Goal: Information Seeking & Learning: Learn about a topic

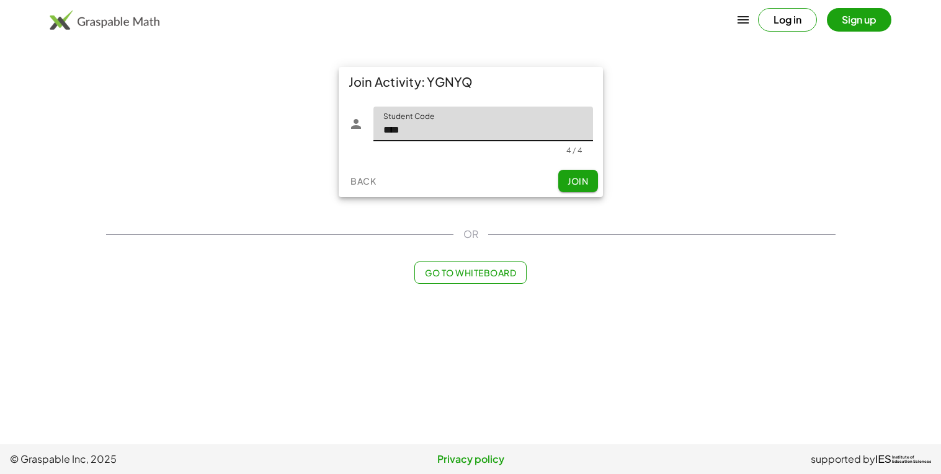
type input "****"
click at [569, 181] on span "Join" at bounding box center [577, 180] width 20 height 11
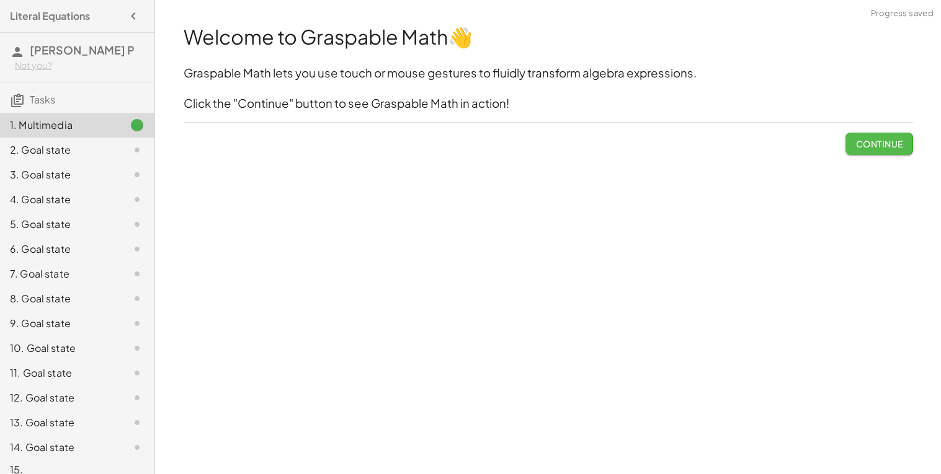
click at [874, 151] on button "Continue" at bounding box center [878, 144] width 67 height 22
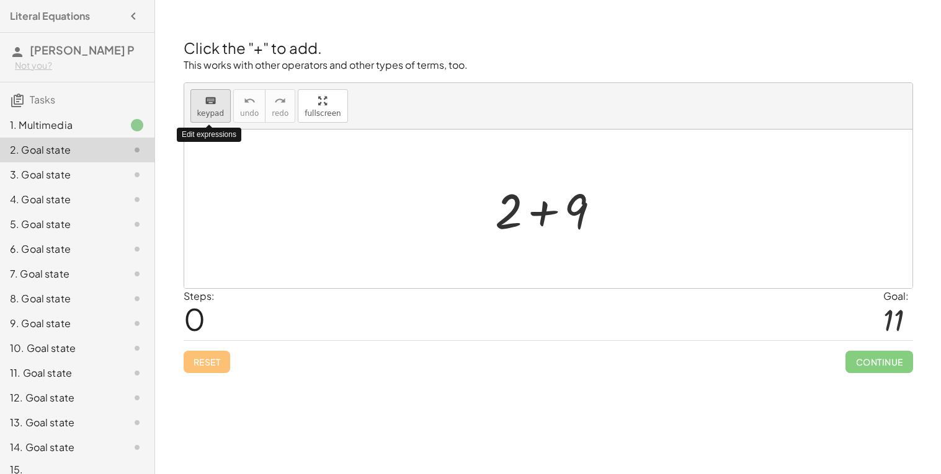
click at [210, 107] on button "keyboard keypad" at bounding box center [210, 105] width 41 height 33
click at [582, 211] on div at bounding box center [553, 209] width 128 height 64
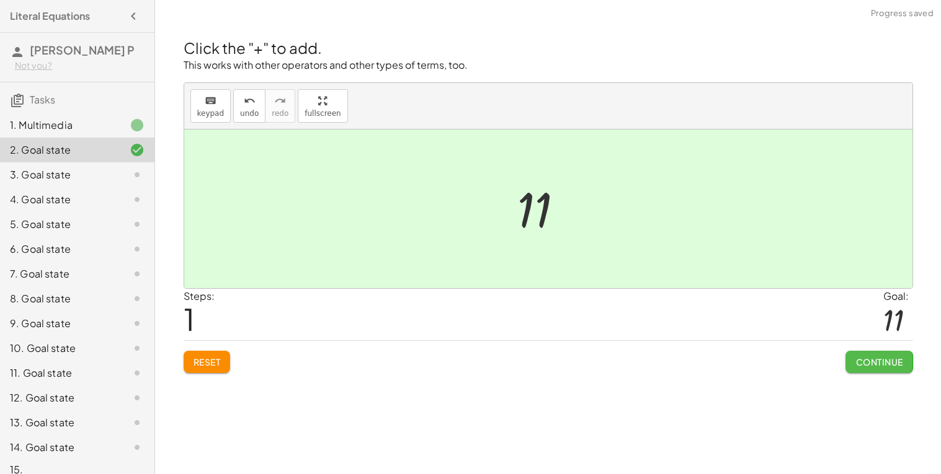
click at [879, 363] on span "Continue" at bounding box center [878, 362] width 47 height 11
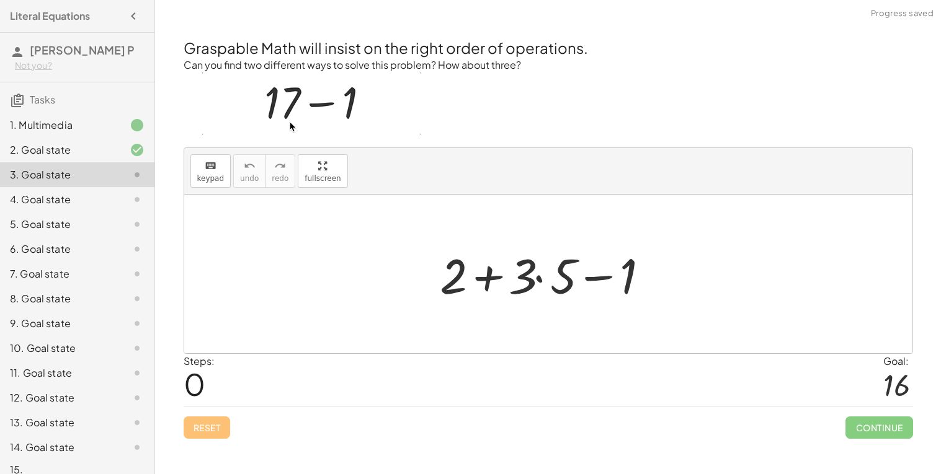
click at [543, 277] on div at bounding box center [552, 274] width 239 height 64
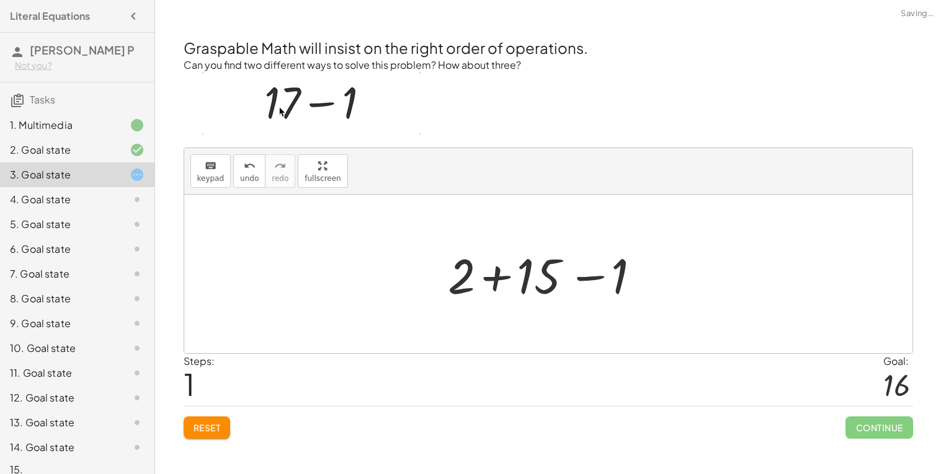
click at [463, 277] on div at bounding box center [553, 274] width 223 height 64
click at [595, 280] on div at bounding box center [553, 274] width 223 height 64
click at [527, 280] on div at bounding box center [552, 274] width 153 height 64
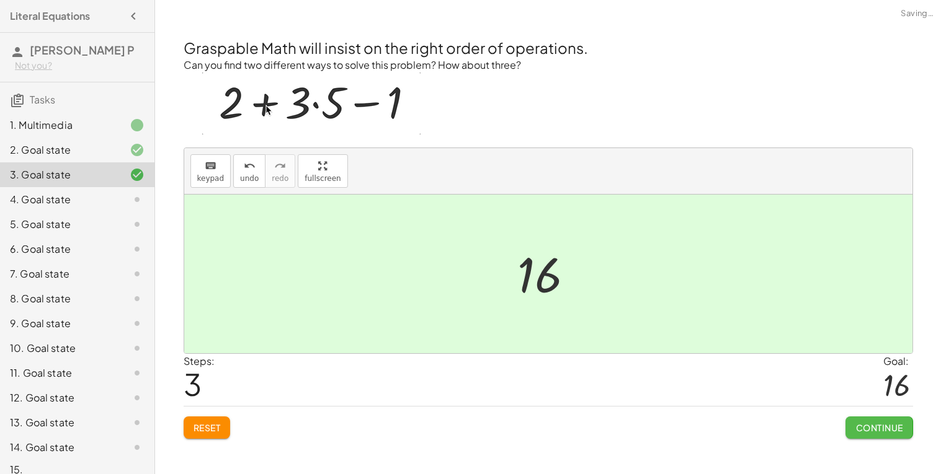
click at [851, 425] on button "Continue" at bounding box center [878, 428] width 67 height 22
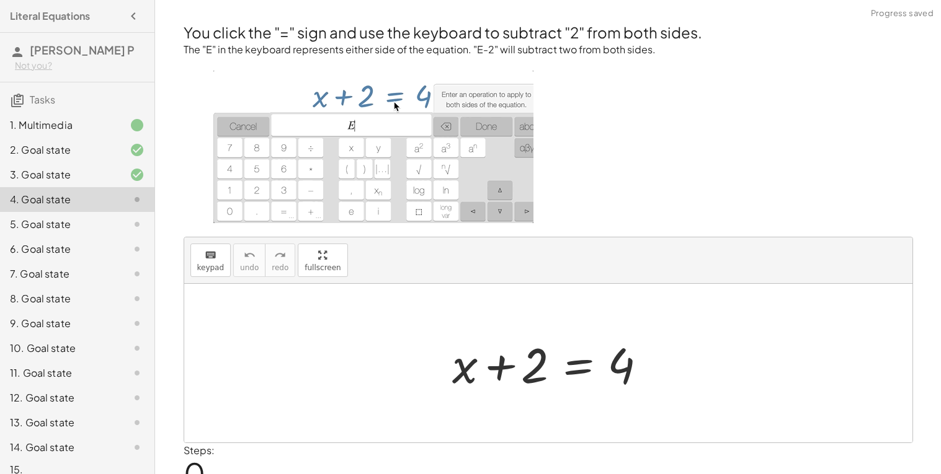
scroll to position [55, 0]
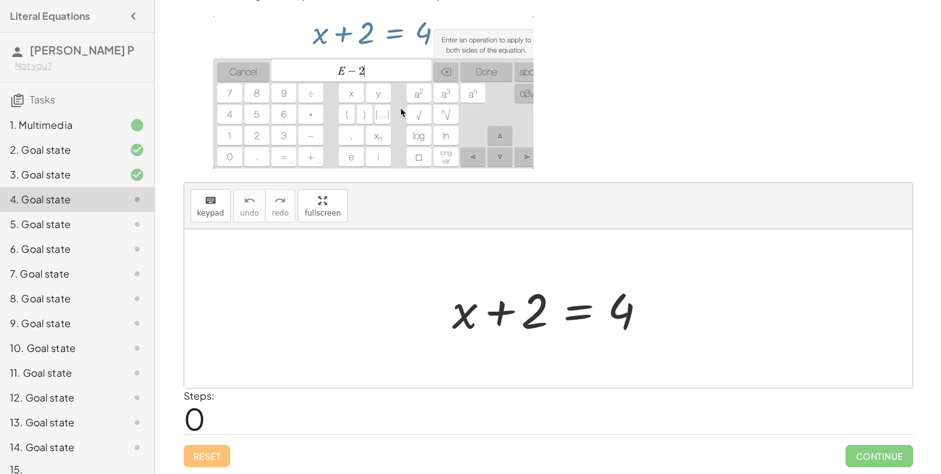
click at [505, 314] on div at bounding box center [553, 309] width 214 height 64
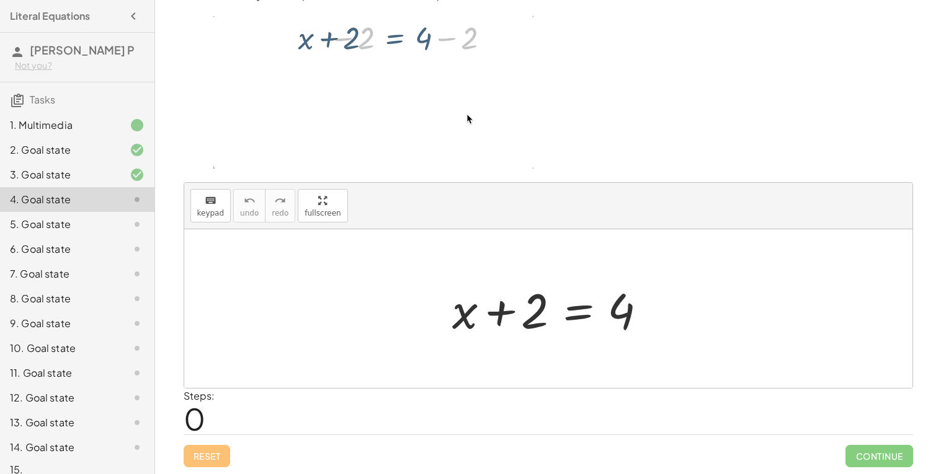
click at [607, 312] on div at bounding box center [553, 309] width 214 height 64
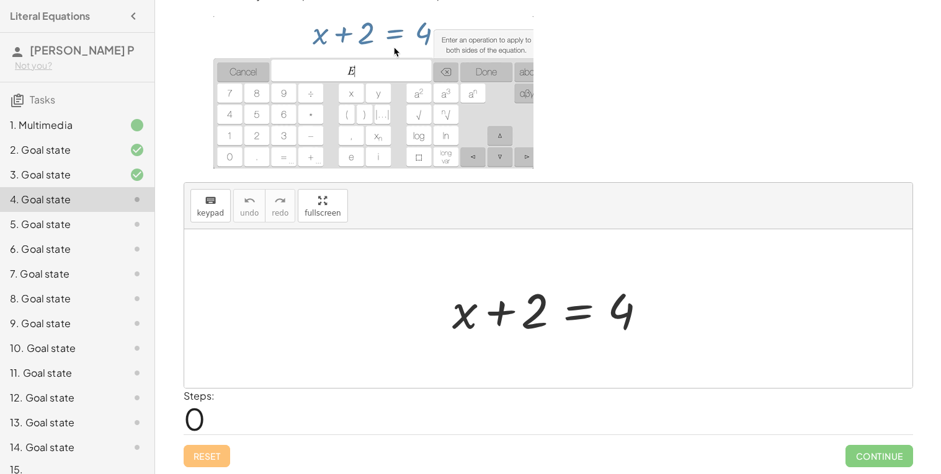
click at [613, 313] on div at bounding box center [553, 309] width 214 height 64
click at [556, 313] on div at bounding box center [553, 309] width 214 height 64
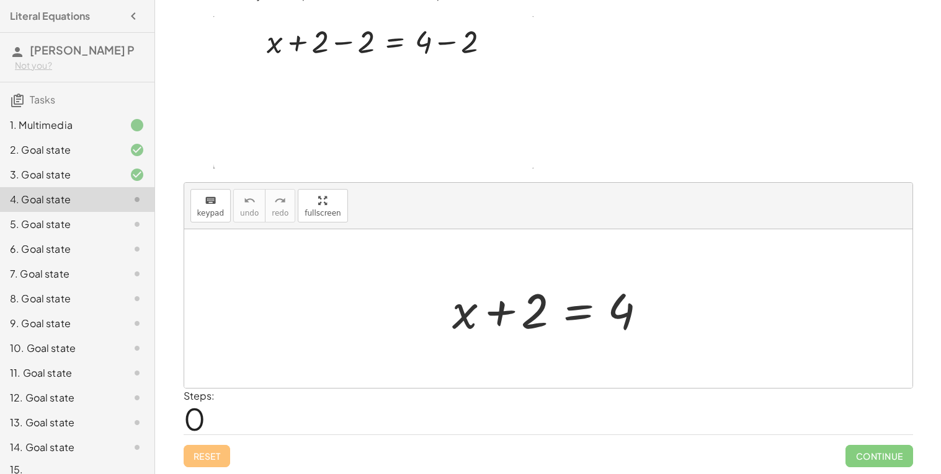
click at [541, 306] on div at bounding box center [553, 309] width 214 height 64
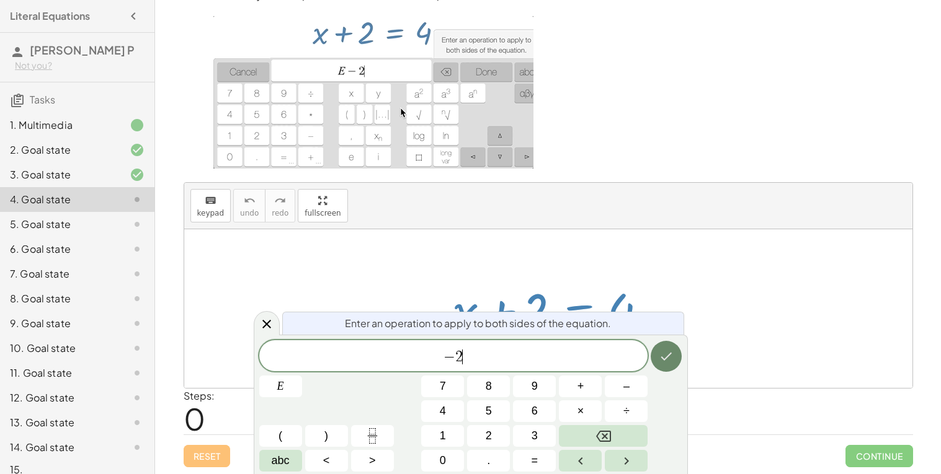
click at [675, 355] on button "Done" at bounding box center [666, 356] width 31 height 31
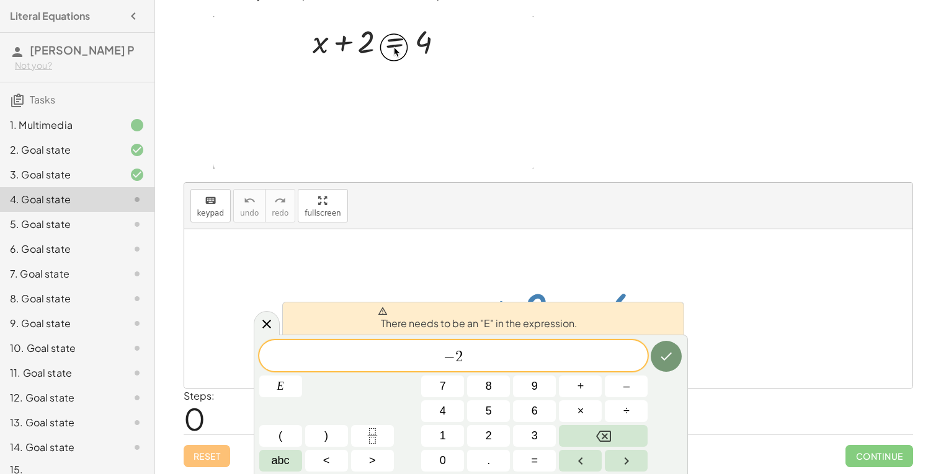
click at [426, 356] on span "− 2 ​" at bounding box center [453, 357] width 389 height 17
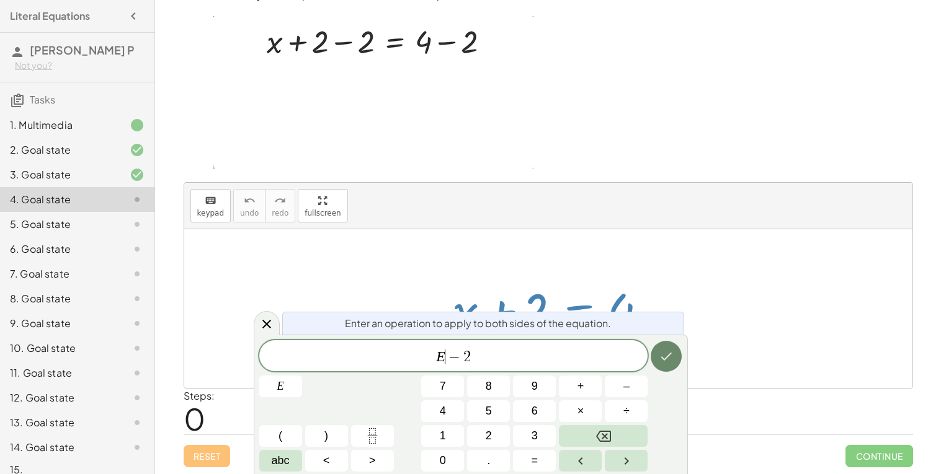
click at [665, 360] on icon "Done" at bounding box center [666, 357] width 11 height 8
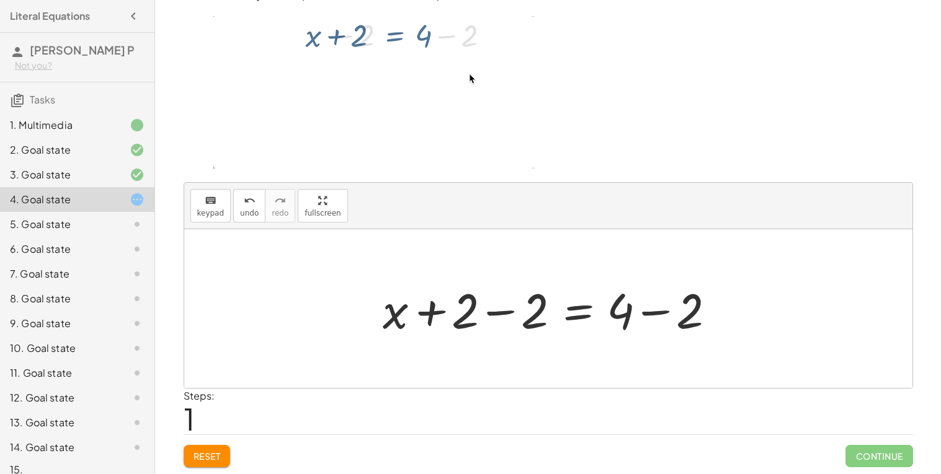
click at [636, 319] on div at bounding box center [552, 309] width 353 height 64
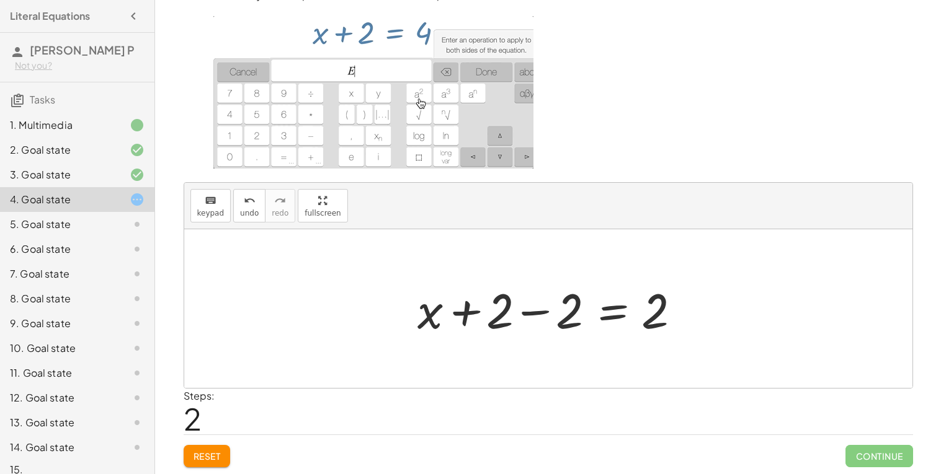
click at [525, 310] on div at bounding box center [552, 309] width 283 height 64
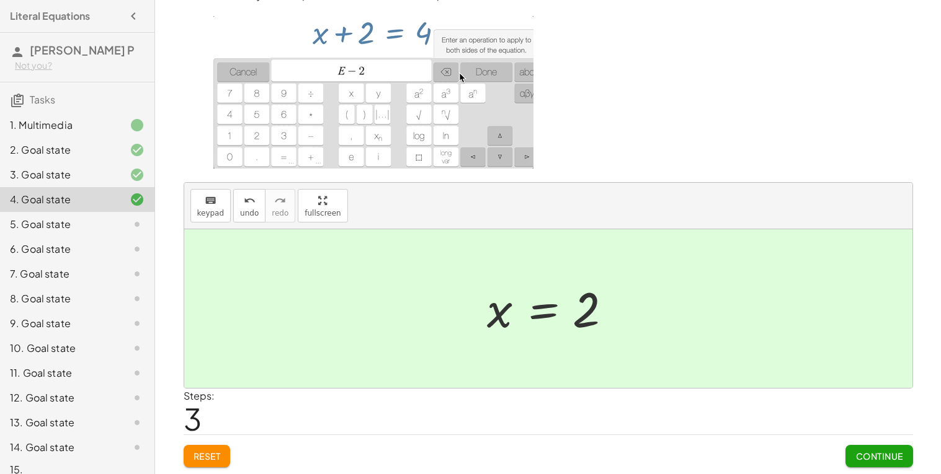
click at [877, 455] on span "Continue" at bounding box center [878, 456] width 47 height 11
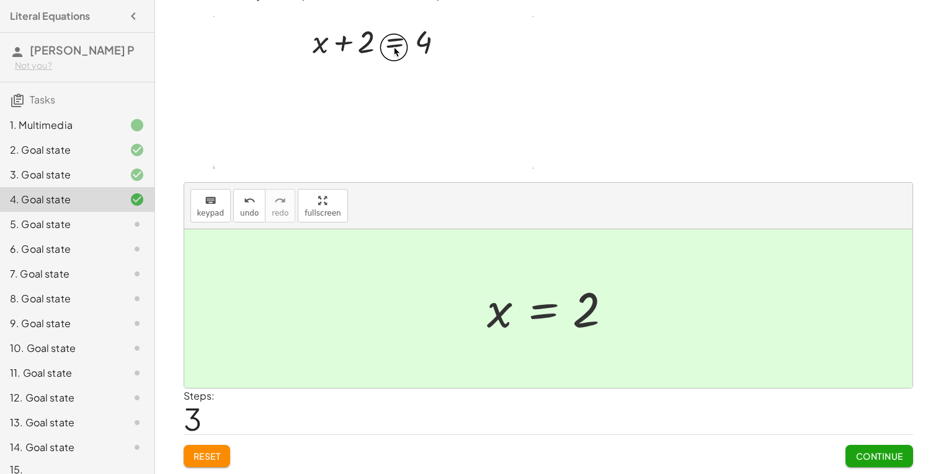
scroll to position [0, 0]
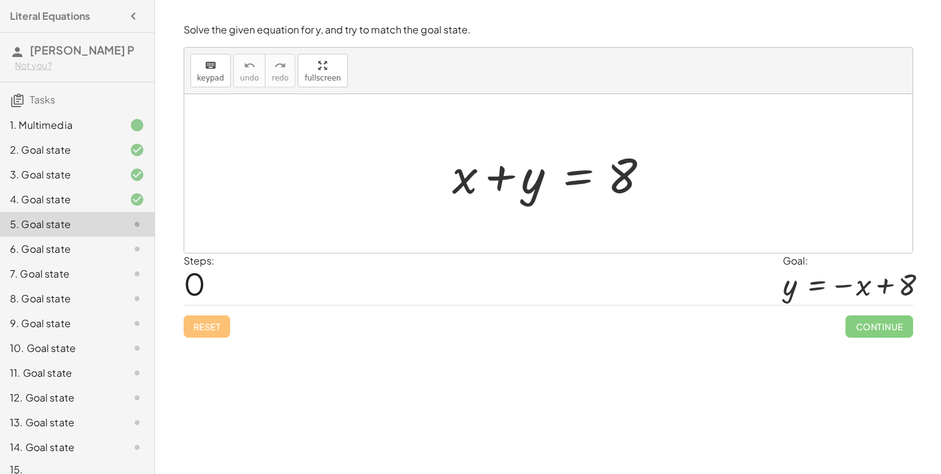
click at [454, 181] on div at bounding box center [553, 174] width 214 height 64
click at [466, 180] on div at bounding box center [553, 174] width 214 height 64
click at [529, 181] on div at bounding box center [553, 174] width 214 height 64
click at [590, 182] on div at bounding box center [553, 174] width 214 height 64
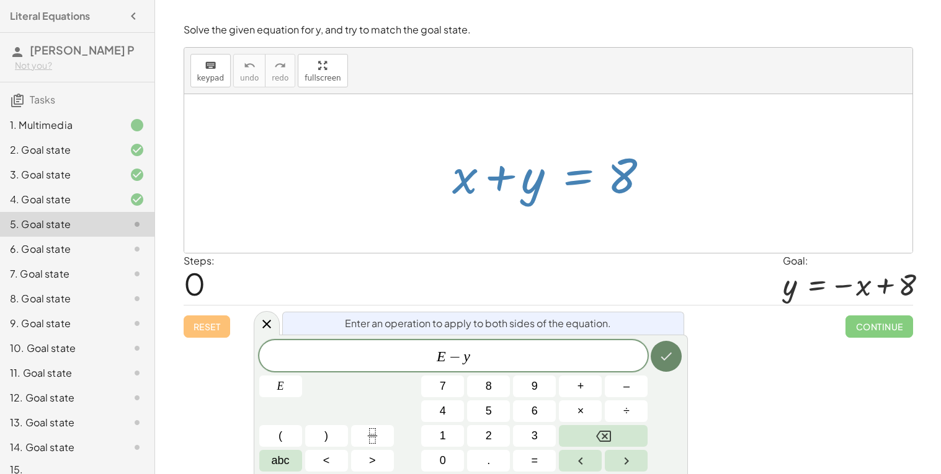
click at [669, 349] on icon "Done" at bounding box center [666, 356] width 15 height 15
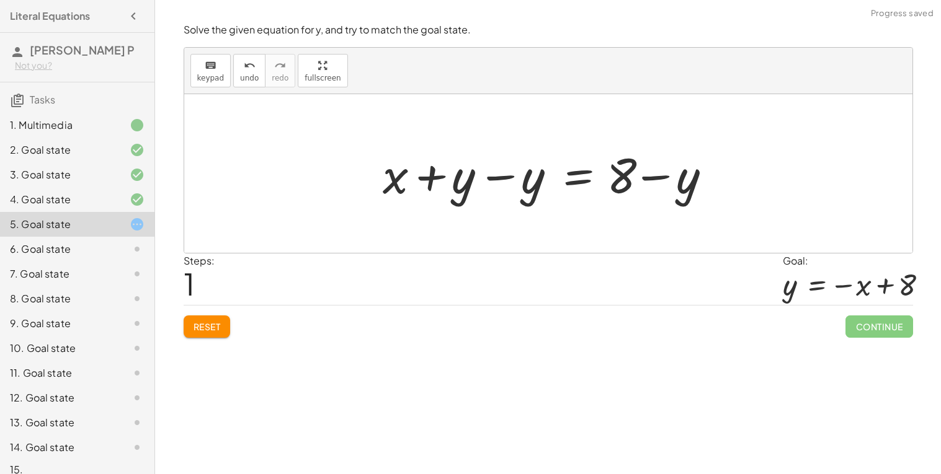
click at [451, 179] on div at bounding box center [552, 174] width 353 height 64
click at [502, 182] on div at bounding box center [552, 174] width 353 height 64
click at [626, 179] on div at bounding box center [622, 174] width 214 height 64
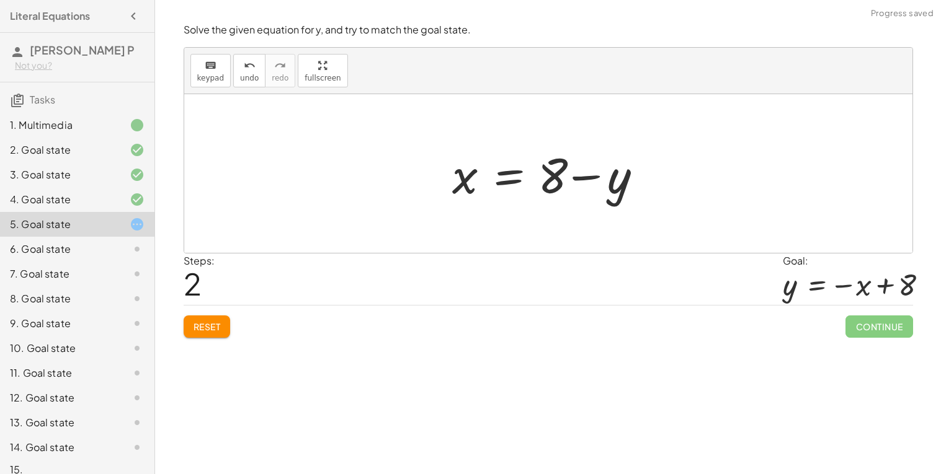
click at [548, 176] on div at bounding box center [553, 174] width 214 height 64
click at [544, 175] on div at bounding box center [553, 174] width 214 height 64
click at [523, 177] on div at bounding box center [553, 174] width 214 height 64
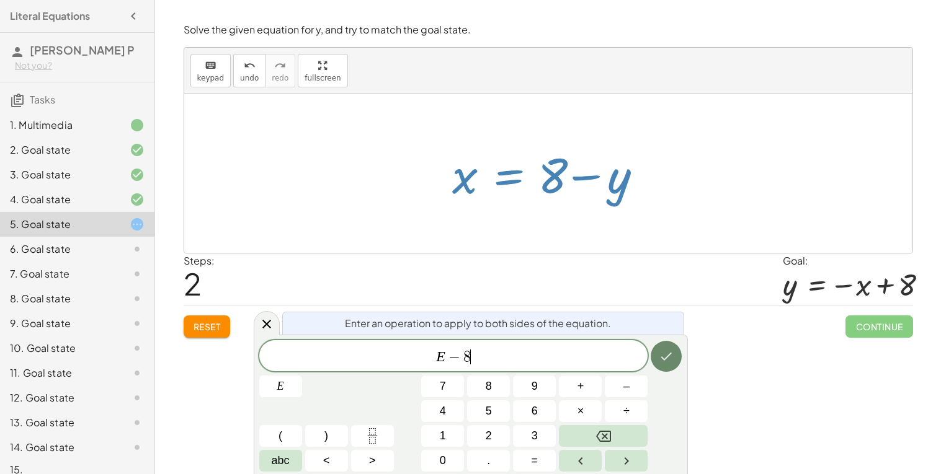
click at [673, 352] on icon "Done" at bounding box center [666, 356] width 15 height 15
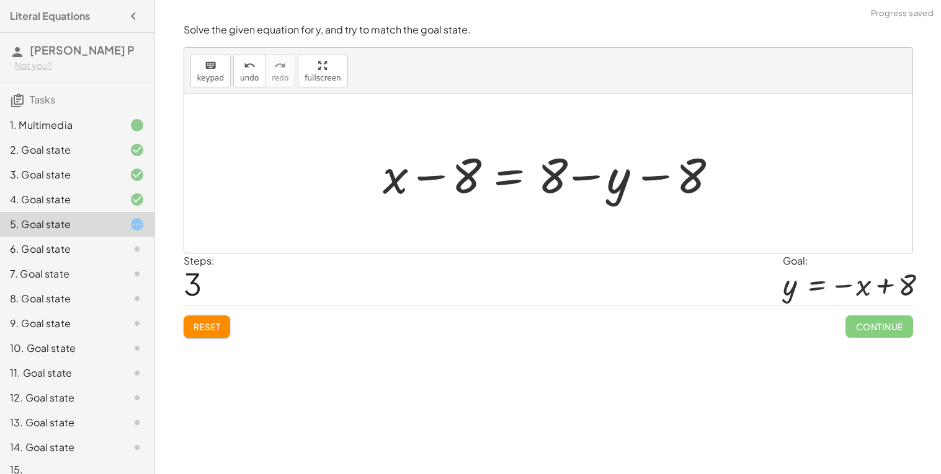
click at [702, 175] on div at bounding box center [552, 174] width 353 height 64
click at [654, 176] on div at bounding box center [552, 174] width 353 height 64
click at [580, 172] on div at bounding box center [552, 174] width 353 height 64
click at [427, 171] on div at bounding box center [552, 174] width 353 height 64
click at [505, 181] on div at bounding box center [552, 174] width 353 height 64
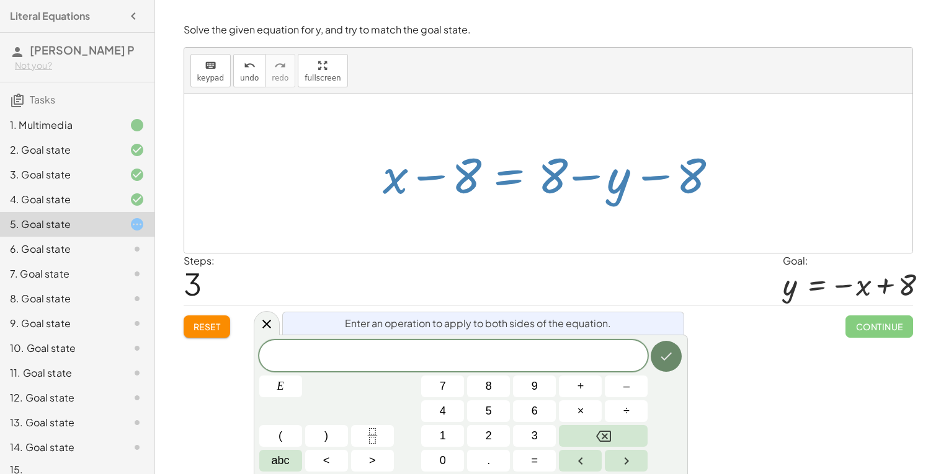
click at [672, 357] on icon "Done" at bounding box center [666, 356] width 15 height 15
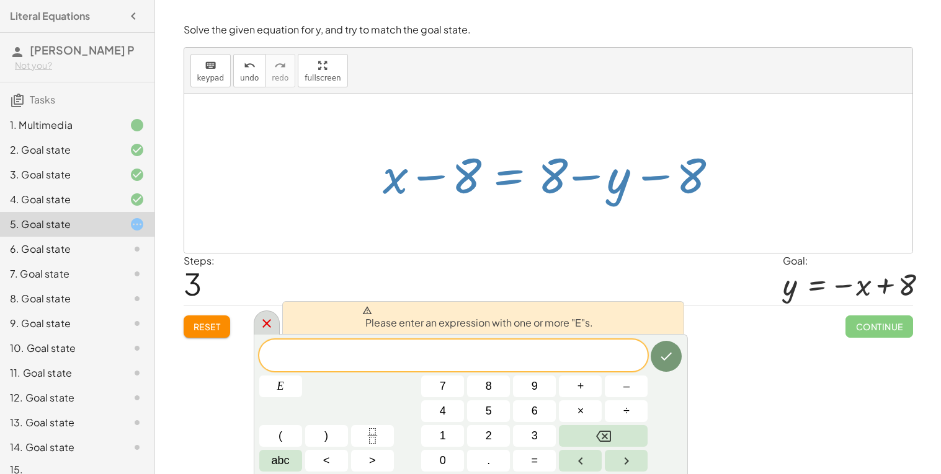
click at [265, 320] on icon at bounding box center [266, 323] width 15 height 15
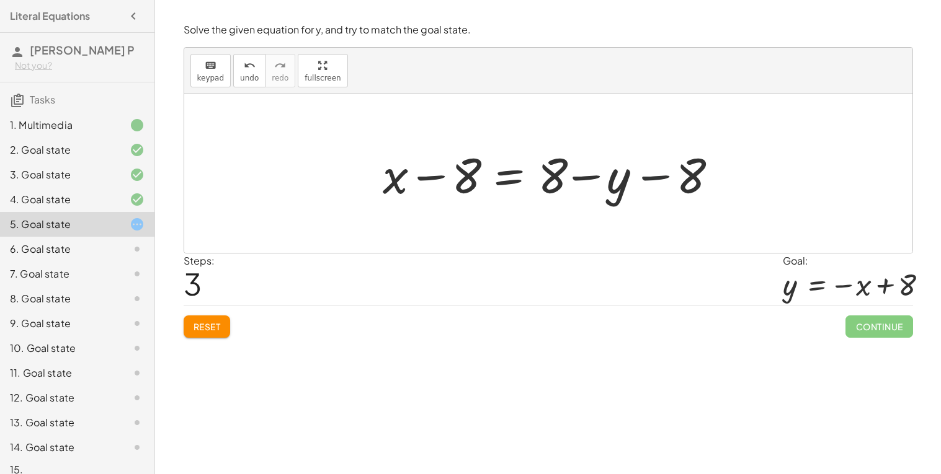
click at [655, 182] on div at bounding box center [552, 174] width 353 height 64
click at [653, 180] on div at bounding box center [552, 174] width 353 height 64
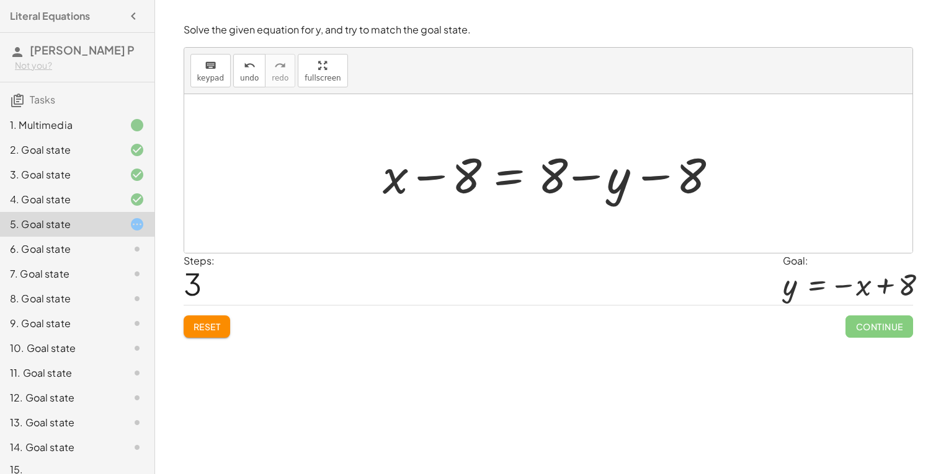
click at [211, 324] on span "Reset" at bounding box center [206, 326] width 27 height 11
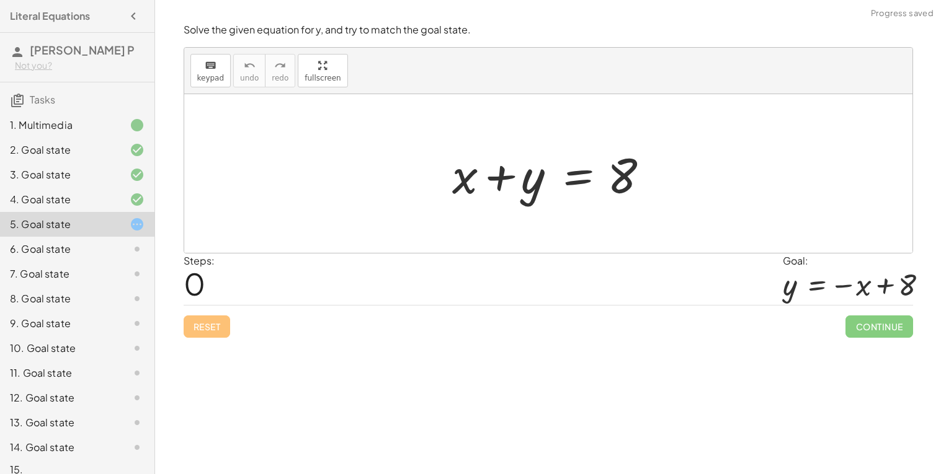
click at [585, 180] on div at bounding box center [553, 174] width 214 height 64
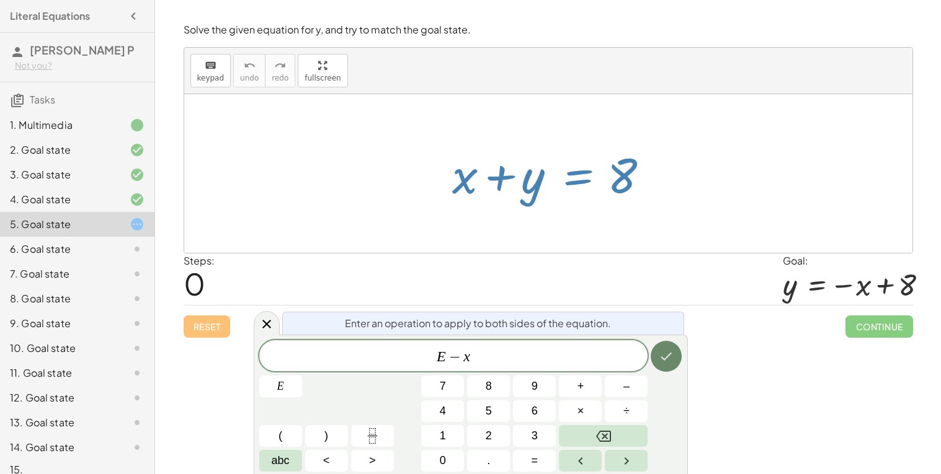
click at [664, 355] on icon "Done" at bounding box center [666, 356] width 15 height 15
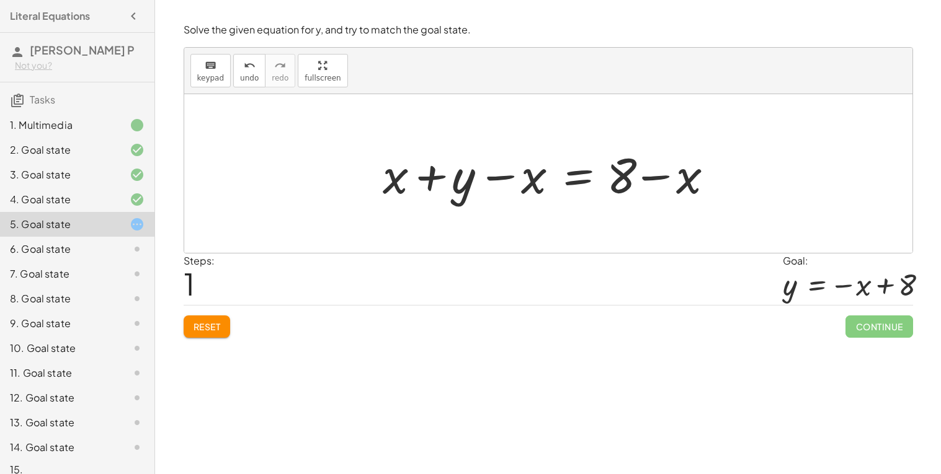
click at [495, 184] on div at bounding box center [552, 174] width 353 height 64
click at [222, 324] on button "Reset" at bounding box center [207, 327] width 47 height 22
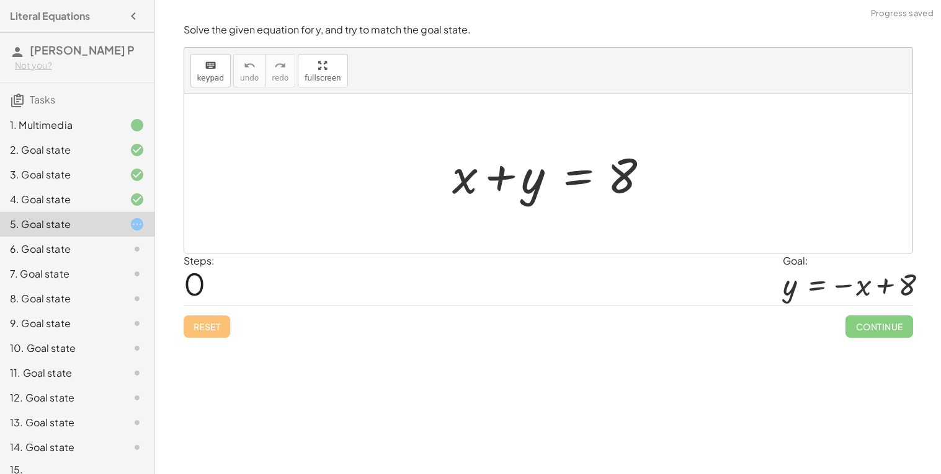
click at [463, 184] on div at bounding box center [553, 174] width 214 height 64
click at [570, 183] on div at bounding box center [553, 174] width 214 height 64
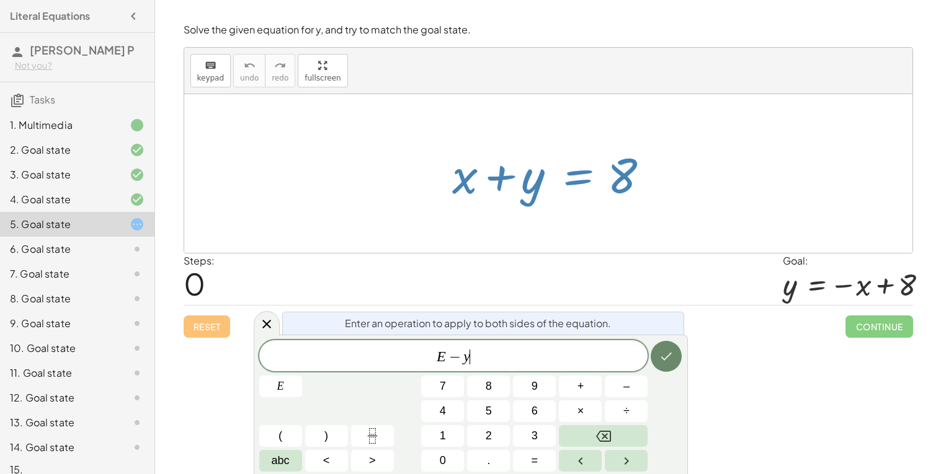
click at [673, 345] on button "Done" at bounding box center [666, 356] width 31 height 31
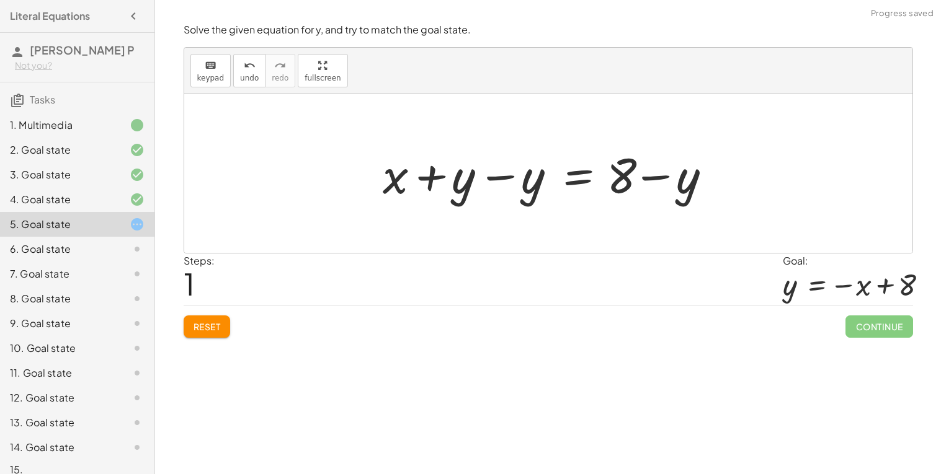
click at [459, 187] on div at bounding box center [552, 174] width 353 height 64
click at [489, 183] on div at bounding box center [552, 174] width 353 height 64
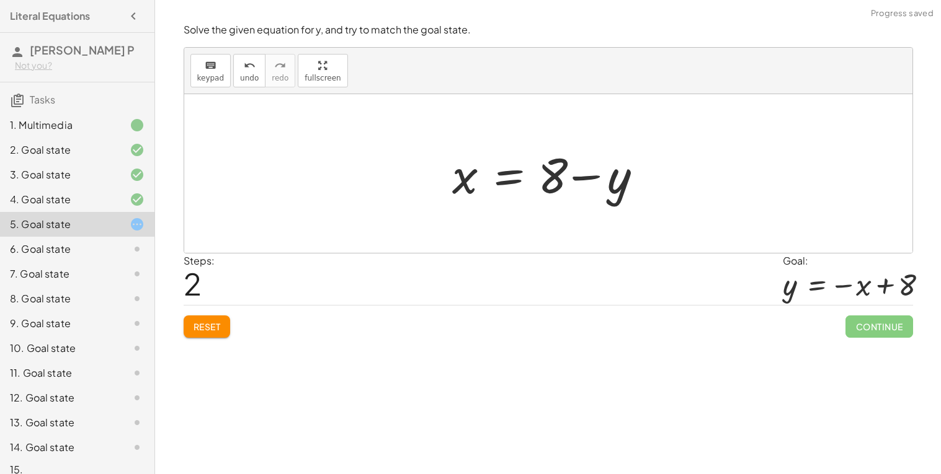
click at [513, 178] on div at bounding box center [553, 174] width 214 height 64
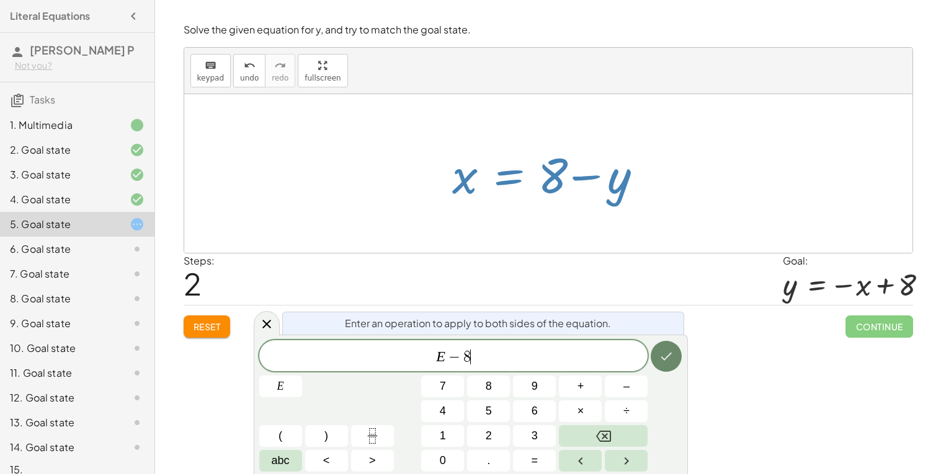
click at [664, 350] on icon "Done" at bounding box center [666, 356] width 15 height 15
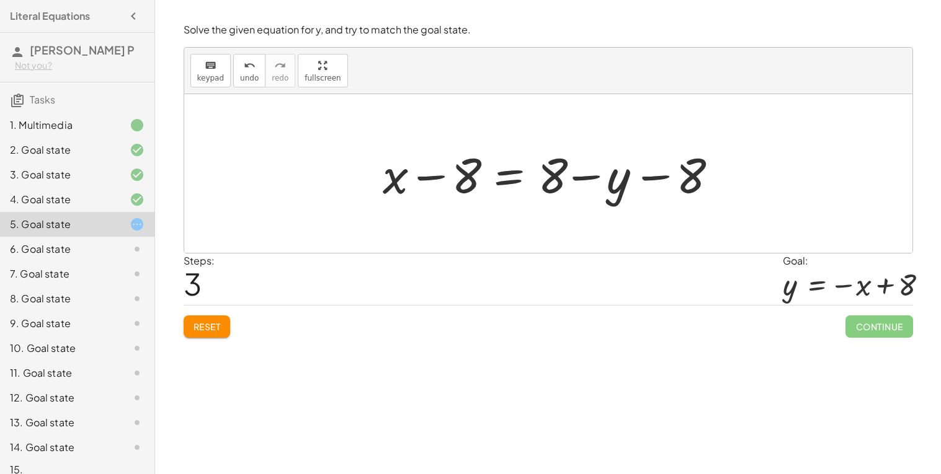
click at [208, 322] on span "Reset" at bounding box center [206, 326] width 27 height 11
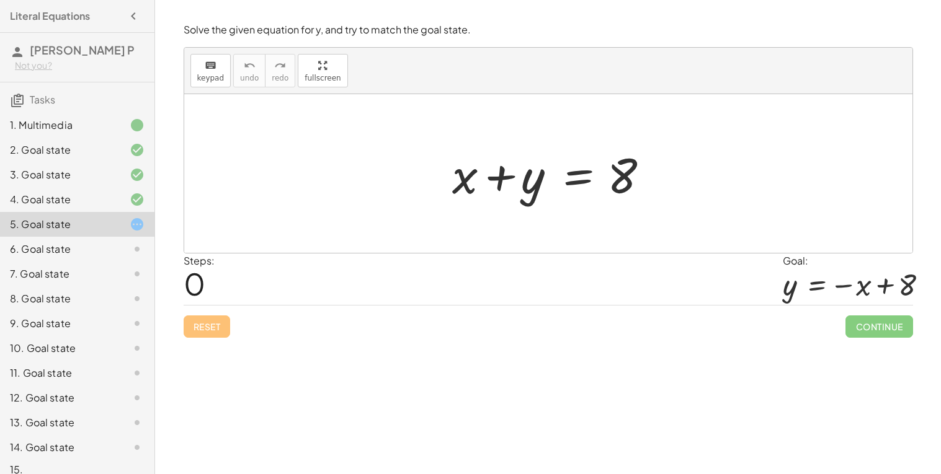
click at [578, 177] on div at bounding box center [553, 174] width 214 height 64
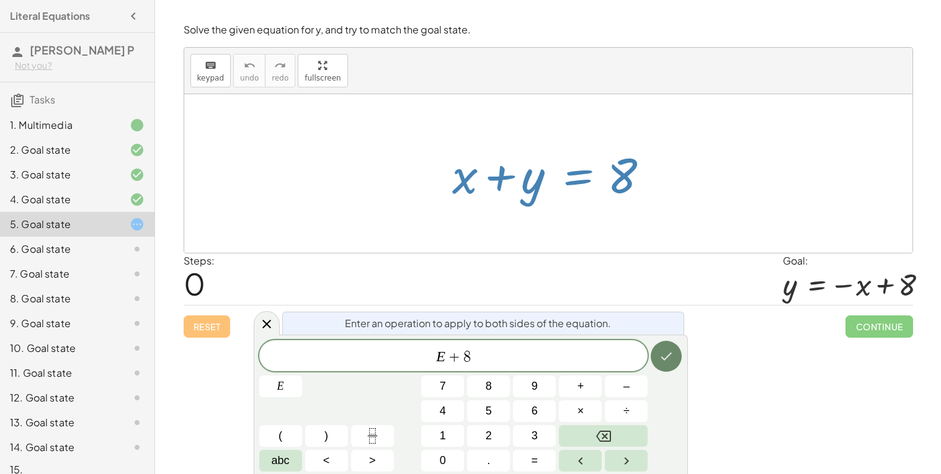
click at [670, 350] on icon "Done" at bounding box center [666, 356] width 15 height 15
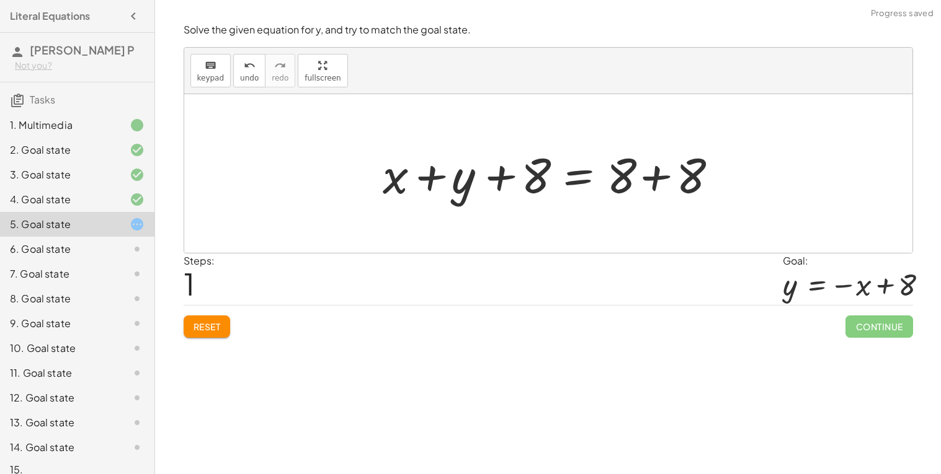
click at [501, 180] on div at bounding box center [552, 174] width 353 height 64
click at [428, 184] on div at bounding box center [552, 174] width 353 height 64
click at [652, 187] on div at bounding box center [552, 174] width 353 height 64
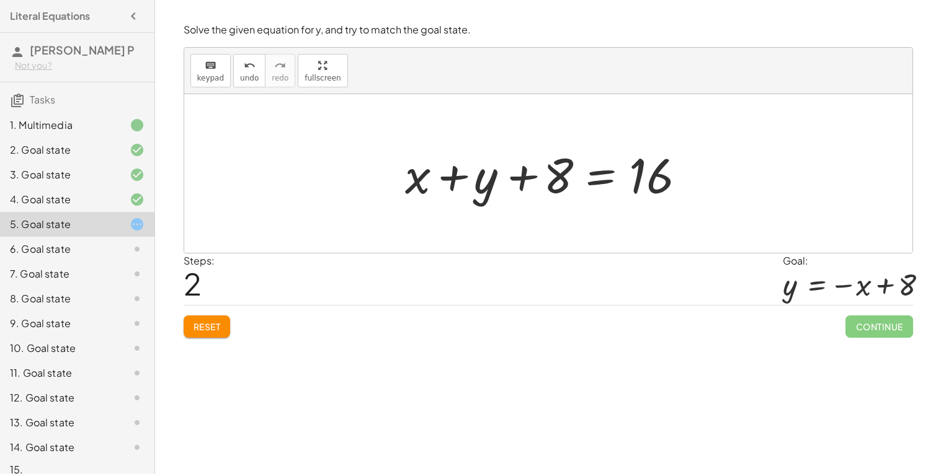
click at [207, 326] on span "Reset" at bounding box center [206, 326] width 27 height 11
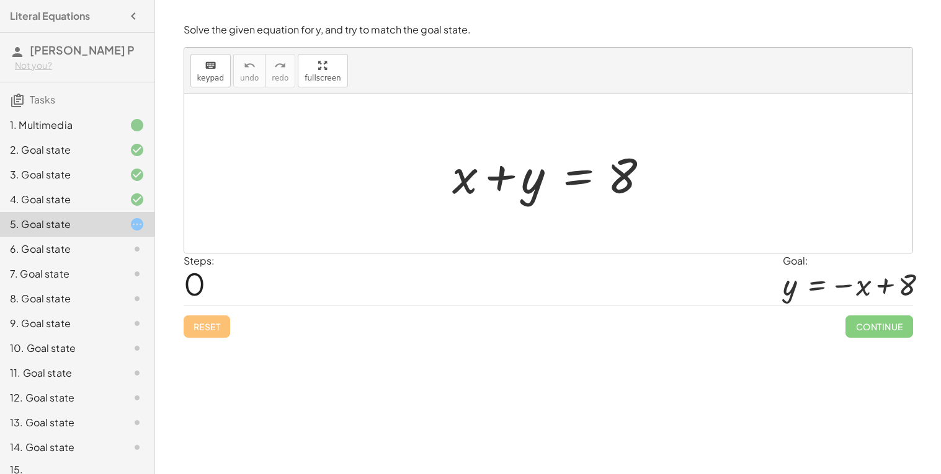
click at [572, 179] on div at bounding box center [553, 174] width 214 height 64
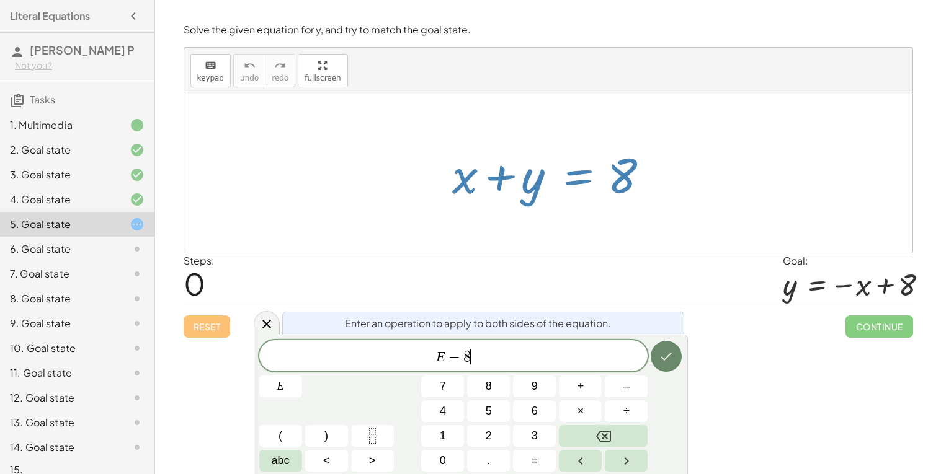
click at [670, 349] on icon "Done" at bounding box center [666, 356] width 15 height 15
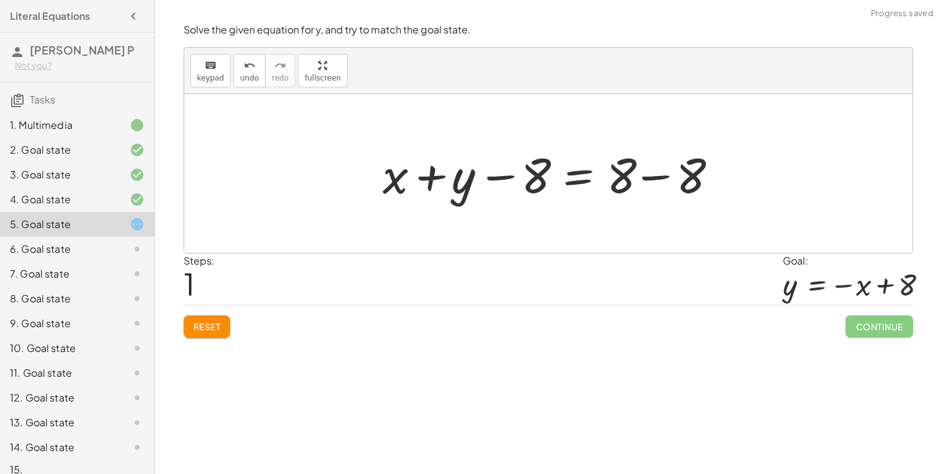
click at [644, 182] on div at bounding box center [552, 174] width 353 height 64
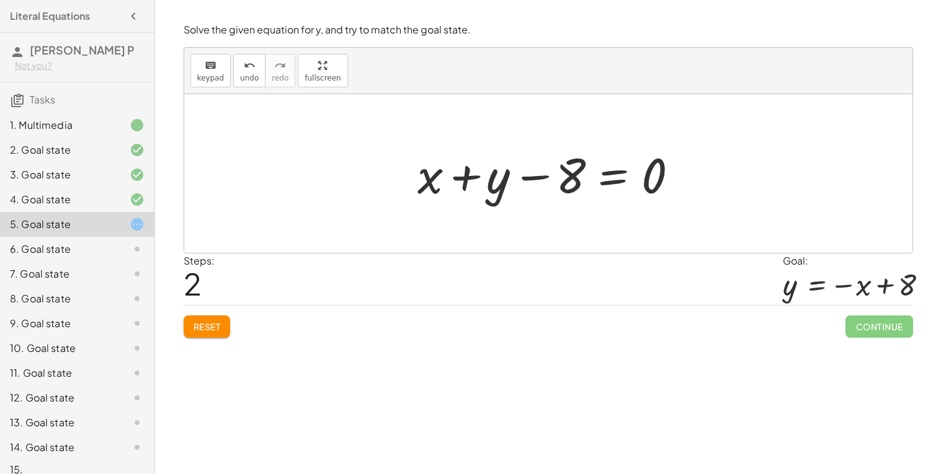
click at [605, 187] on div at bounding box center [552, 174] width 283 height 64
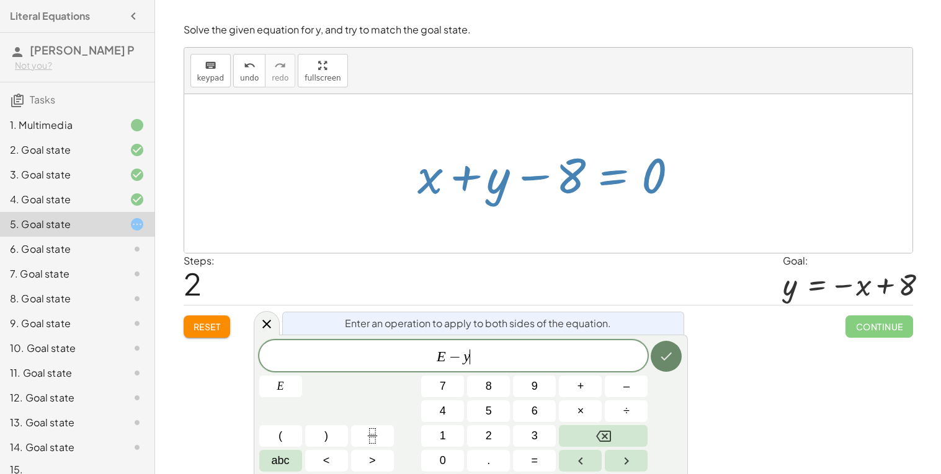
click at [662, 360] on icon "Done" at bounding box center [666, 356] width 15 height 15
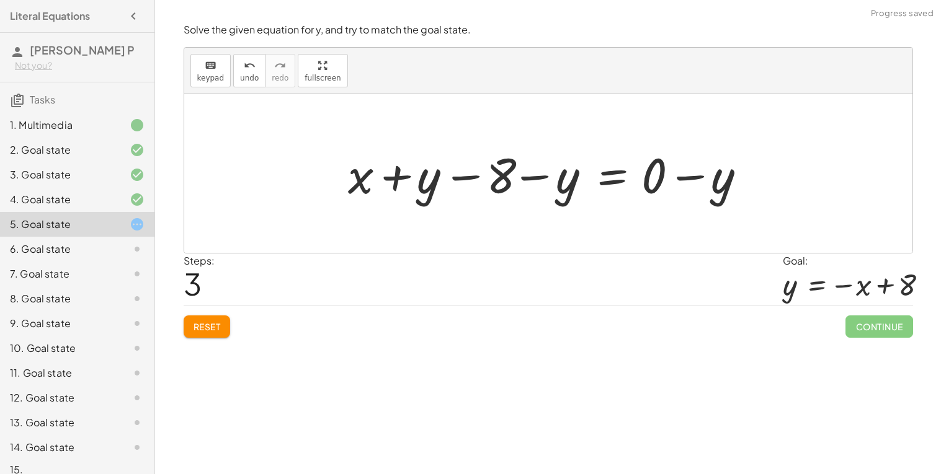
click at [467, 185] on div at bounding box center [553, 174] width 422 height 64
click at [193, 322] on span "Reset" at bounding box center [206, 326] width 27 height 11
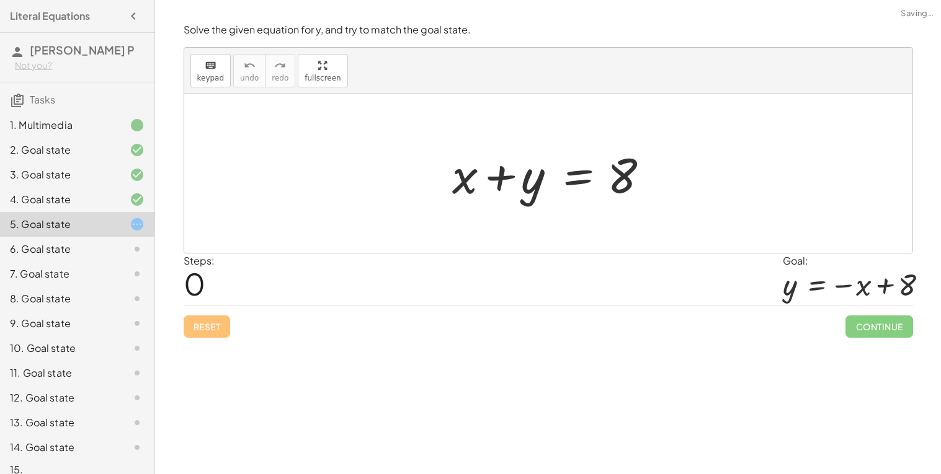
click at [211, 349] on div "Welcome to Graspable Math 👋 Graspable Math lets you use touch or mouse gestures…" at bounding box center [548, 237] width 786 height 474
click at [481, 175] on div at bounding box center [553, 174] width 214 height 64
click at [469, 176] on div at bounding box center [553, 174] width 214 height 64
click at [598, 177] on div at bounding box center [553, 174] width 214 height 64
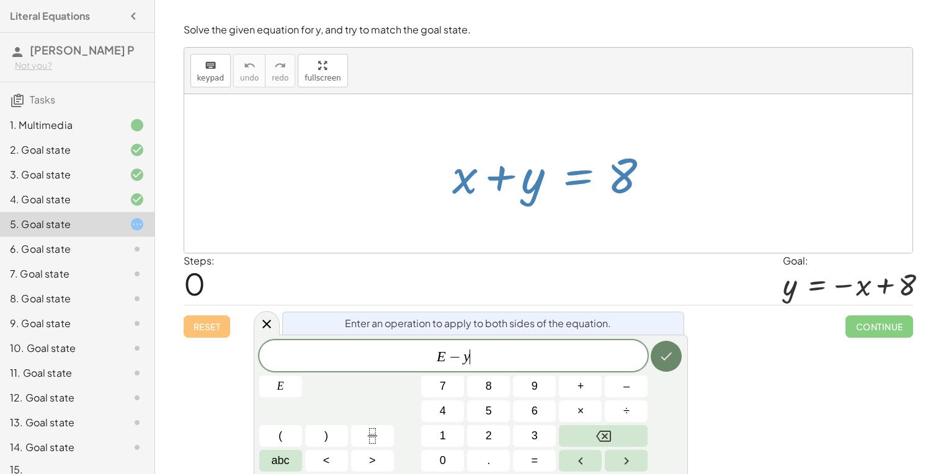
click at [666, 360] on icon "Done" at bounding box center [666, 356] width 15 height 15
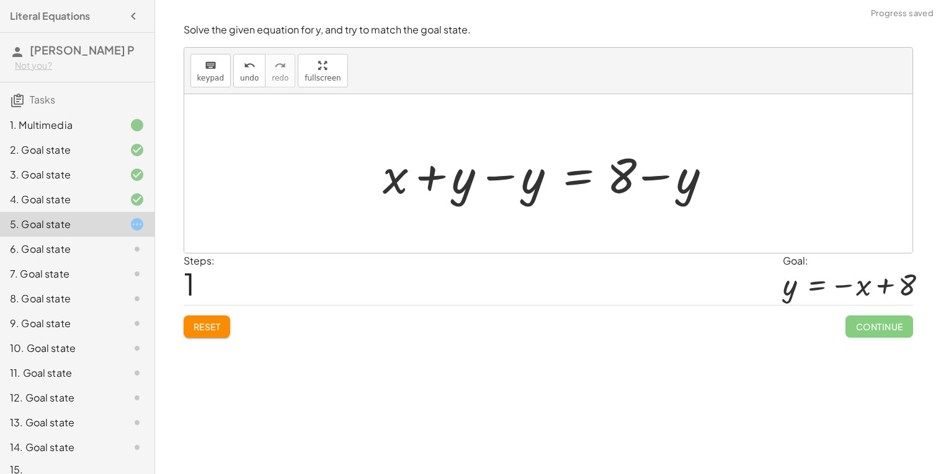
click at [469, 179] on div at bounding box center [552, 174] width 353 height 64
click at [508, 183] on div at bounding box center [552, 174] width 353 height 64
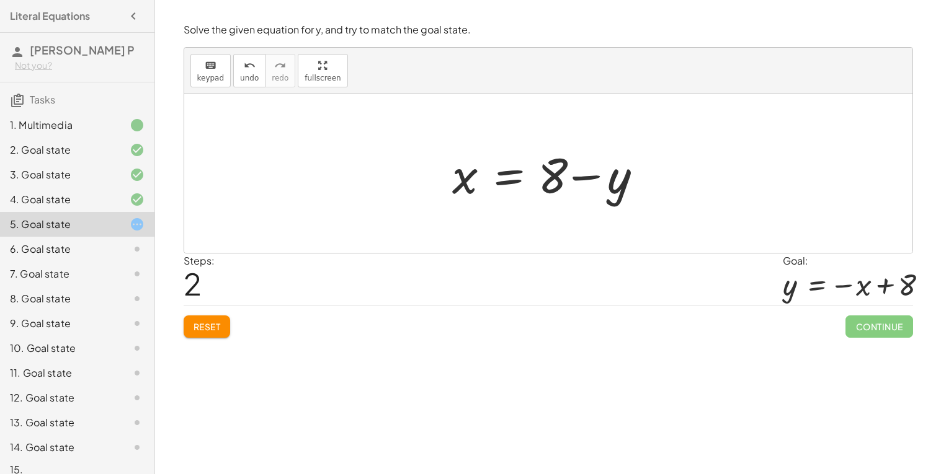
click at [503, 179] on div at bounding box center [553, 174] width 214 height 64
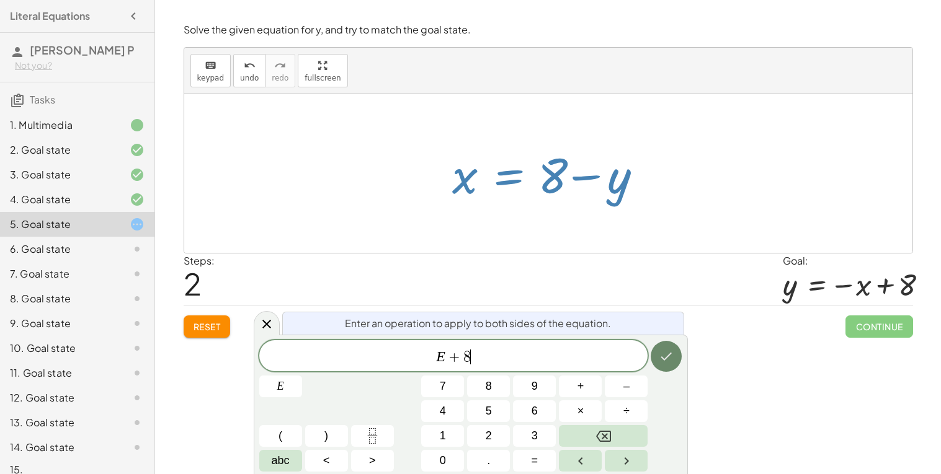
click at [661, 350] on icon "Done" at bounding box center [666, 356] width 15 height 15
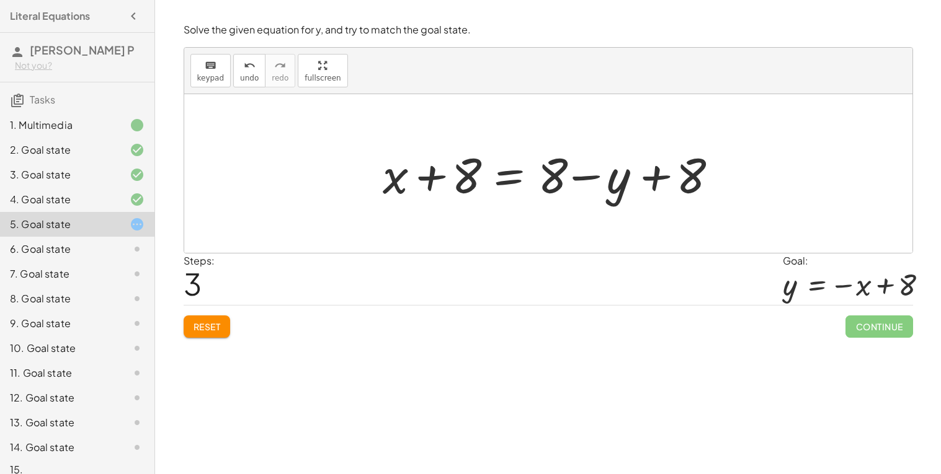
click at [228, 330] on button "Reset" at bounding box center [207, 327] width 47 height 22
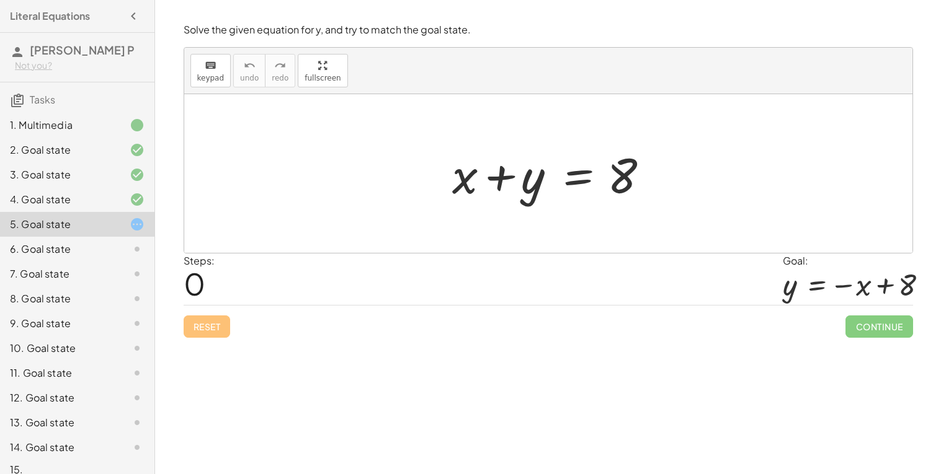
click at [455, 262] on div "Steps: 0 Goal: y = − x + 8" at bounding box center [548, 279] width 729 height 51
click at [472, 182] on div at bounding box center [553, 174] width 214 height 64
click at [575, 179] on div at bounding box center [553, 174] width 214 height 64
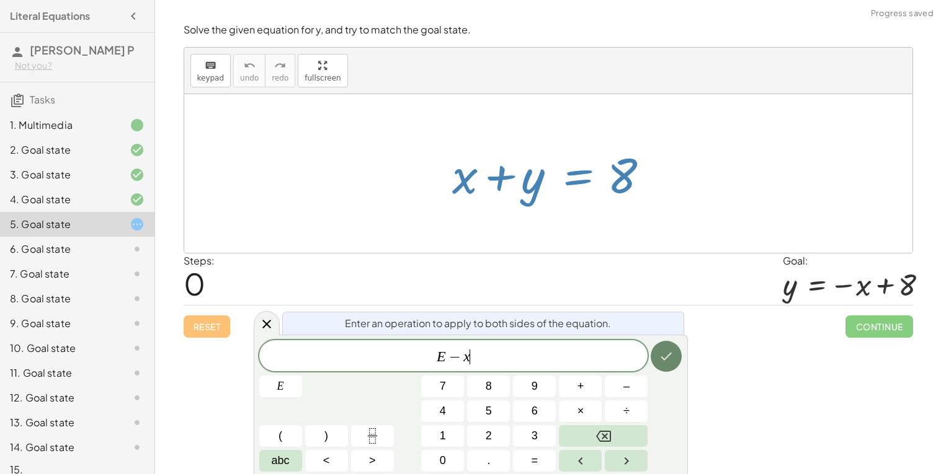
click at [667, 364] on button "Done" at bounding box center [666, 356] width 31 height 31
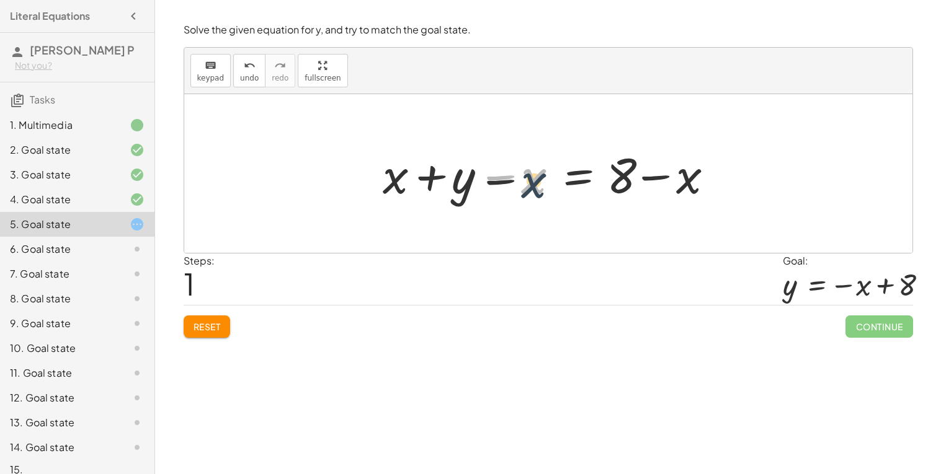
drag, startPoint x: 522, startPoint y: 151, endPoint x: 526, endPoint y: 172, distance: 21.4
click at [526, 172] on div at bounding box center [552, 174] width 353 height 64
drag, startPoint x: 530, startPoint y: 181, endPoint x: 394, endPoint y: 181, distance: 135.2
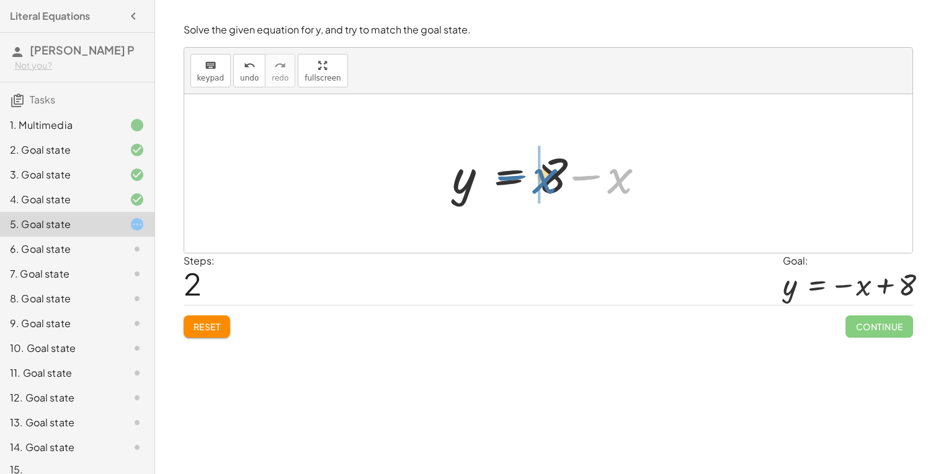
drag, startPoint x: 618, startPoint y: 180, endPoint x: 537, endPoint y: 179, distance: 81.2
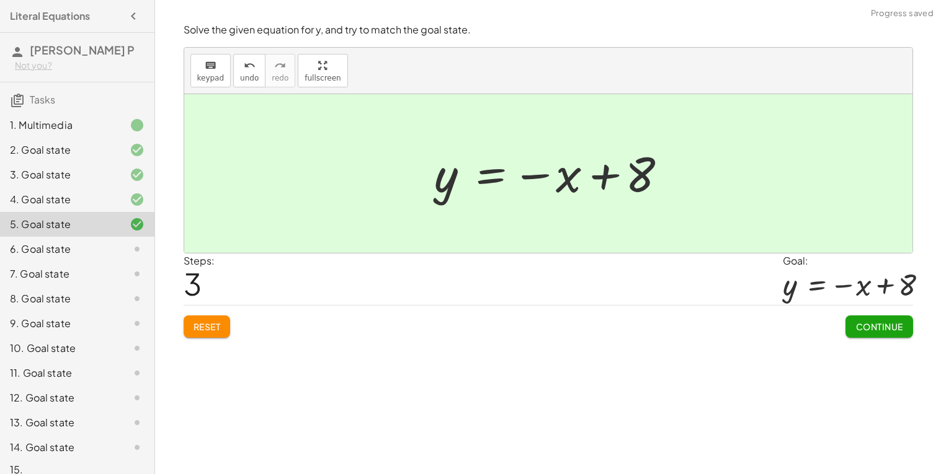
click at [842, 319] on div "Reset Continue" at bounding box center [548, 321] width 729 height 33
click at [856, 331] on span "Continue" at bounding box center [878, 326] width 47 height 11
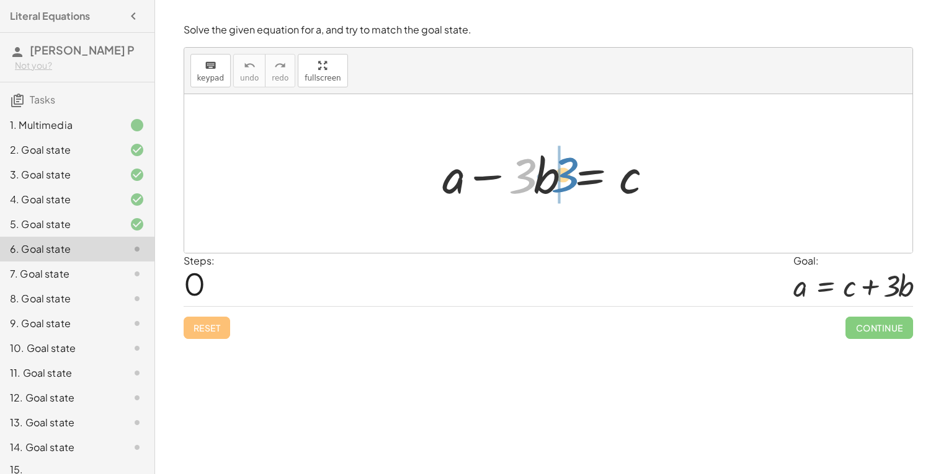
click at [522, 180] on div at bounding box center [552, 174] width 233 height 64
drag, startPoint x: 536, startPoint y: 166, endPoint x: 541, endPoint y: 159, distance: 8.6
click at [541, 159] on div at bounding box center [552, 174] width 233 height 64
drag, startPoint x: 493, startPoint y: 177, endPoint x: 521, endPoint y: 166, distance: 30.1
click at [521, 166] on div at bounding box center [552, 174] width 233 height 64
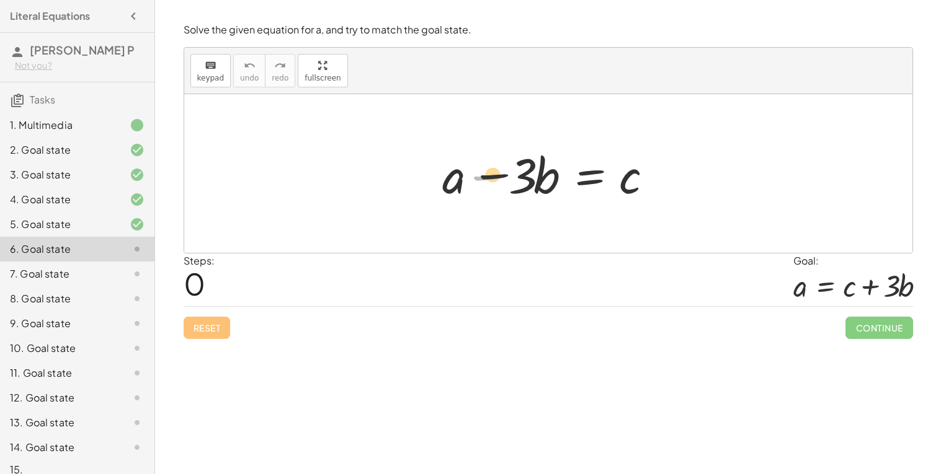
click at [510, 177] on div at bounding box center [552, 174] width 233 height 64
drag, startPoint x: 501, startPoint y: 175, endPoint x: 673, endPoint y: 175, distance: 171.8
click at [673, 175] on div "− · 3 · b + a − · 3 · b = c" at bounding box center [548, 173] width 728 height 159
click at [594, 184] on div at bounding box center [552, 174] width 233 height 64
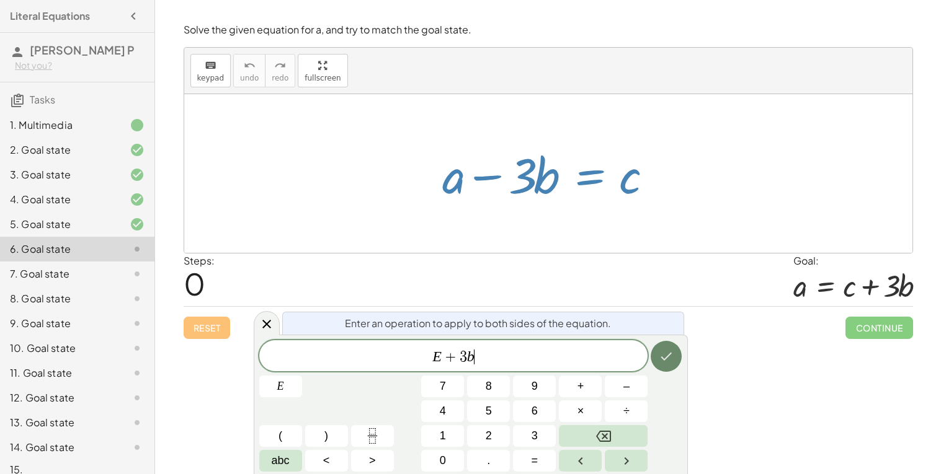
click at [673, 353] on icon "Done" at bounding box center [666, 356] width 15 height 15
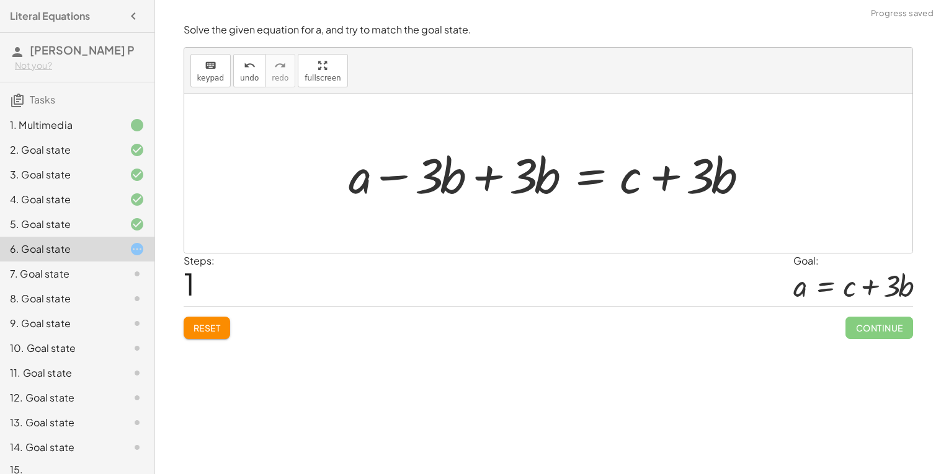
click at [475, 185] on div at bounding box center [553, 174] width 422 height 64
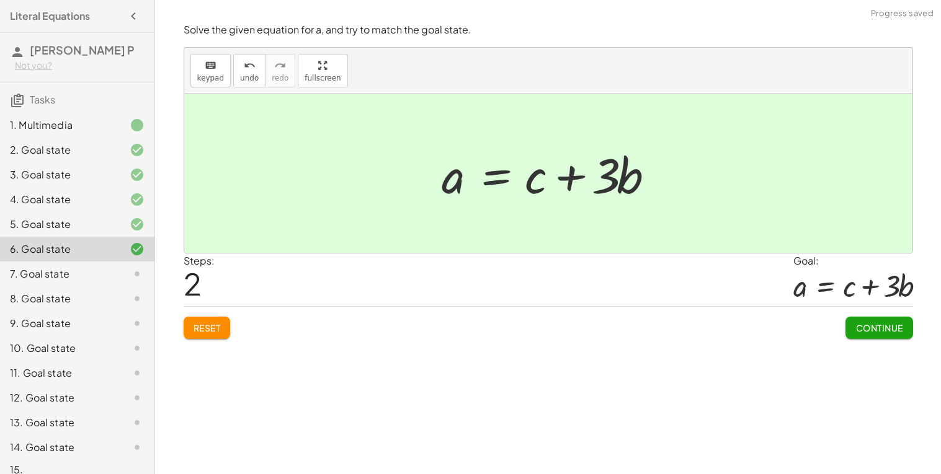
click at [889, 326] on span "Continue" at bounding box center [878, 327] width 47 height 11
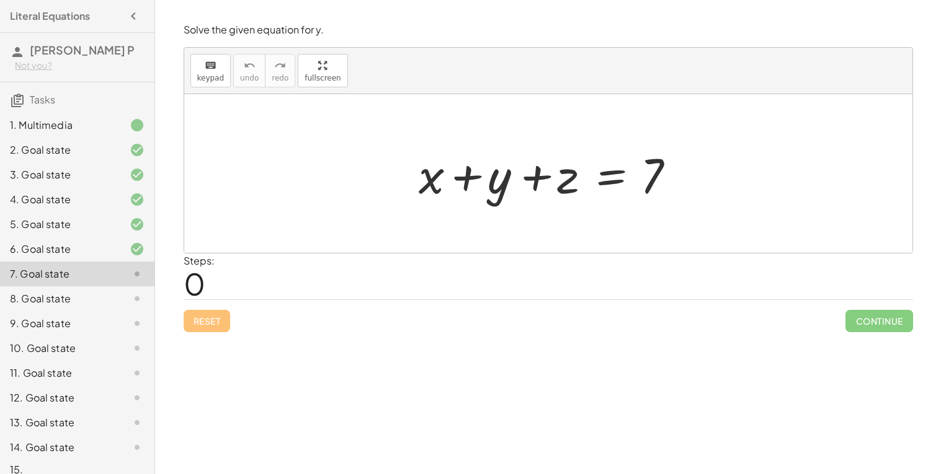
click at [605, 177] on div at bounding box center [552, 174] width 281 height 64
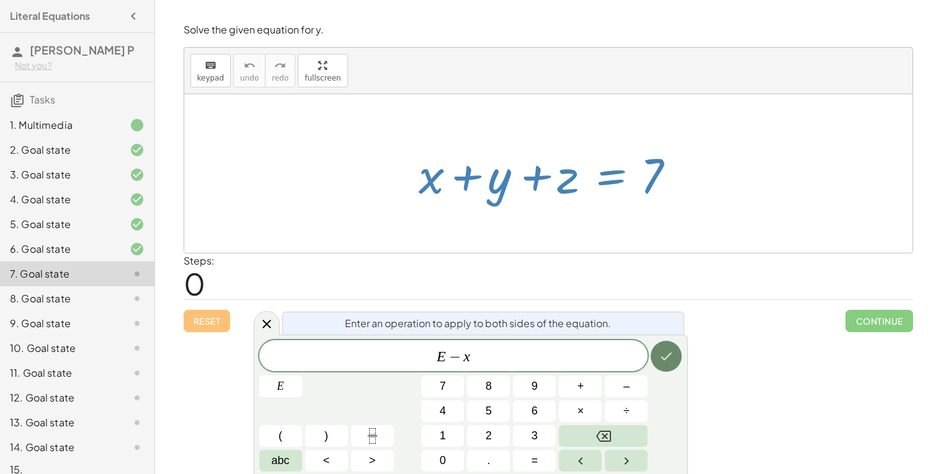
click at [672, 357] on icon "Done" at bounding box center [666, 356] width 15 height 15
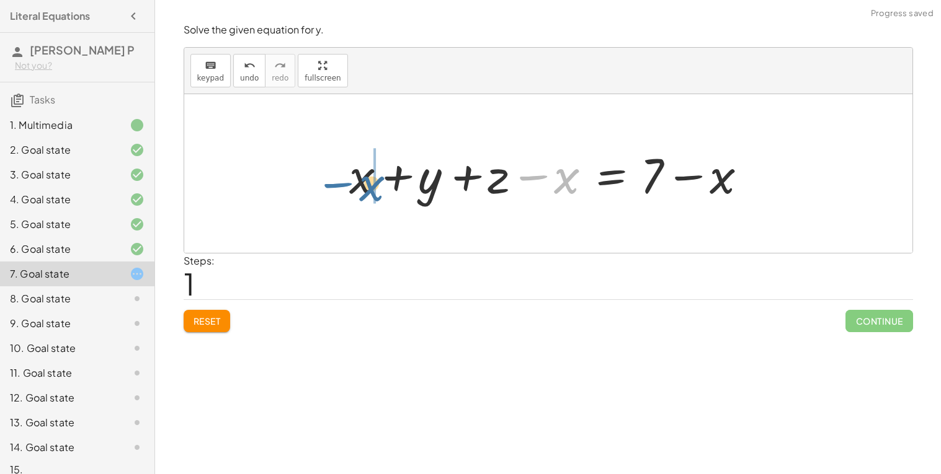
drag, startPoint x: 530, startPoint y: 183, endPoint x: 332, endPoint y: 189, distance: 197.9
click at [332, 189] on div "+ x + y + z = 7 − x + x + y + z = 7 − x + − x" at bounding box center [548, 174] width 435 height 70
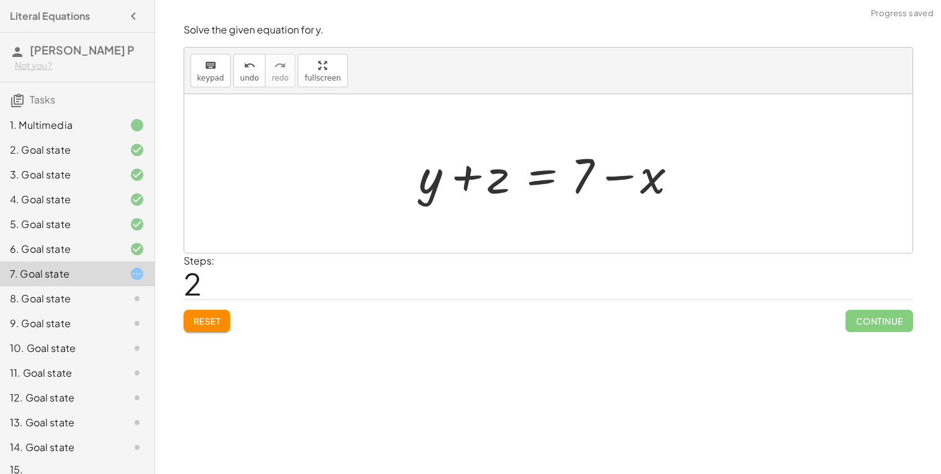
click at [543, 177] on div at bounding box center [552, 174] width 281 height 64
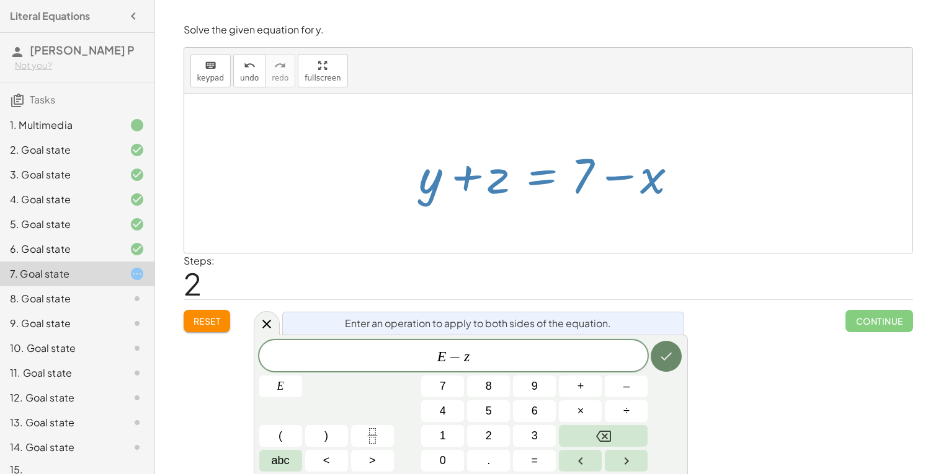
click at [665, 360] on icon "Done" at bounding box center [666, 357] width 11 height 8
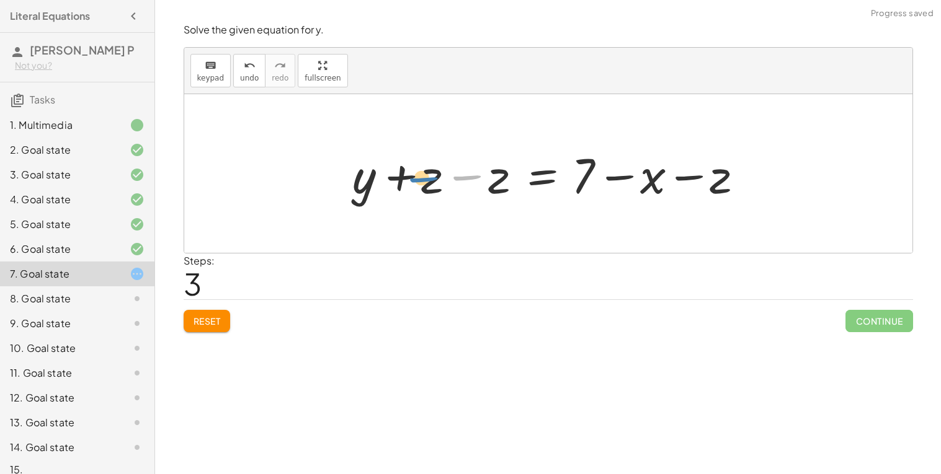
drag, startPoint x: 467, startPoint y: 180, endPoint x: 409, endPoint y: 180, distance: 57.7
click at [409, 180] on div at bounding box center [553, 174] width 414 height 64
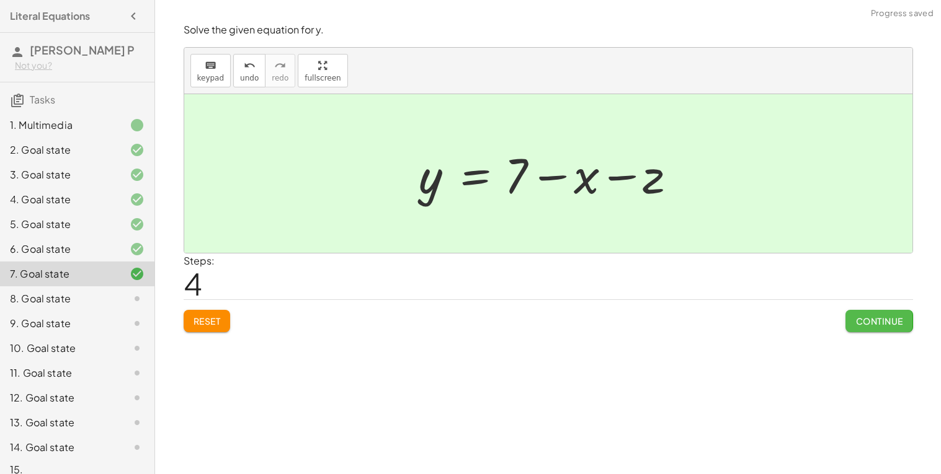
click at [871, 322] on span "Continue" at bounding box center [878, 321] width 47 height 11
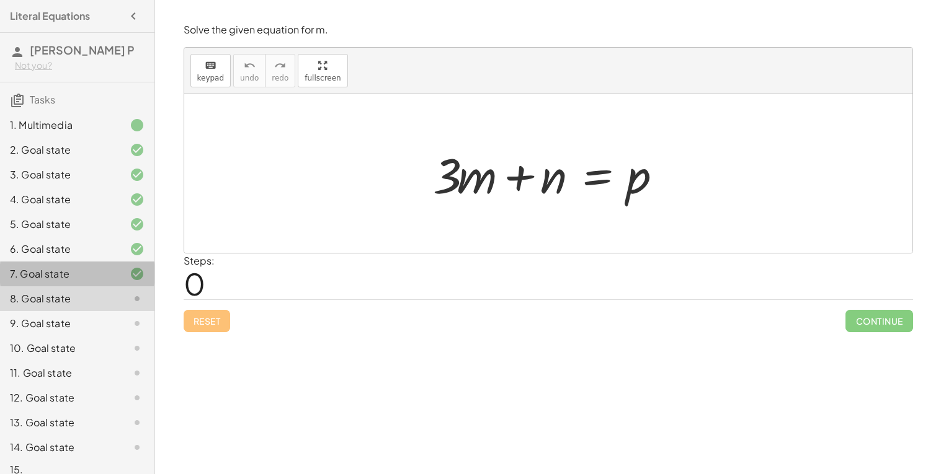
click at [76, 311] on div "7. Goal state" at bounding box center [77, 323] width 154 height 25
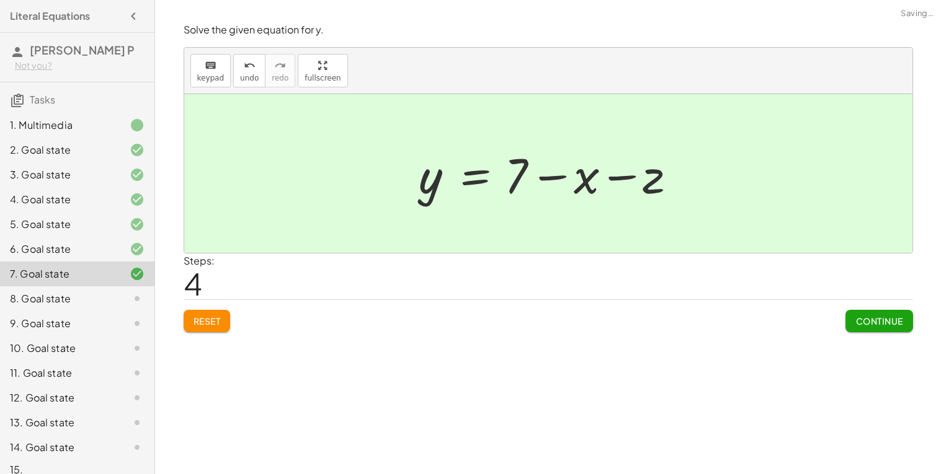
click at [76, 286] on div "6. Goal state" at bounding box center [77, 298] width 154 height 25
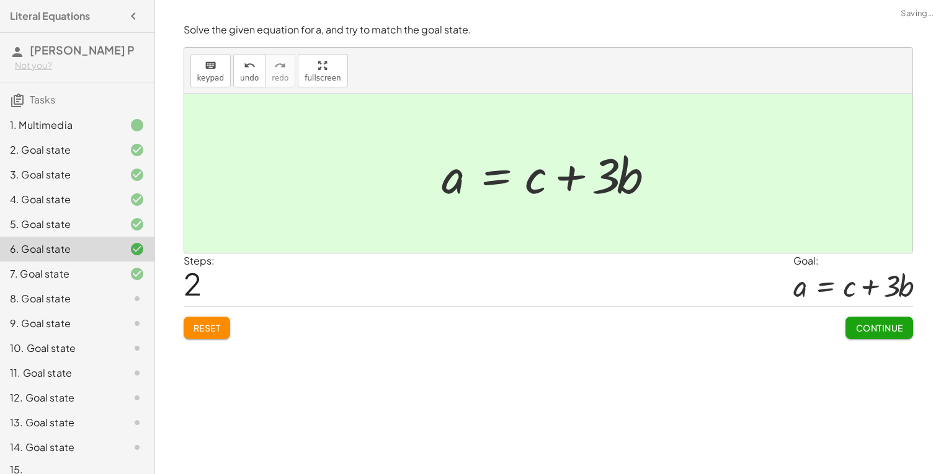
click at [107, 293] on div "8. Goal state" at bounding box center [60, 298] width 100 height 15
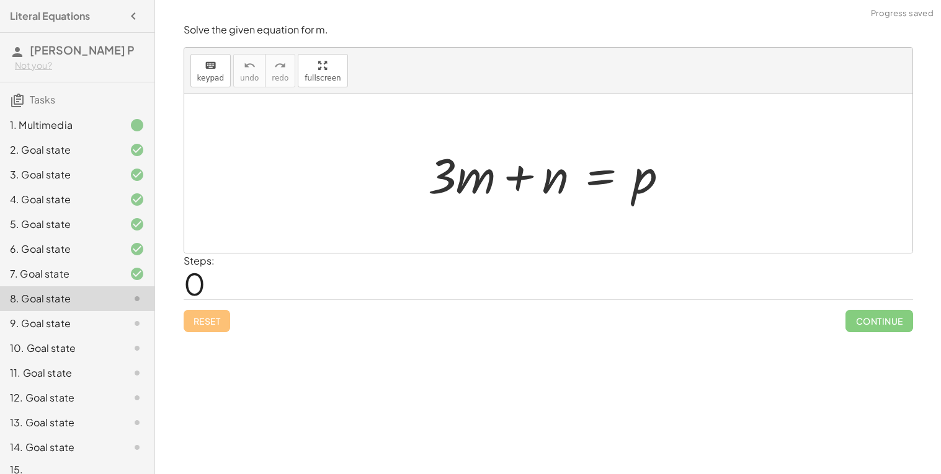
click at [604, 177] on div at bounding box center [553, 174] width 263 height 64
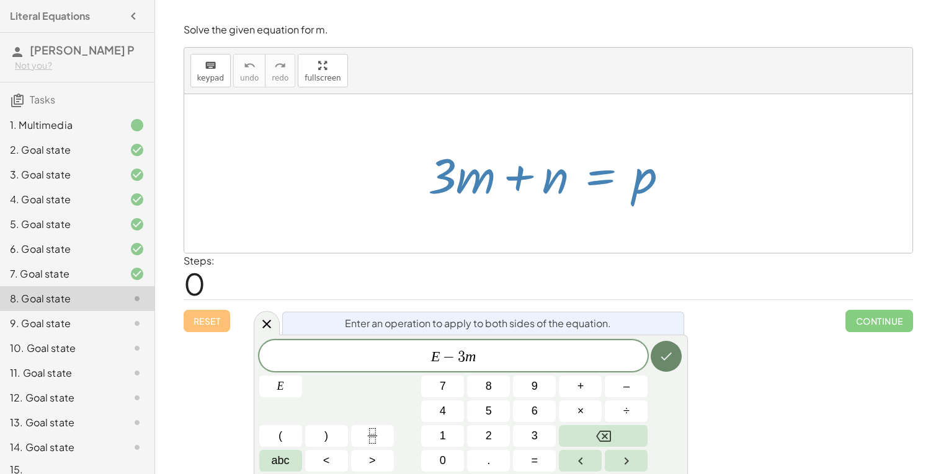
click at [669, 347] on button "Done" at bounding box center [666, 356] width 31 height 31
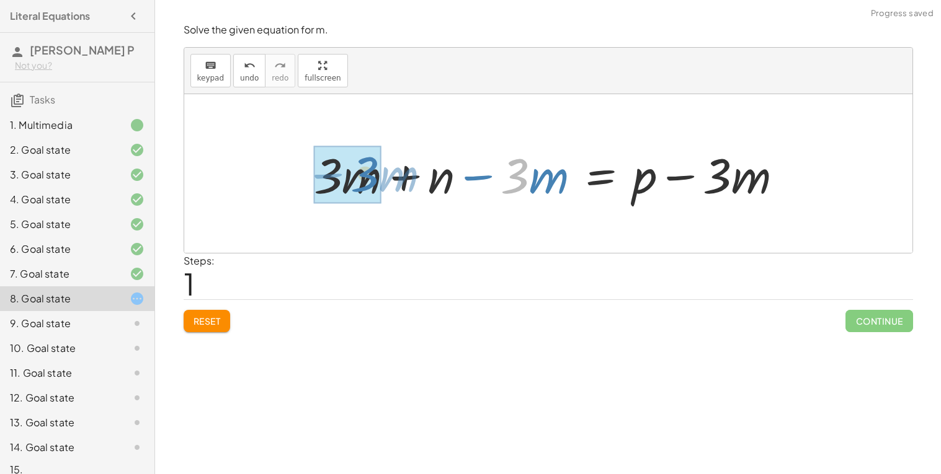
drag, startPoint x: 526, startPoint y: 181, endPoint x: 360, endPoint y: 180, distance: 165.6
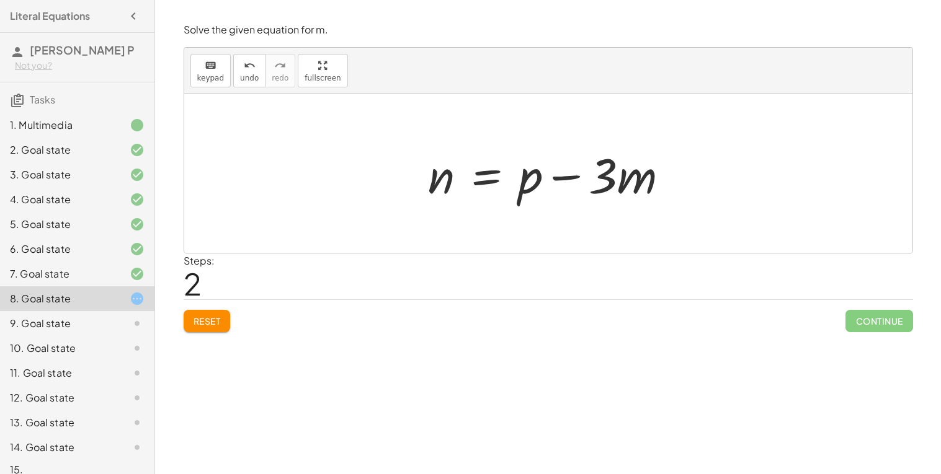
click at [198, 326] on span "Reset" at bounding box center [206, 321] width 27 height 11
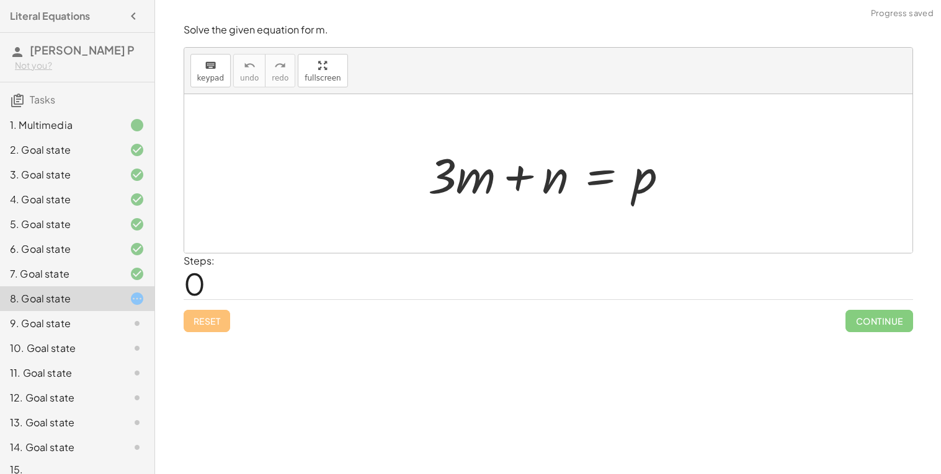
click at [603, 179] on div at bounding box center [553, 174] width 263 height 64
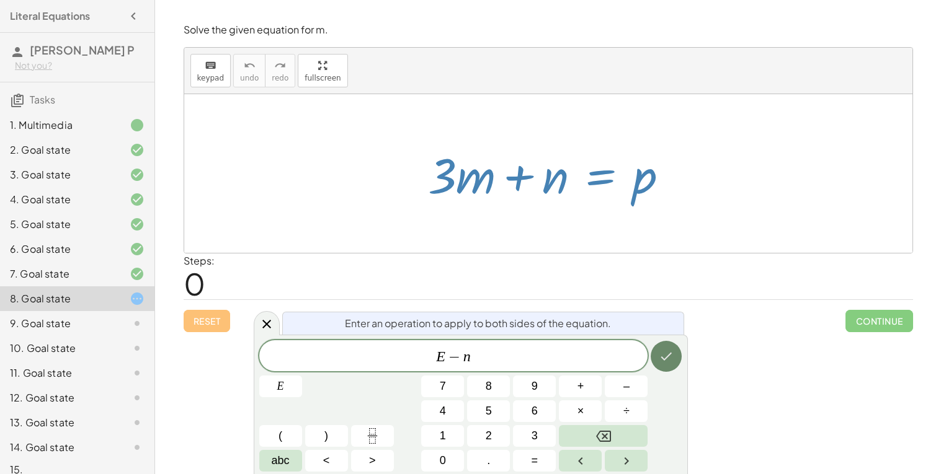
click at [669, 360] on icon "Done" at bounding box center [666, 356] width 15 height 15
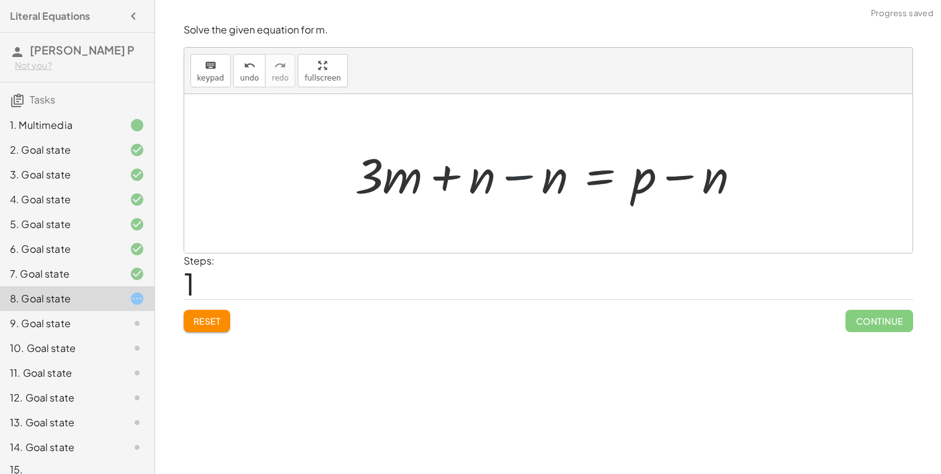
click at [517, 180] on div at bounding box center [553, 174] width 408 height 64
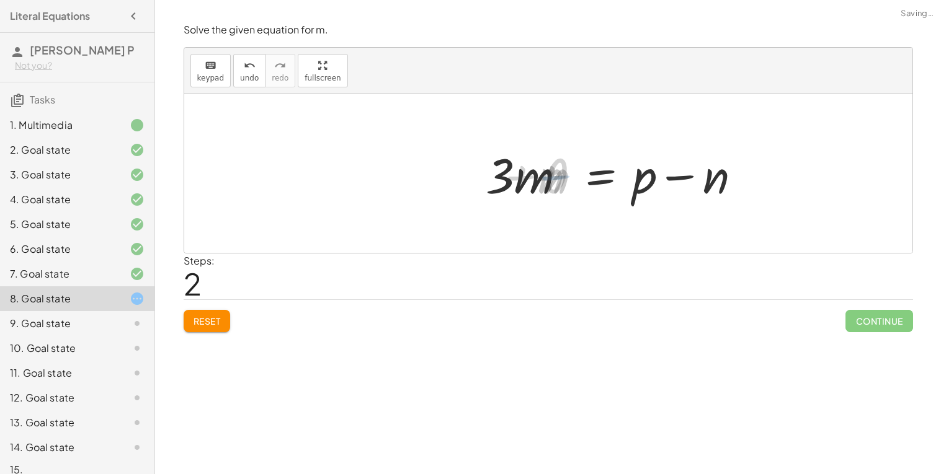
click at [552, 182] on div at bounding box center [625, 174] width 263 height 64
click at [223, 311] on button "Reset" at bounding box center [207, 321] width 47 height 22
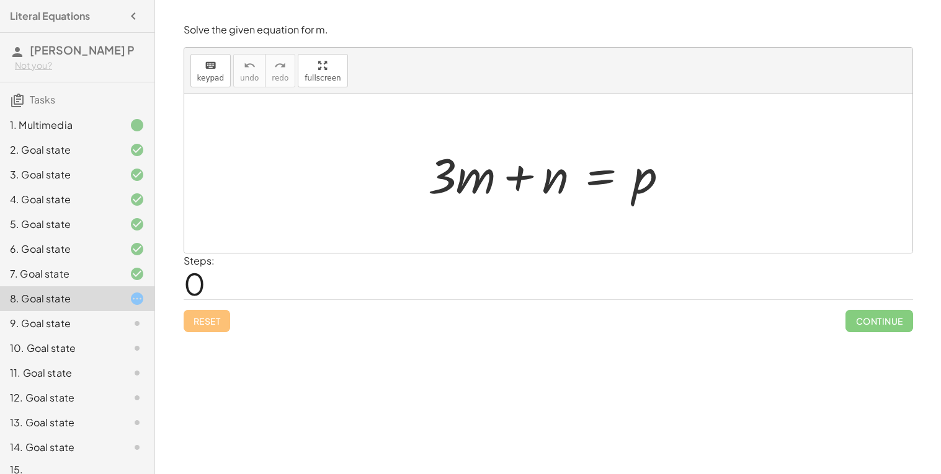
click at [595, 179] on div at bounding box center [553, 174] width 263 height 64
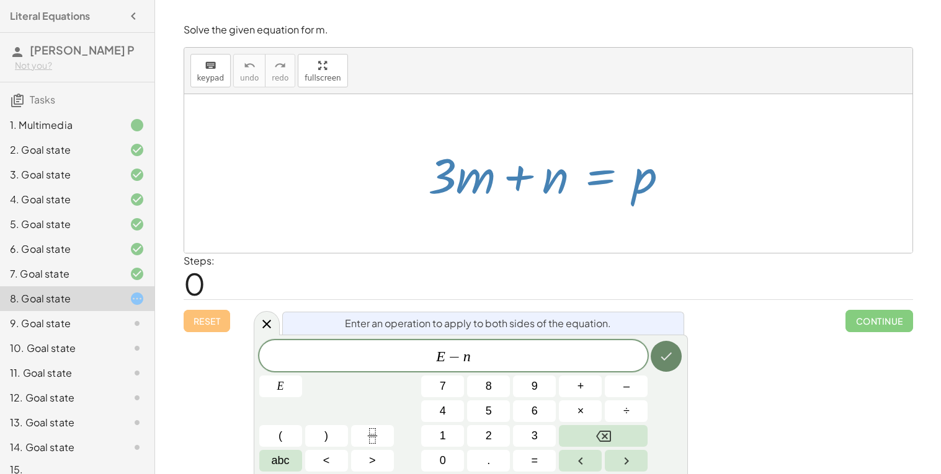
click at [669, 358] on icon "Done" at bounding box center [666, 356] width 15 height 15
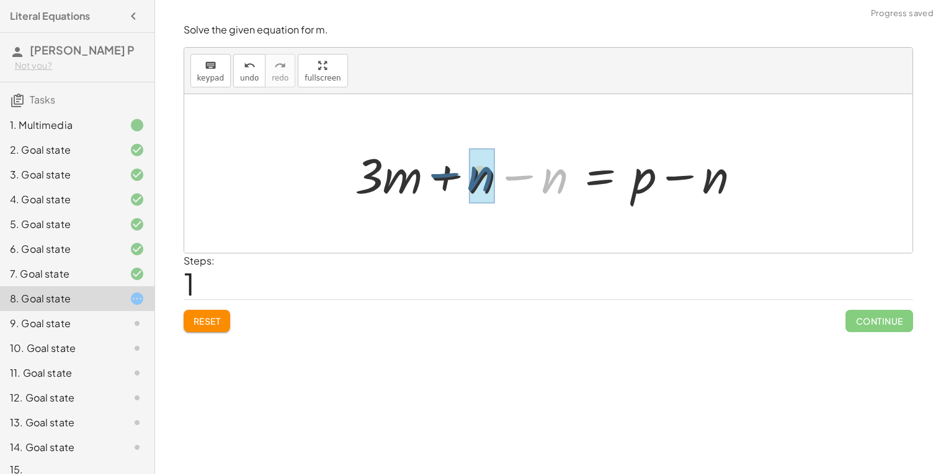
drag, startPoint x: 555, startPoint y: 185, endPoint x: 472, endPoint y: 184, distance: 83.1
click at [472, 184] on div at bounding box center [553, 174] width 408 height 64
drag, startPoint x: 515, startPoint y: 176, endPoint x: 428, endPoint y: 179, distance: 87.5
click at [428, 179] on div at bounding box center [553, 174] width 408 height 64
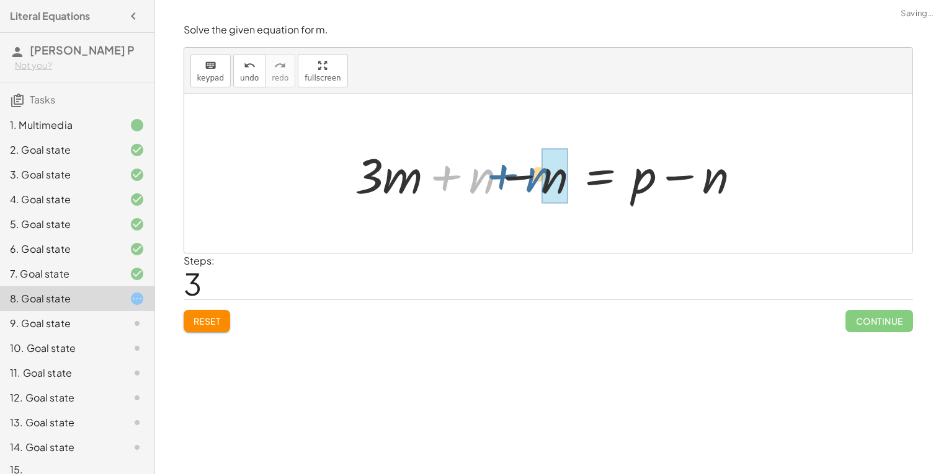
drag, startPoint x: 480, startPoint y: 181, endPoint x: 549, endPoint y: 180, distance: 68.8
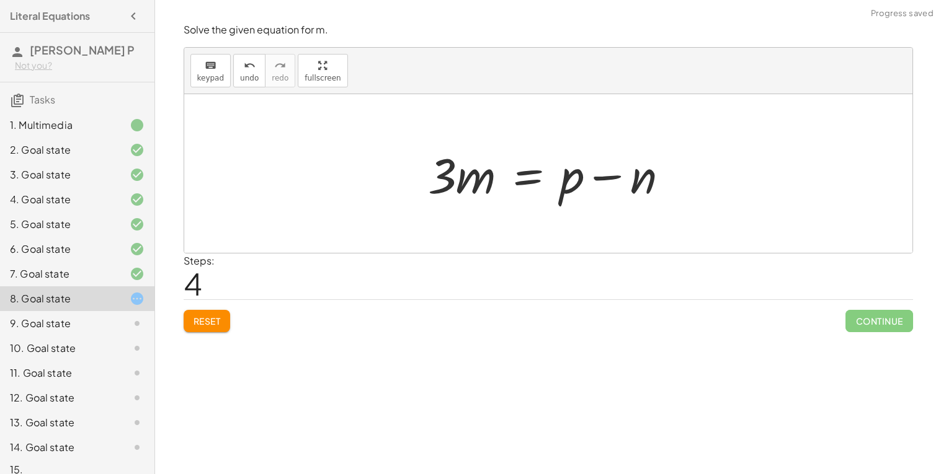
click at [524, 175] on div at bounding box center [553, 174] width 263 height 64
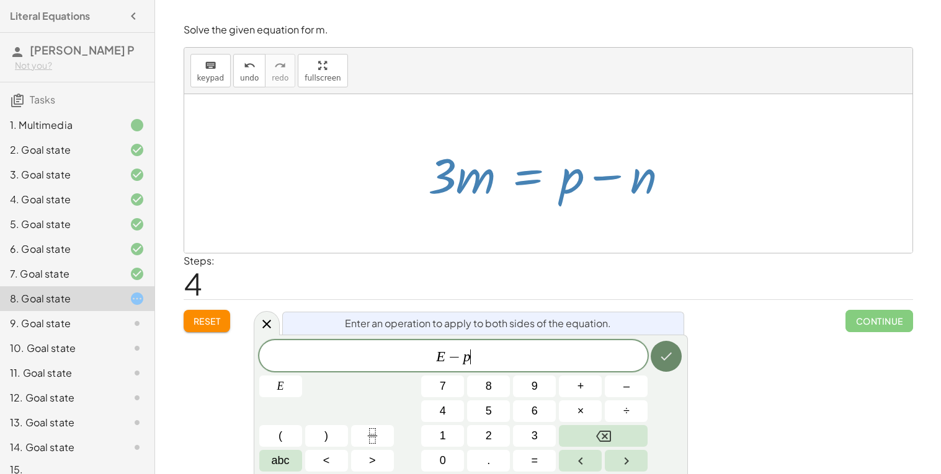
click at [672, 356] on icon "Done" at bounding box center [666, 356] width 15 height 15
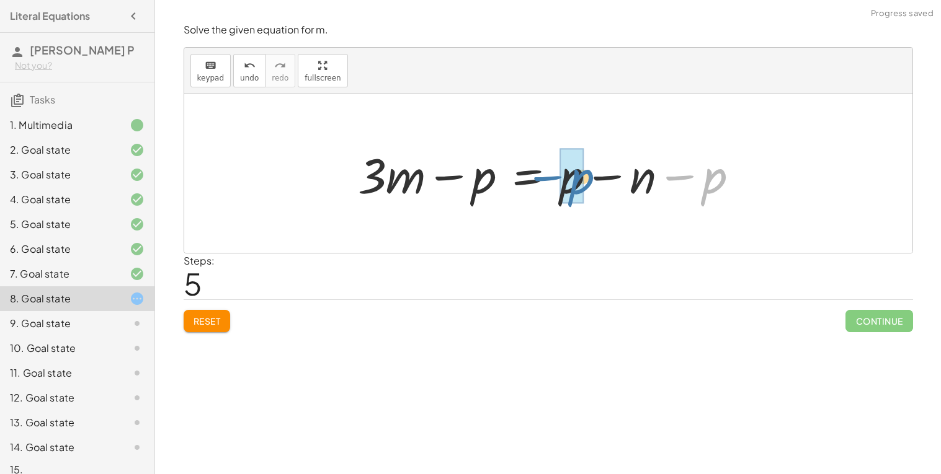
drag, startPoint x: 706, startPoint y: 184, endPoint x: 566, endPoint y: 182, distance: 139.5
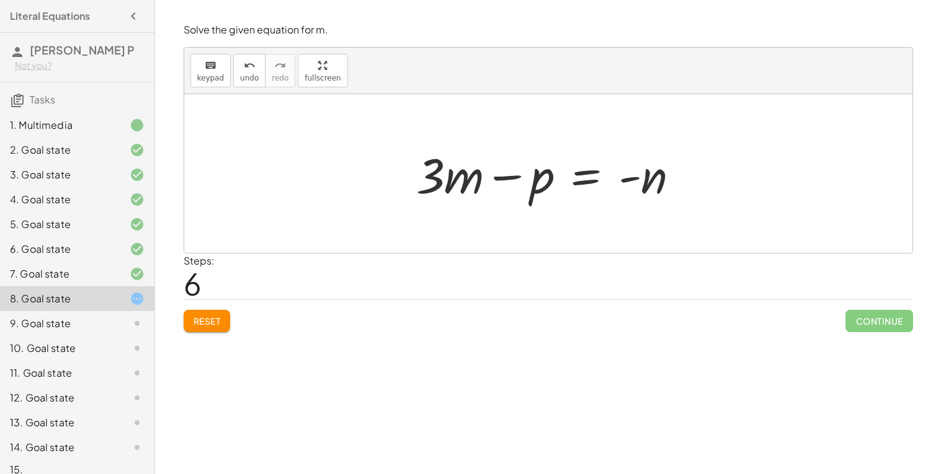
click at [217, 320] on span "Reset" at bounding box center [206, 321] width 27 height 11
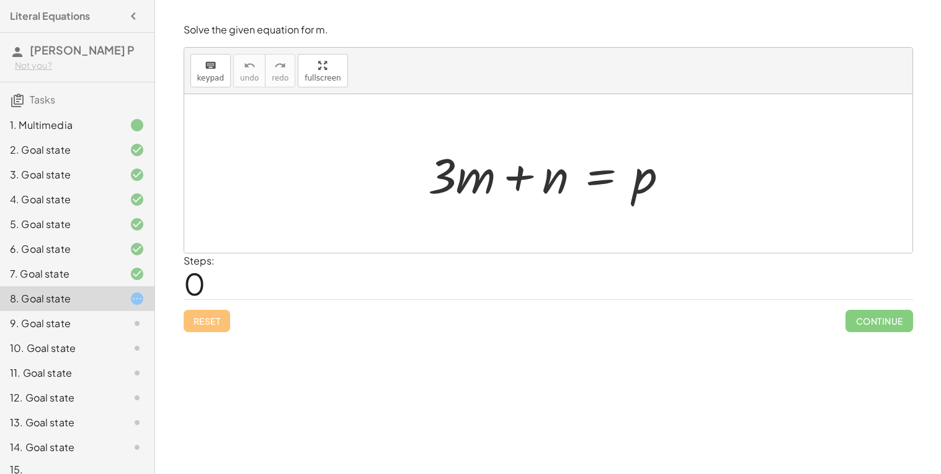
click at [591, 177] on div at bounding box center [553, 174] width 263 height 64
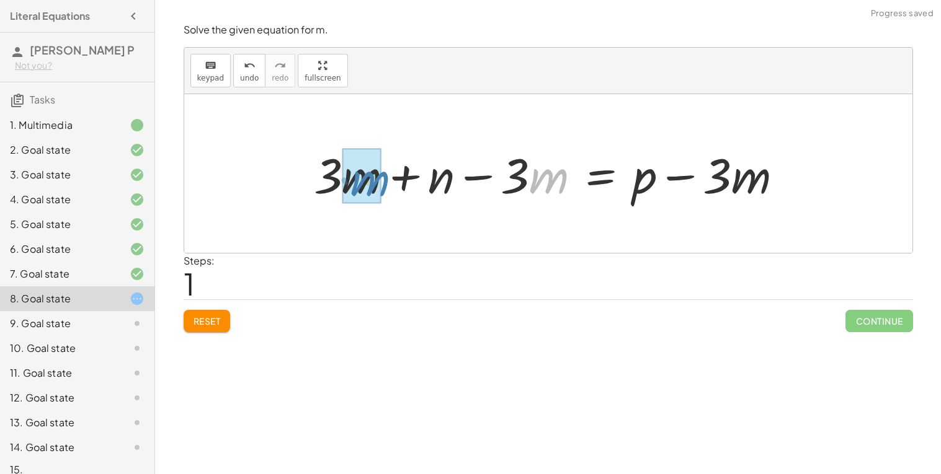
drag, startPoint x: 534, startPoint y: 179, endPoint x: 355, endPoint y: 181, distance: 179.2
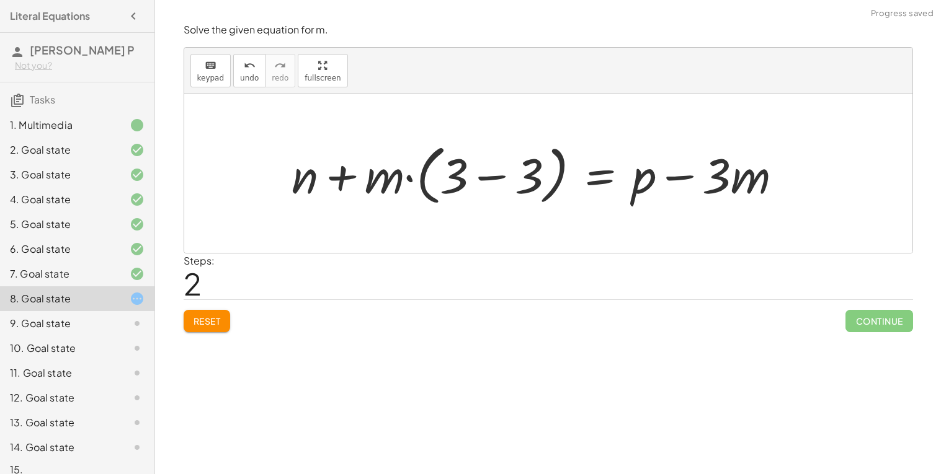
click at [212, 326] on span "Reset" at bounding box center [206, 321] width 27 height 11
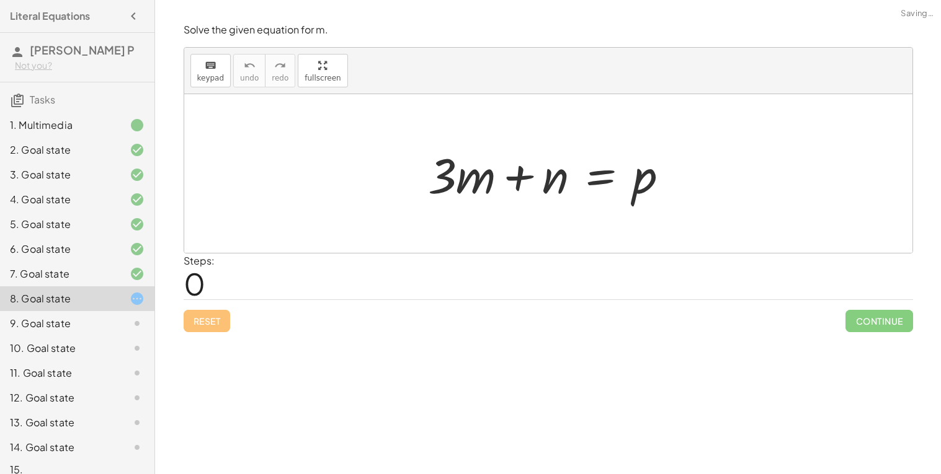
click at [597, 187] on div at bounding box center [553, 174] width 263 height 64
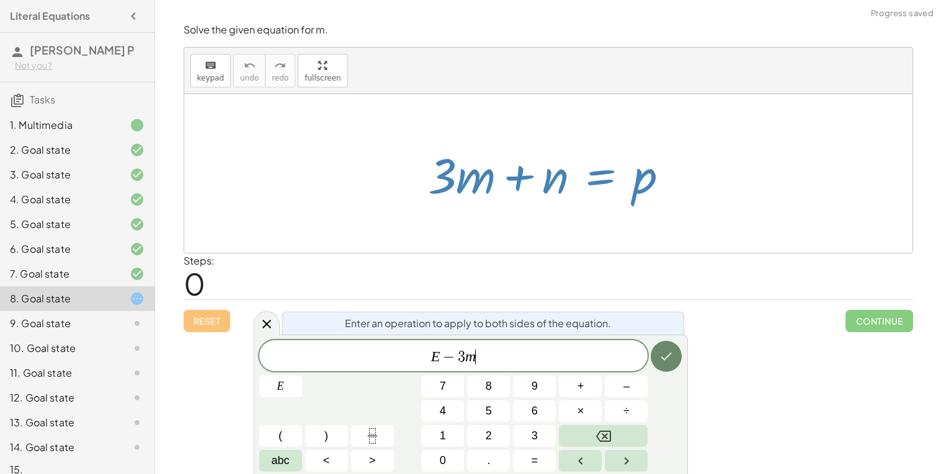
click at [659, 349] on icon "Done" at bounding box center [666, 356] width 15 height 15
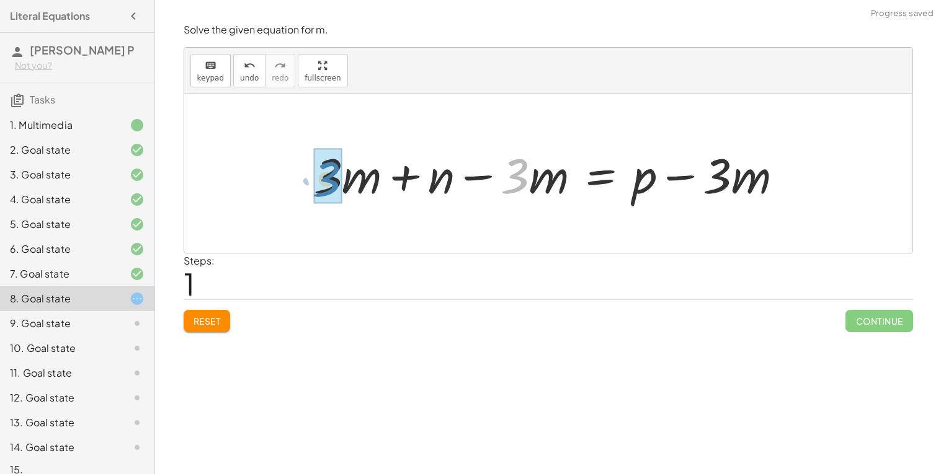
drag, startPoint x: 514, startPoint y: 180, endPoint x: 324, endPoint y: 184, distance: 190.4
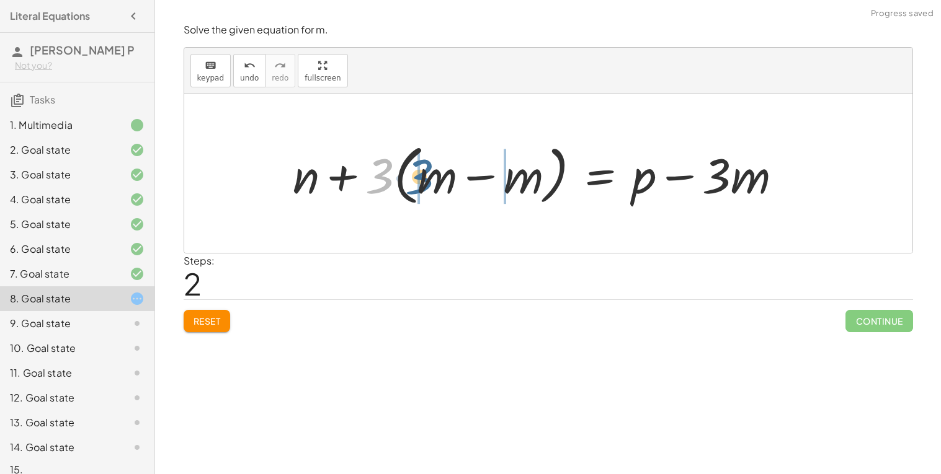
drag, startPoint x: 381, startPoint y: 180, endPoint x: 434, endPoint y: 182, distance: 52.7
click at [434, 182] on div at bounding box center [542, 173] width 512 height 71
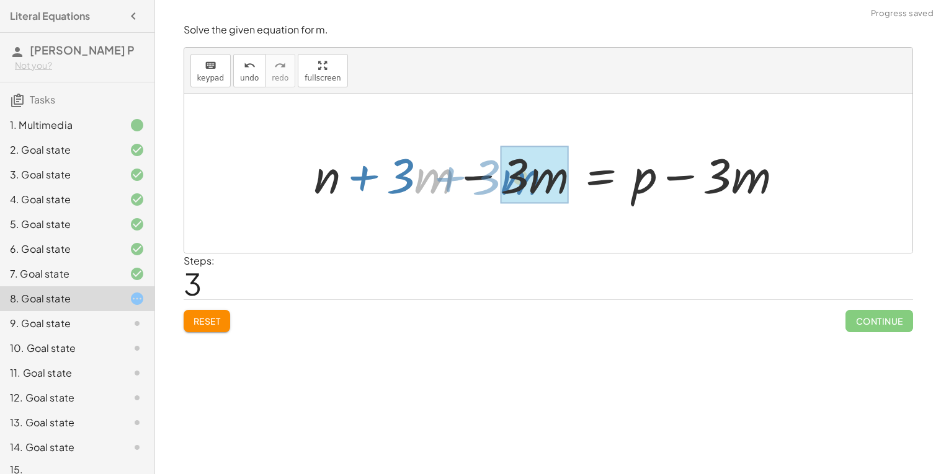
drag, startPoint x: 420, startPoint y: 180, endPoint x: 505, endPoint y: 182, distance: 85.6
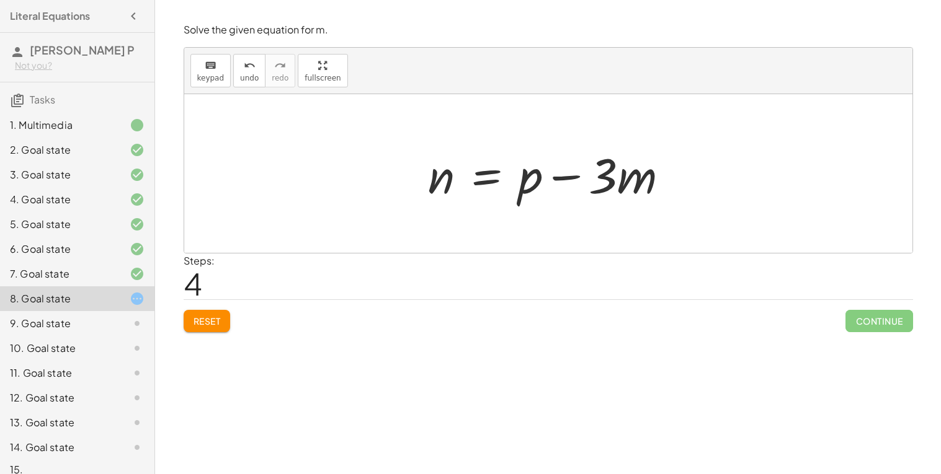
click at [492, 179] on div at bounding box center [553, 174] width 263 height 64
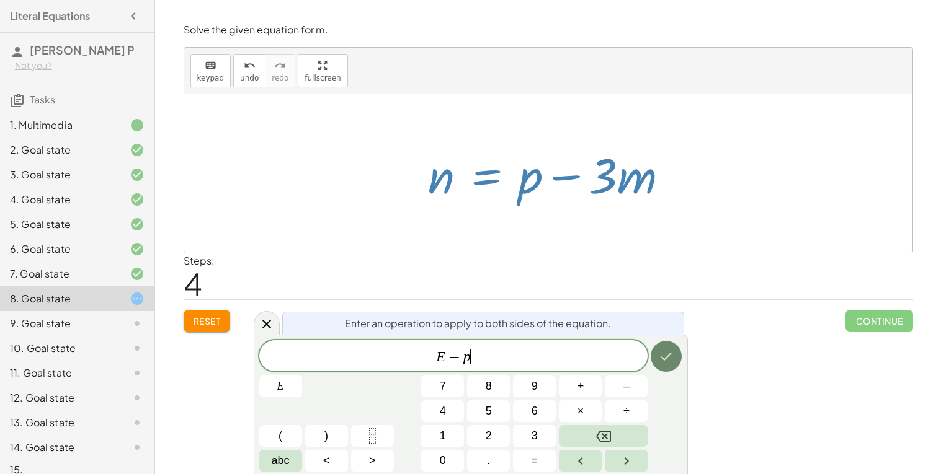
click at [670, 355] on icon "Done" at bounding box center [666, 356] width 15 height 15
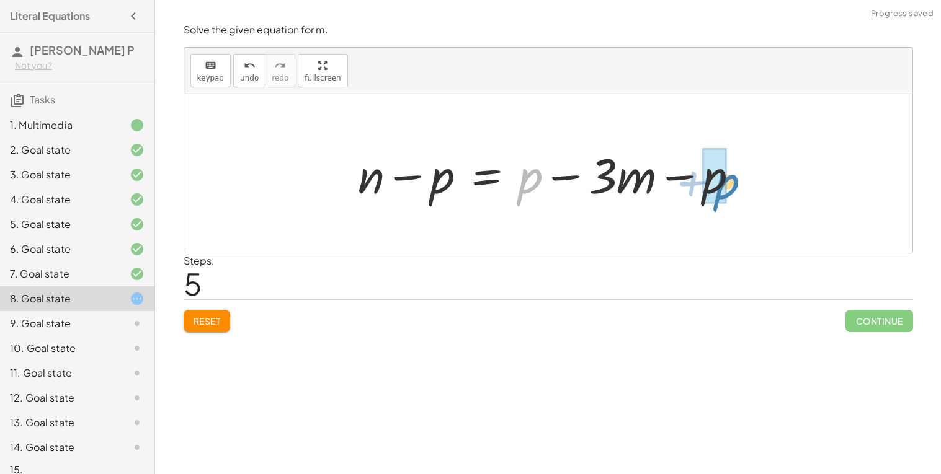
drag, startPoint x: 530, startPoint y: 177, endPoint x: 730, endPoint y: 180, distance: 199.7
click at [730, 180] on div at bounding box center [553, 174] width 403 height 64
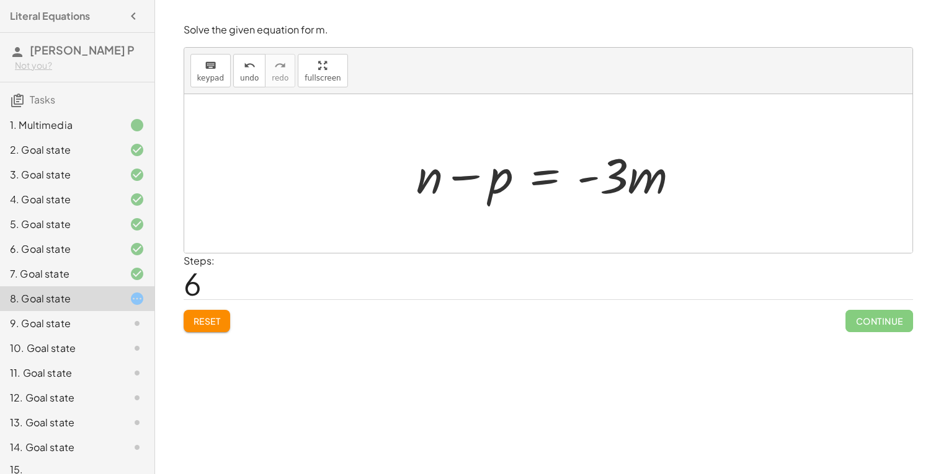
click at [549, 176] on div at bounding box center [552, 174] width 285 height 64
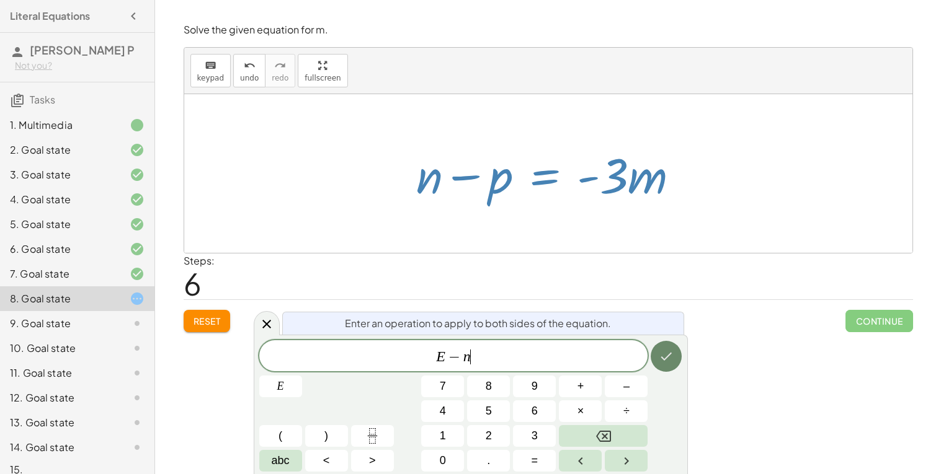
click at [662, 359] on icon "Done" at bounding box center [666, 356] width 15 height 15
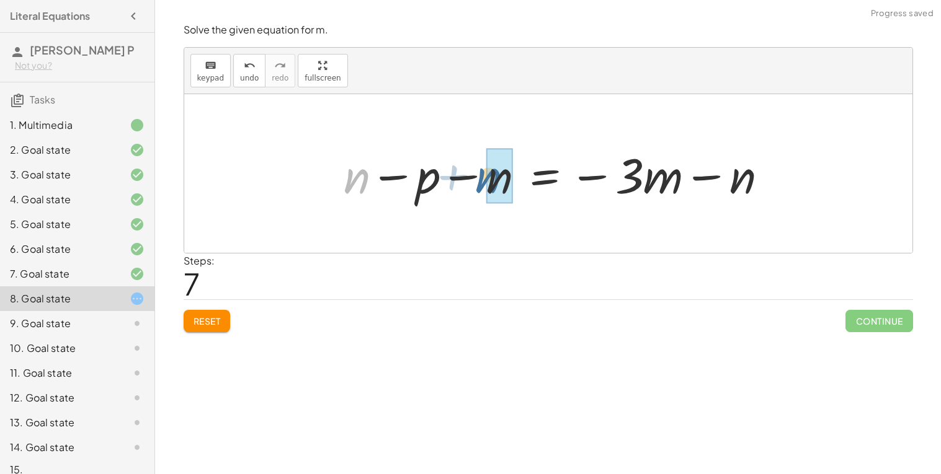
drag, startPoint x: 360, startPoint y: 180, endPoint x: 502, endPoint y: 184, distance: 141.4
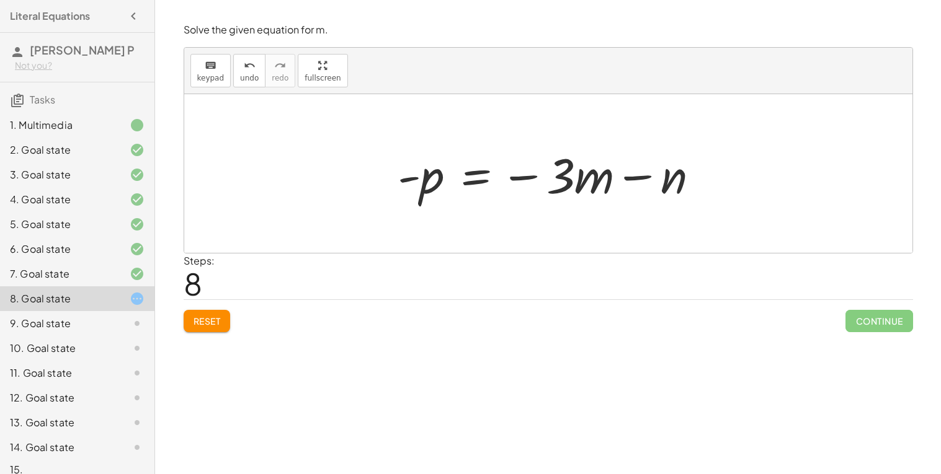
click at [211, 344] on div "Welcome to Graspable Math 👋 Graspable Math lets you use touch or mouse gestures…" at bounding box center [548, 237] width 786 height 474
click at [221, 316] on span "Reset" at bounding box center [206, 321] width 27 height 11
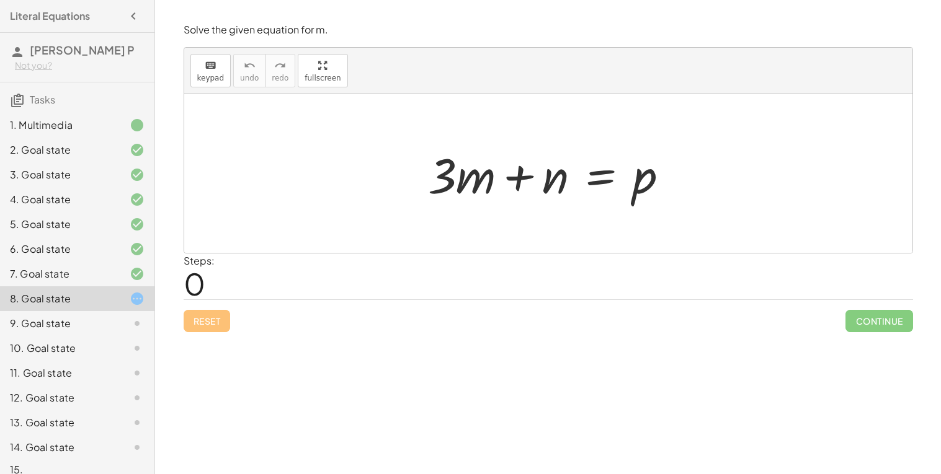
click at [602, 175] on div at bounding box center [553, 174] width 263 height 64
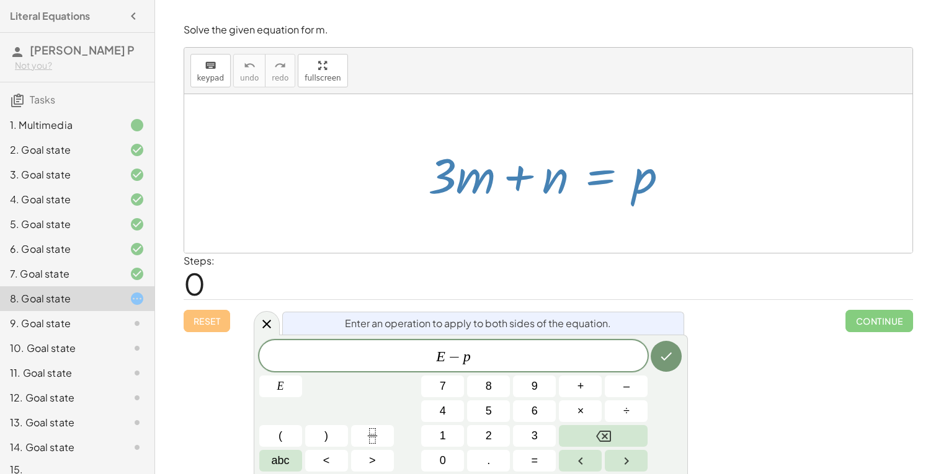
click at [302, 376] on div at bounding box center [280, 387] width 43 height 22
click at [678, 352] on button "Done" at bounding box center [666, 356] width 31 height 31
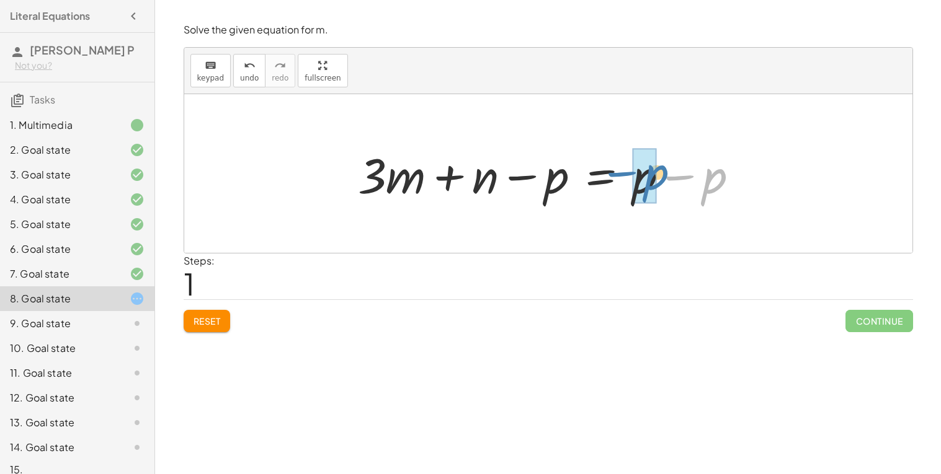
drag, startPoint x: 707, startPoint y: 182, endPoint x: 647, endPoint y: 178, distance: 60.3
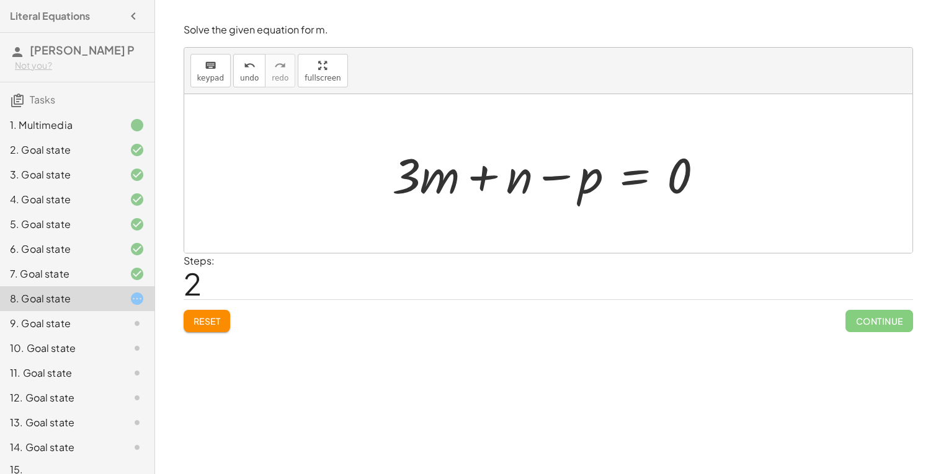
click at [637, 179] on div at bounding box center [553, 174] width 334 height 64
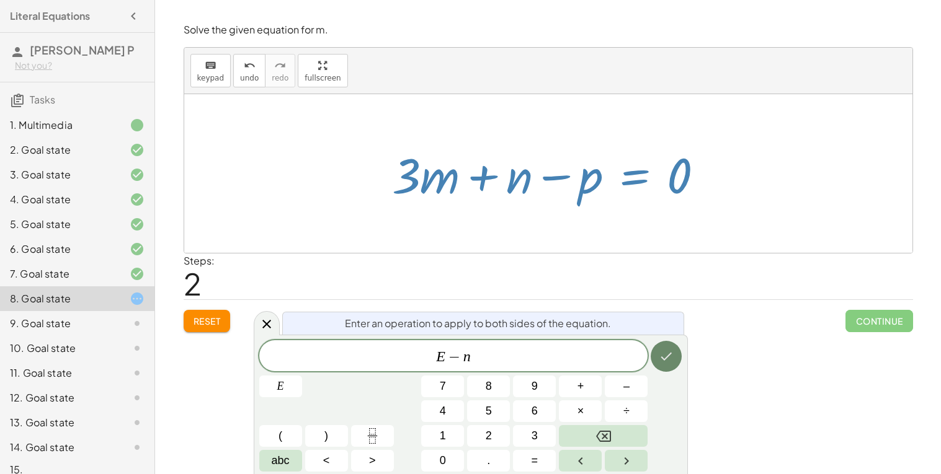
click at [675, 354] on button "Done" at bounding box center [666, 356] width 31 height 31
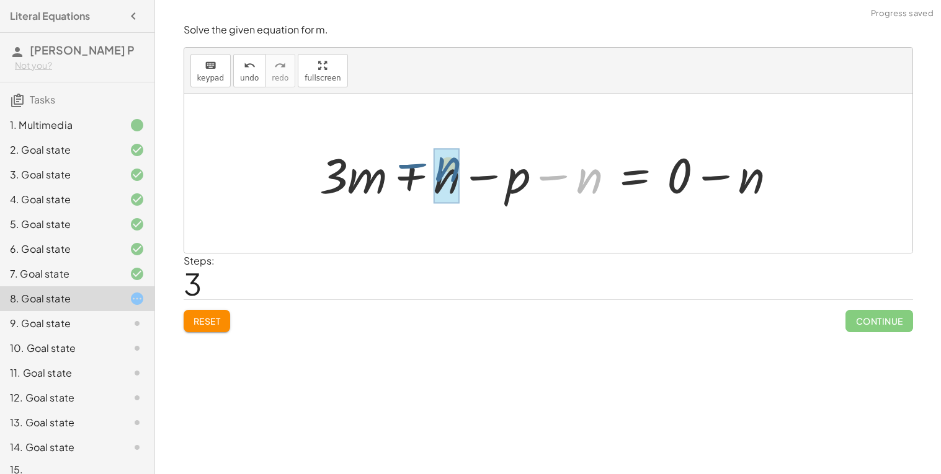
drag, startPoint x: 599, startPoint y: 181, endPoint x: 450, endPoint y: 179, distance: 148.8
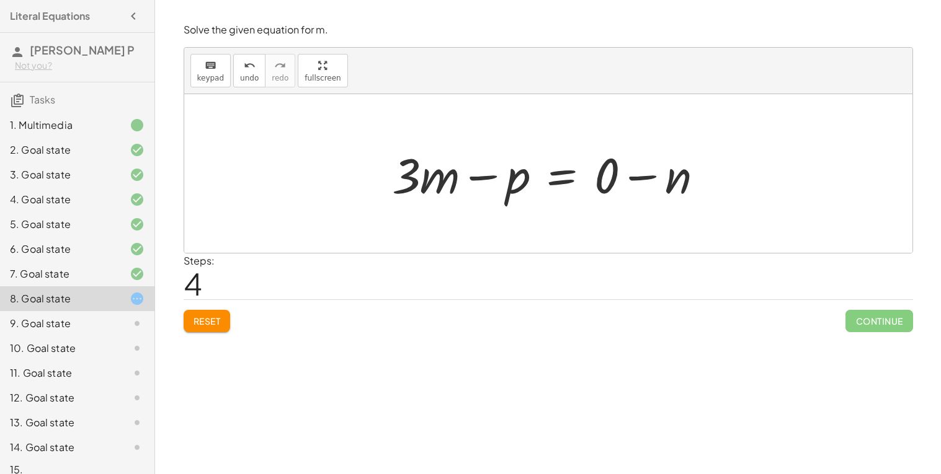
click at [561, 177] on div at bounding box center [553, 174] width 334 height 64
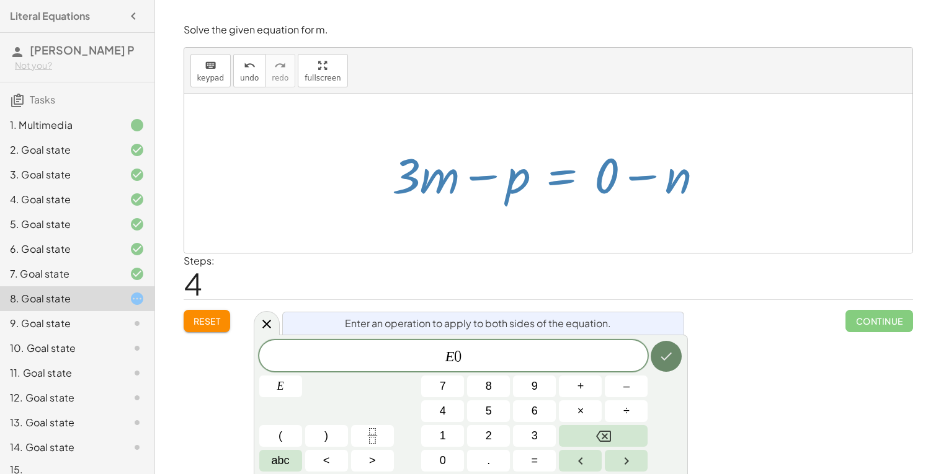
click at [672, 343] on button "Done" at bounding box center [666, 356] width 31 height 31
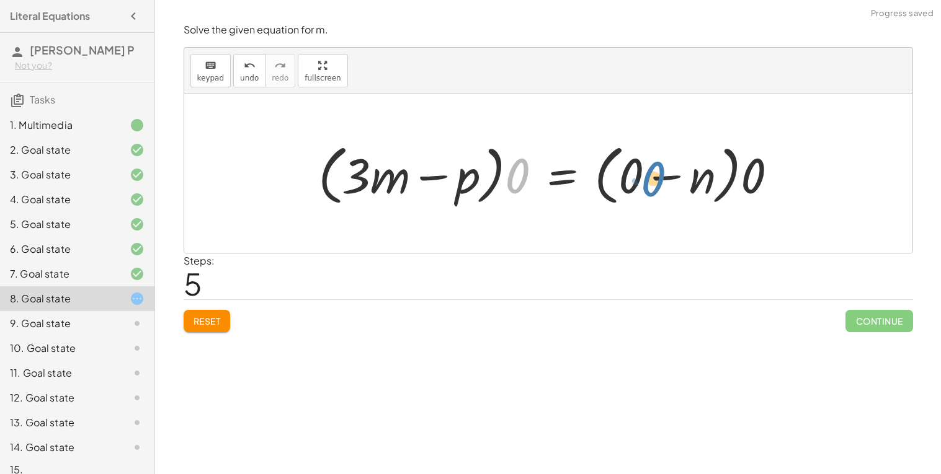
drag, startPoint x: 524, startPoint y: 171, endPoint x: 666, endPoint y: 175, distance: 142.1
click at [666, 175] on div at bounding box center [553, 173] width 482 height 71
click at [218, 321] on span "Reset" at bounding box center [206, 321] width 27 height 11
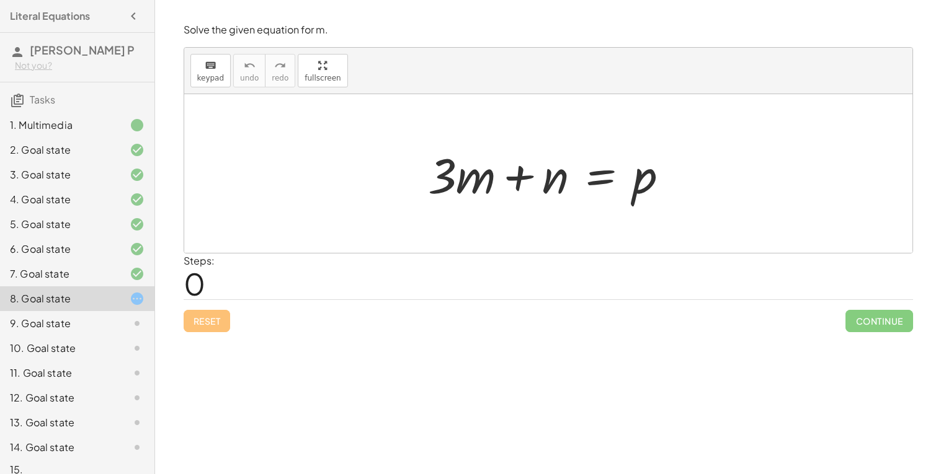
click at [149, 361] on div "9. Goal state" at bounding box center [77, 373] width 154 height 25
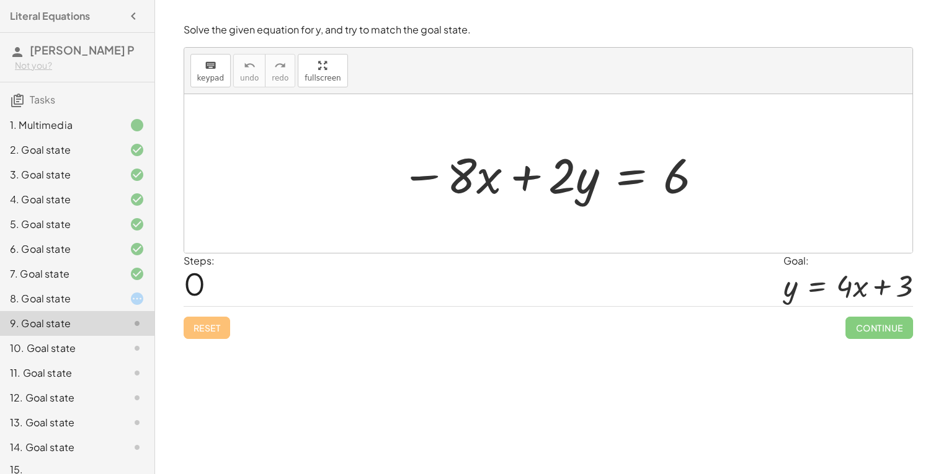
click at [625, 184] on div at bounding box center [552, 174] width 316 height 64
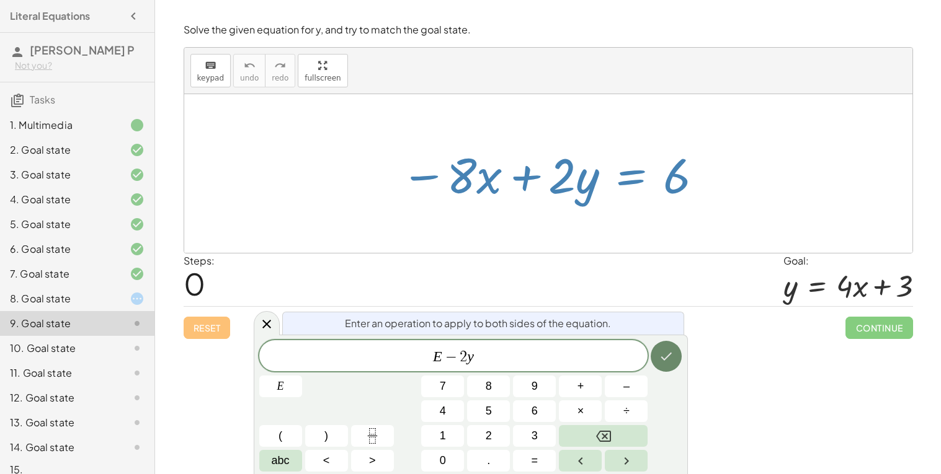
click at [671, 356] on icon "Done" at bounding box center [666, 356] width 15 height 15
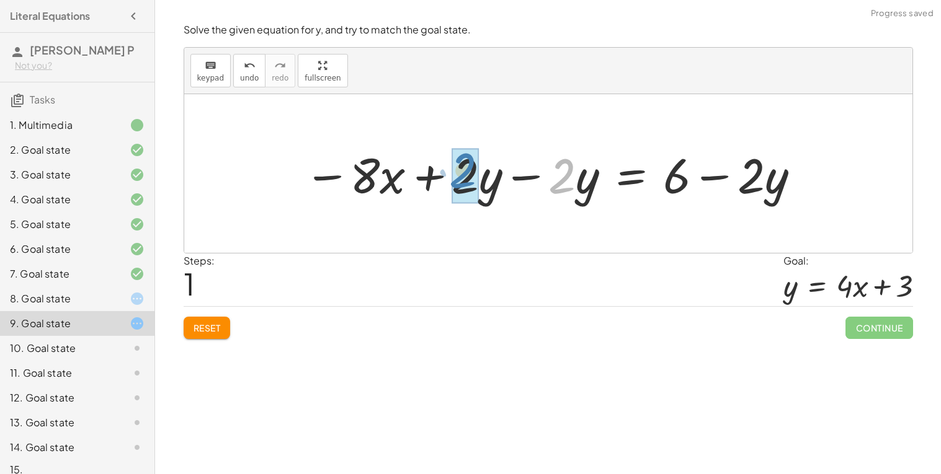
drag, startPoint x: 559, startPoint y: 182, endPoint x: 456, endPoint y: 177, distance: 102.5
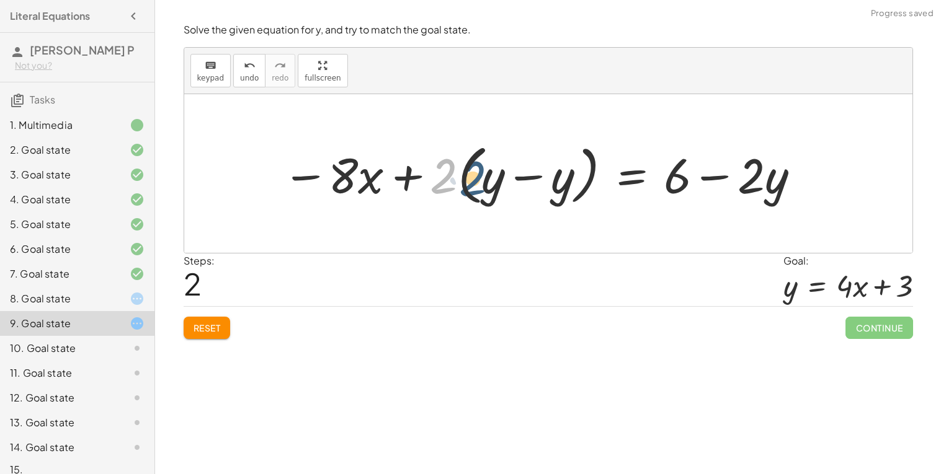
drag, startPoint x: 451, startPoint y: 174, endPoint x: 492, endPoint y: 176, distance: 41.0
click at [492, 176] on div at bounding box center [541, 173] width 531 height 71
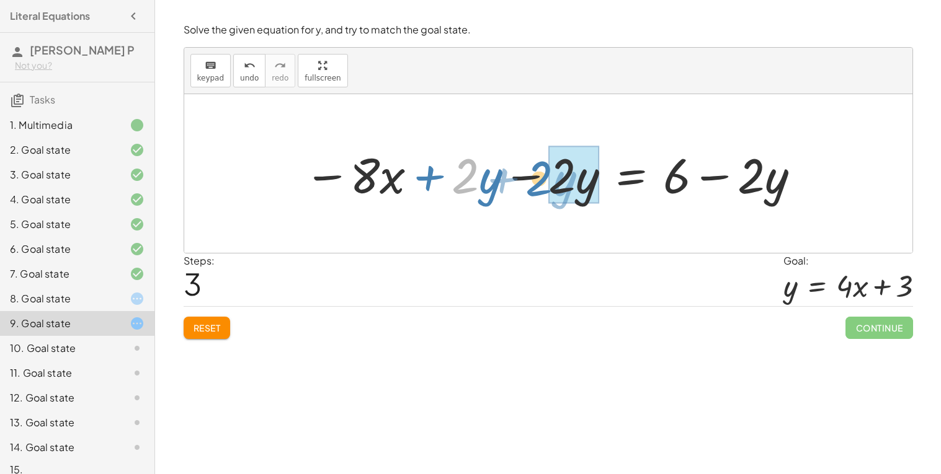
drag, startPoint x: 477, startPoint y: 178, endPoint x: 551, endPoint y: 180, distance: 73.8
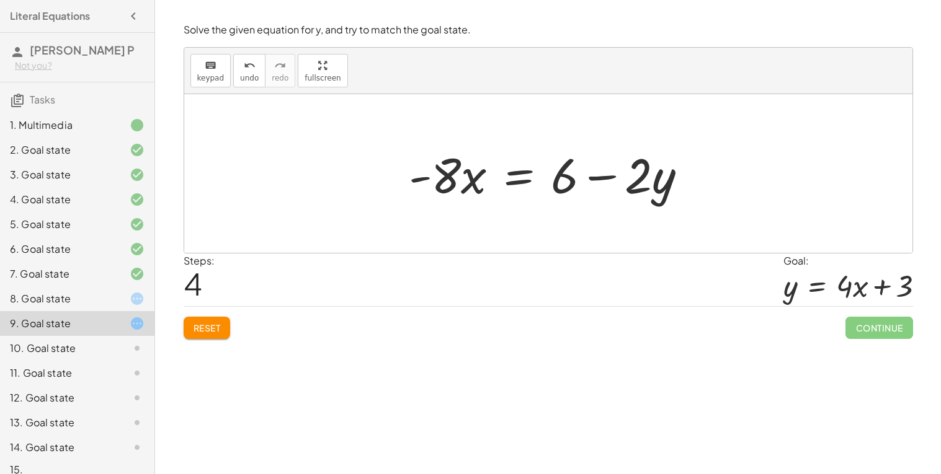
click at [193, 329] on span "Reset" at bounding box center [206, 327] width 27 height 11
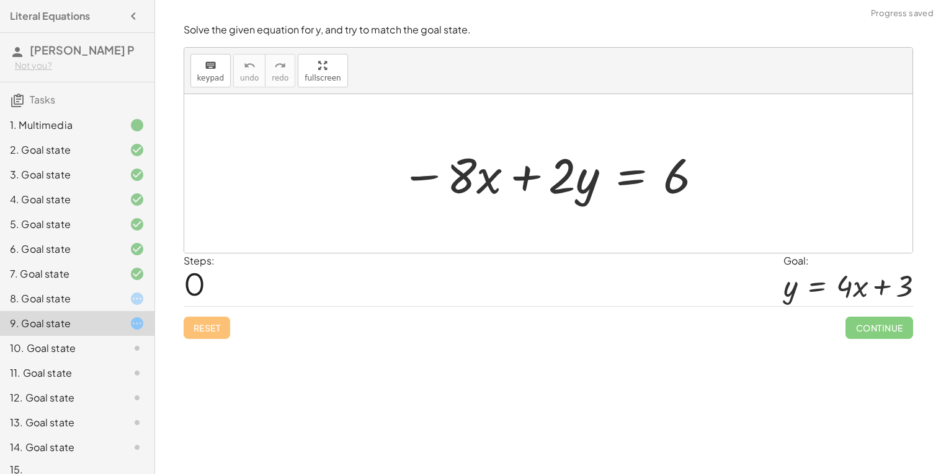
click at [135, 298] on icon at bounding box center [137, 298] width 15 height 15
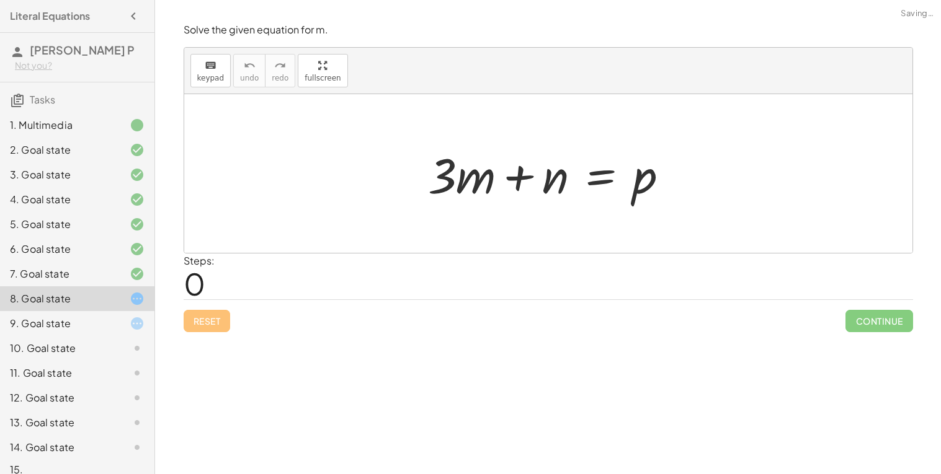
click at [604, 176] on div at bounding box center [553, 174] width 263 height 64
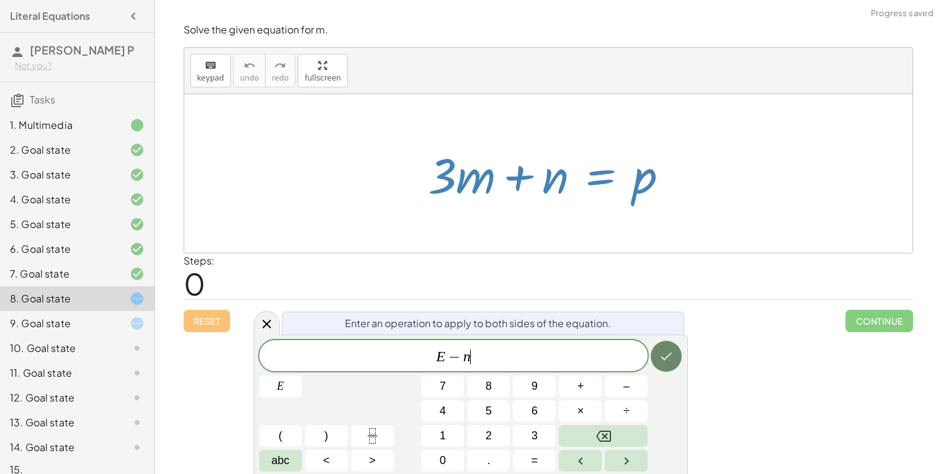
click at [673, 355] on button "Done" at bounding box center [666, 356] width 31 height 31
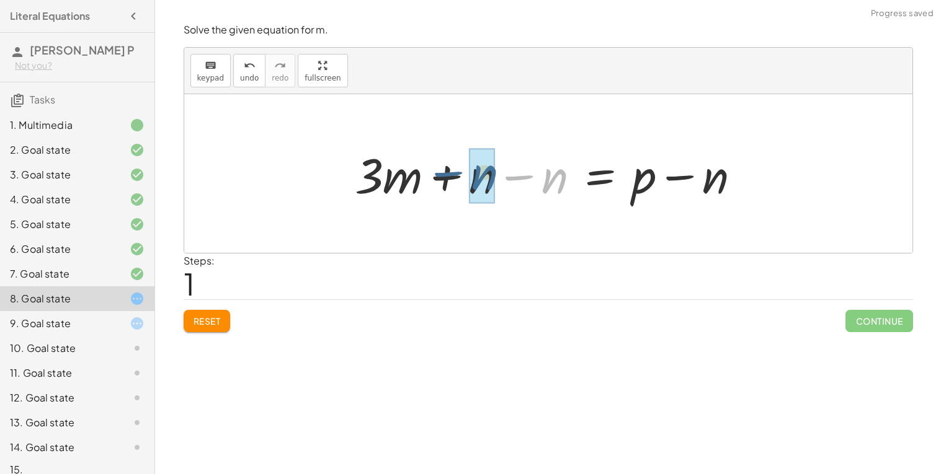
drag, startPoint x: 561, startPoint y: 180, endPoint x: 487, endPoint y: 177, distance: 73.3
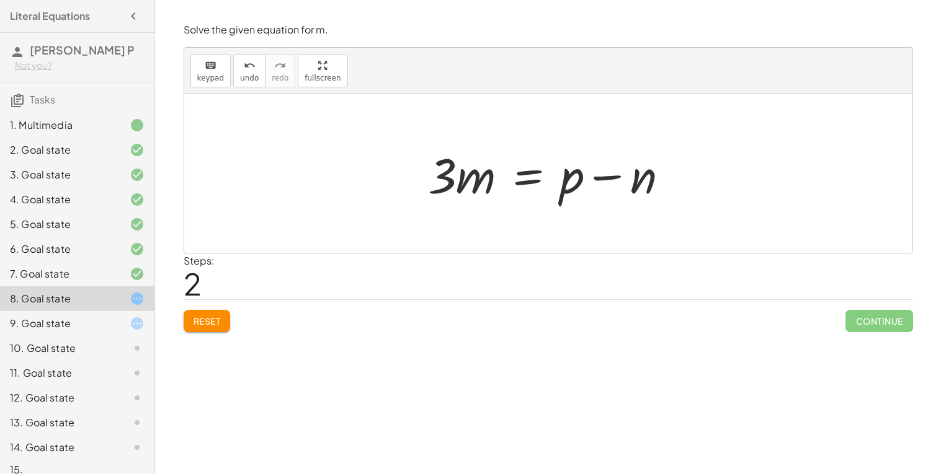
click at [522, 182] on div at bounding box center [553, 174] width 263 height 64
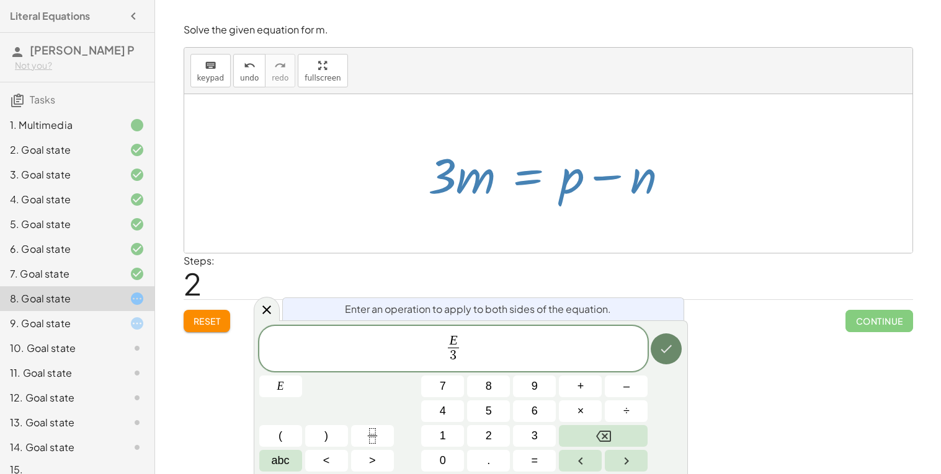
click at [669, 358] on button "Done" at bounding box center [666, 349] width 31 height 31
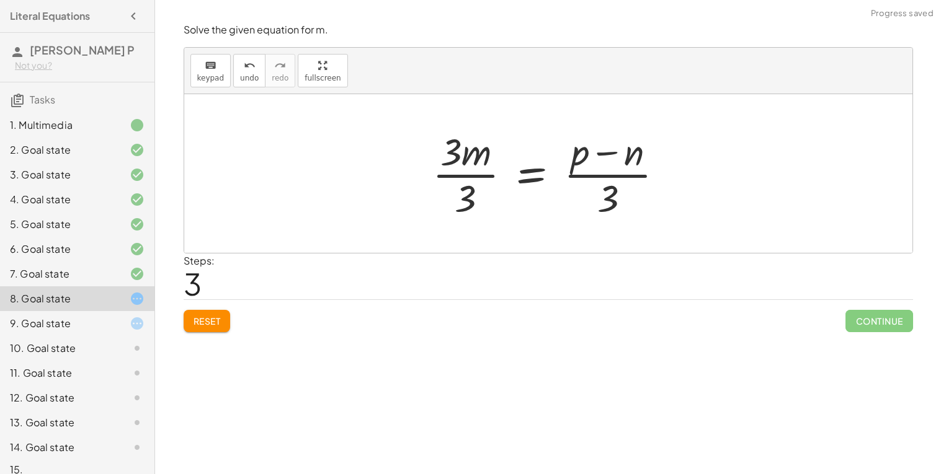
click at [466, 159] on div at bounding box center [553, 173] width 254 height 95
click at [466, 177] on div at bounding box center [553, 173] width 254 height 95
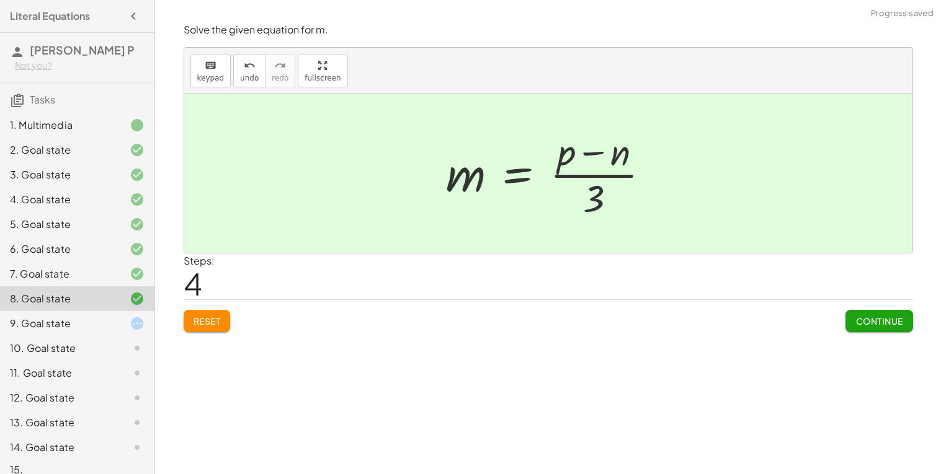
click at [866, 316] on span "Continue" at bounding box center [878, 321] width 47 height 11
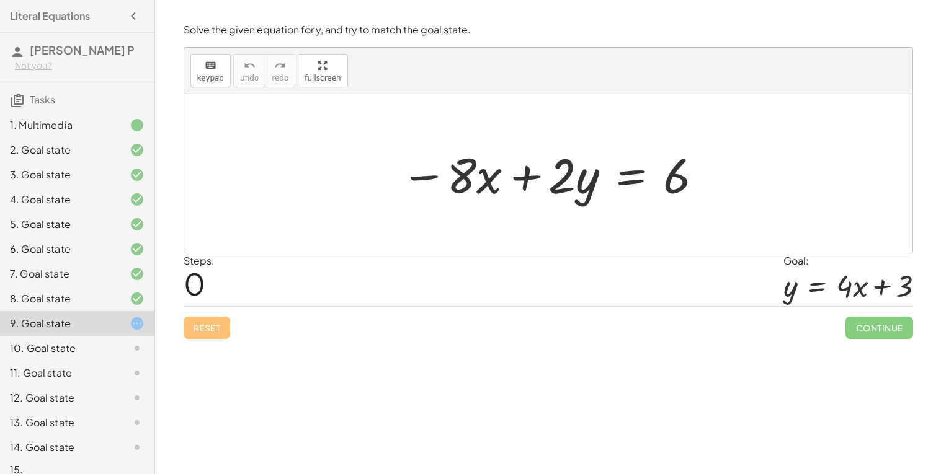
click at [629, 183] on div at bounding box center [552, 174] width 316 height 64
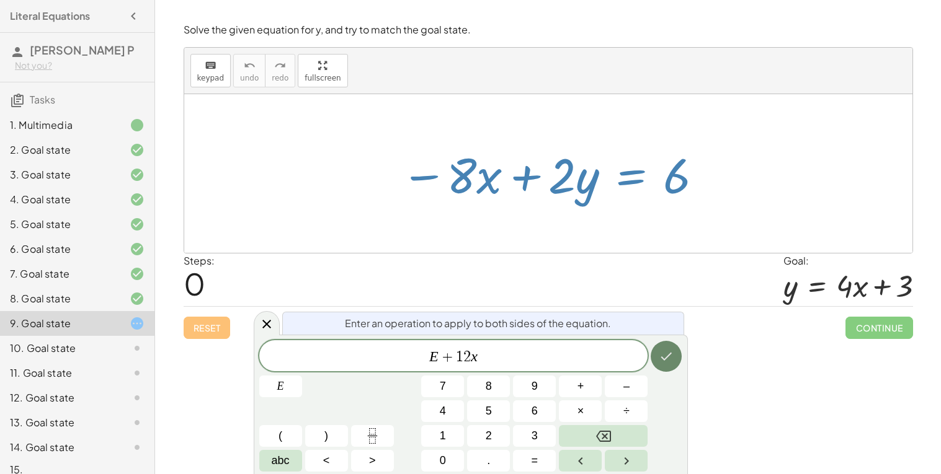
click at [667, 358] on icon "Done" at bounding box center [666, 356] width 15 height 15
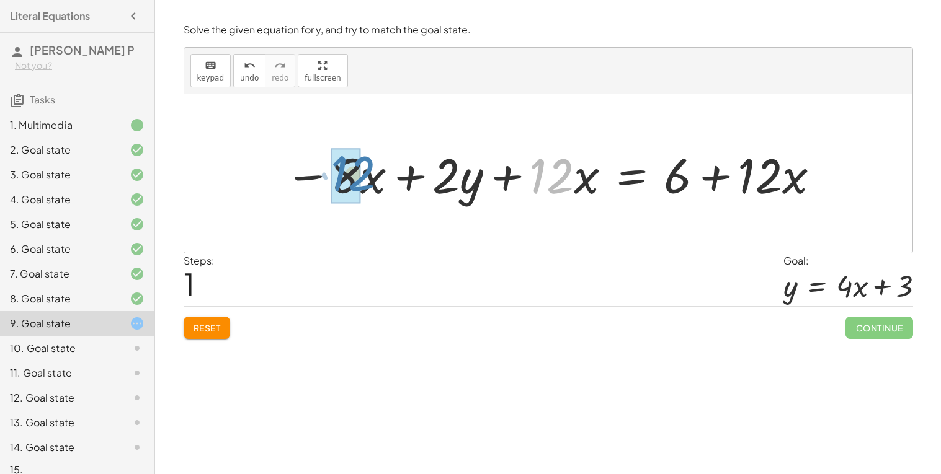
drag, startPoint x: 545, startPoint y: 175, endPoint x: 349, endPoint y: 172, distance: 196.0
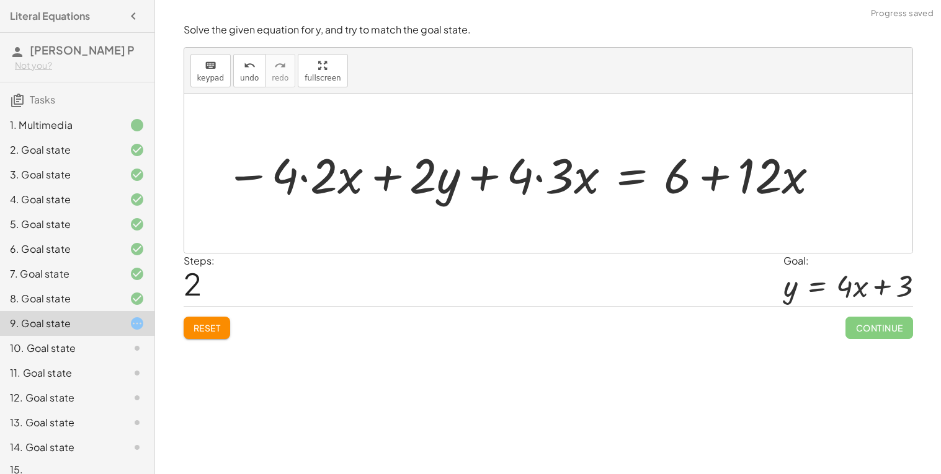
click at [251, 312] on div "Reset Continue" at bounding box center [548, 322] width 729 height 33
click at [211, 324] on span "Reset" at bounding box center [206, 327] width 27 height 11
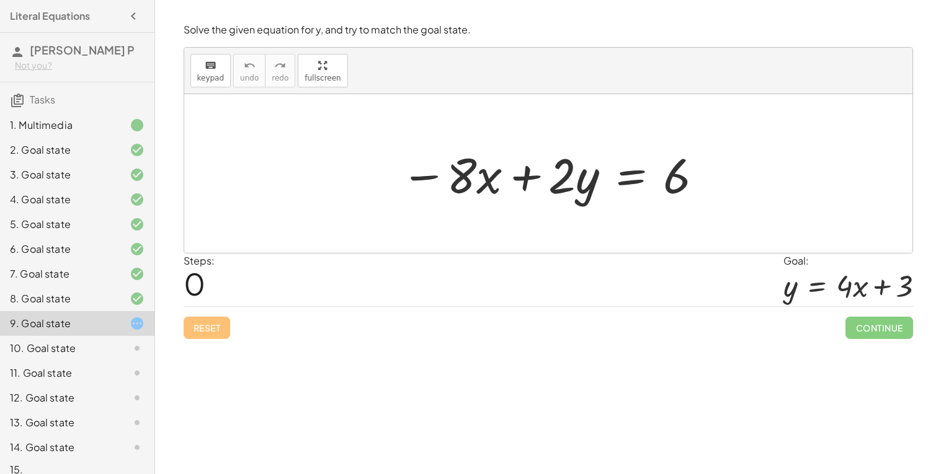
click at [95, 303] on div "8. Goal state" at bounding box center [60, 298] width 100 height 15
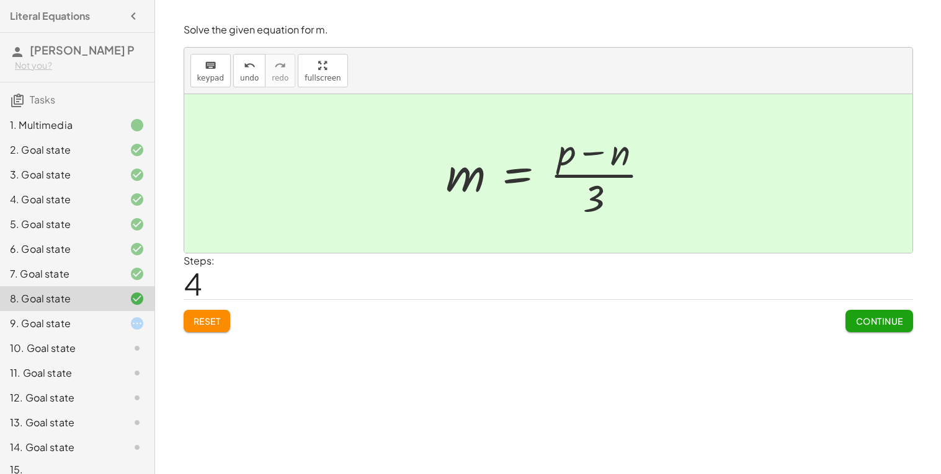
click at [105, 322] on div "9. Goal state" at bounding box center [60, 323] width 100 height 15
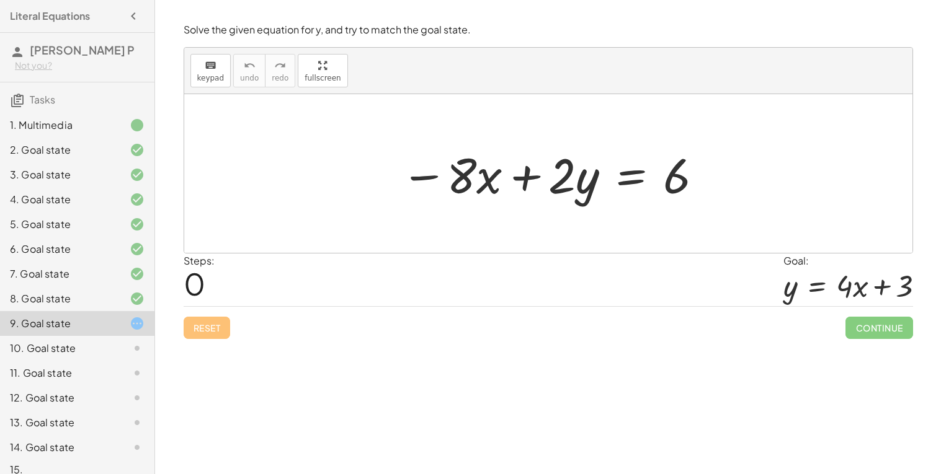
click at [632, 178] on div at bounding box center [552, 174] width 316 height 64
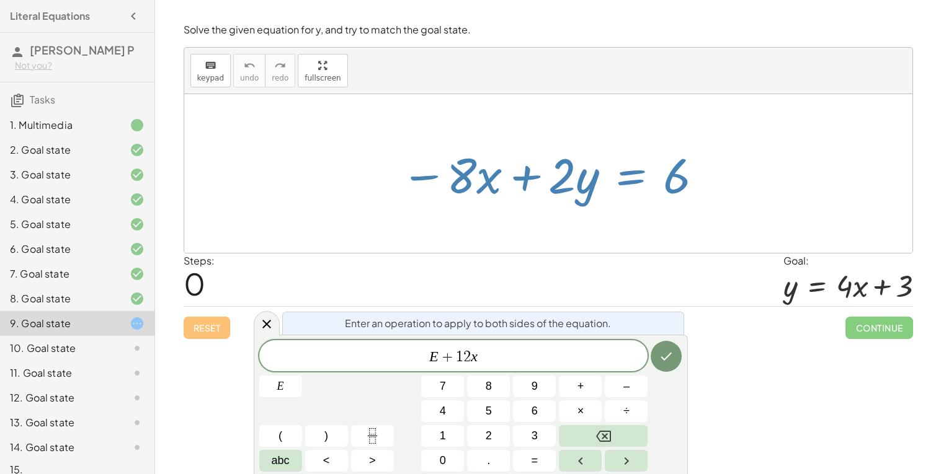
click at [681, 320] on div "Enter an operation to apply to both sides of the equation." at bounding box center [483, 323] width 402 height 23
click at [668, 347] on button "Done" at bounding box center [666, 356] width 31 height 31
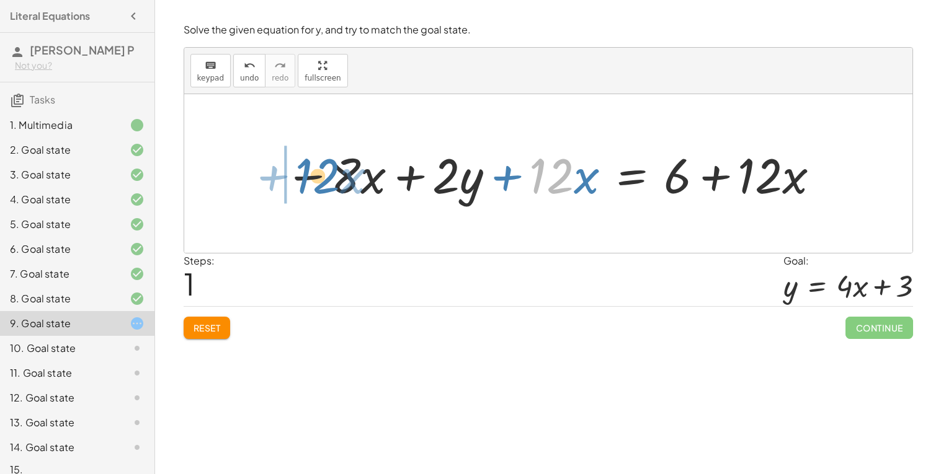
drag, startPoint x: 554, startPoint y: 177, endPoint x: 321, endPoint y: 177, distance: 233.2
click at [321, 177] on div at bounding box center [552, 174] width 549 height 64
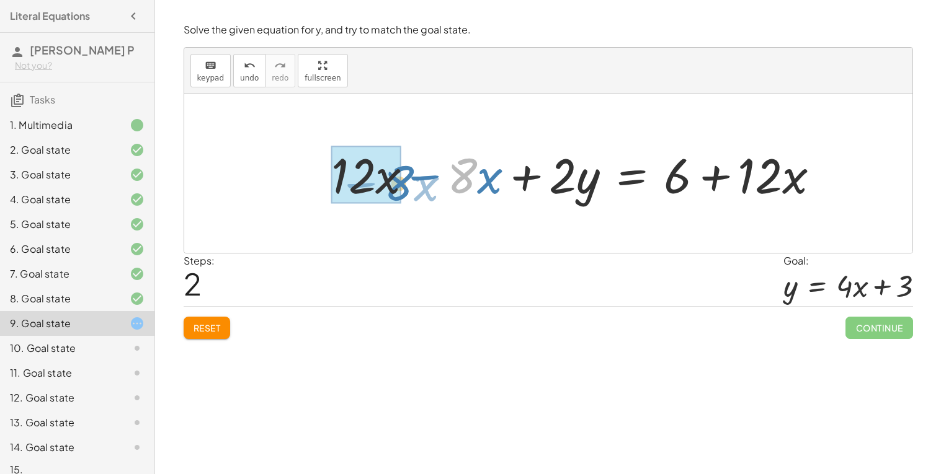
drag, startPoint x: 466, startPoint y: 178, endPoint x: 400, endPoint y: 185, distance: 66.2
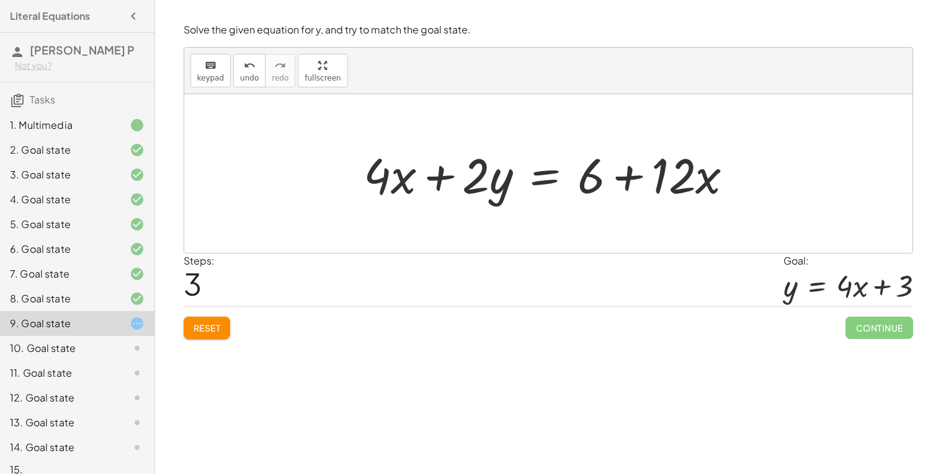
click at [230, 333] on button "Reset" at bounding box center [207, 328] width 47 height 22
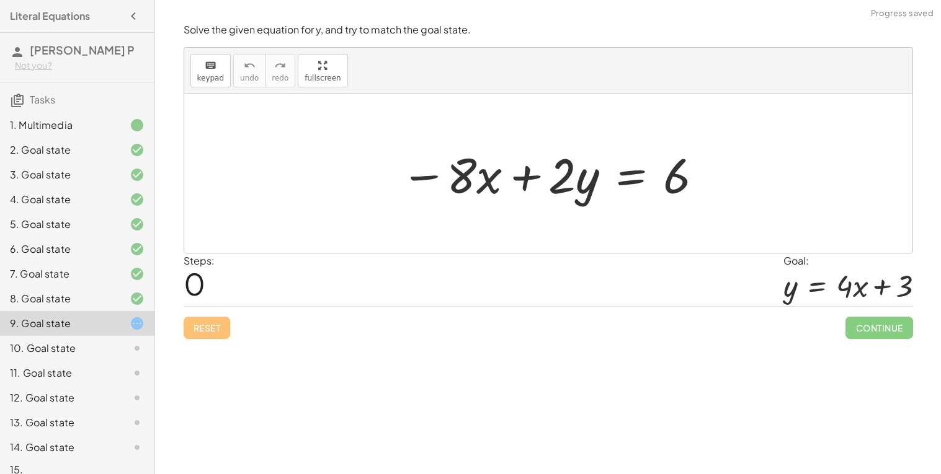
click at [632, 176] on div at bounding box center [552, 174] width 316 height 64
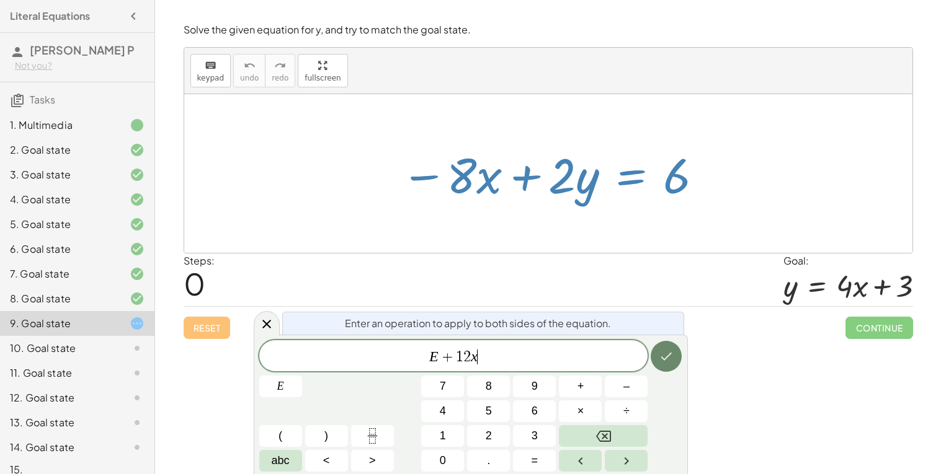
click at [675, 354] on button "Done" at bounding box center [666, 356] width 31 height 31
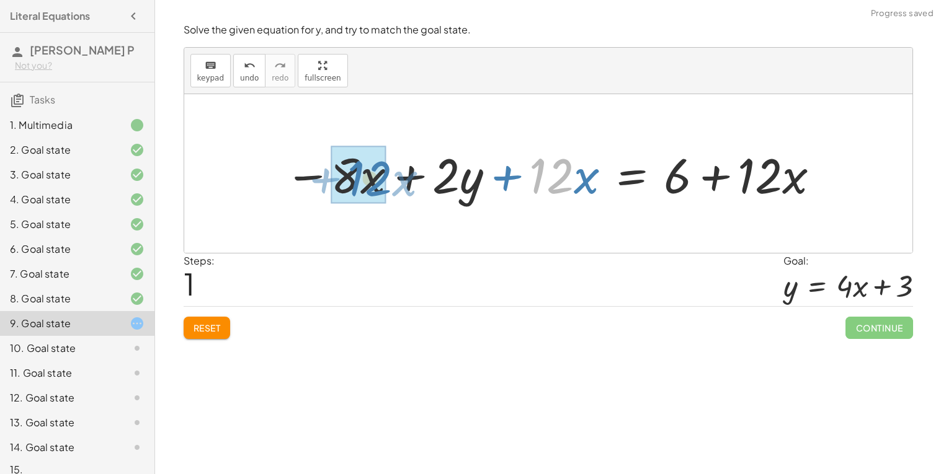
drag, startPoint x: 557, startPoint y: 177, endPoint x: 376, endPoint y: 180, distance: 181.7
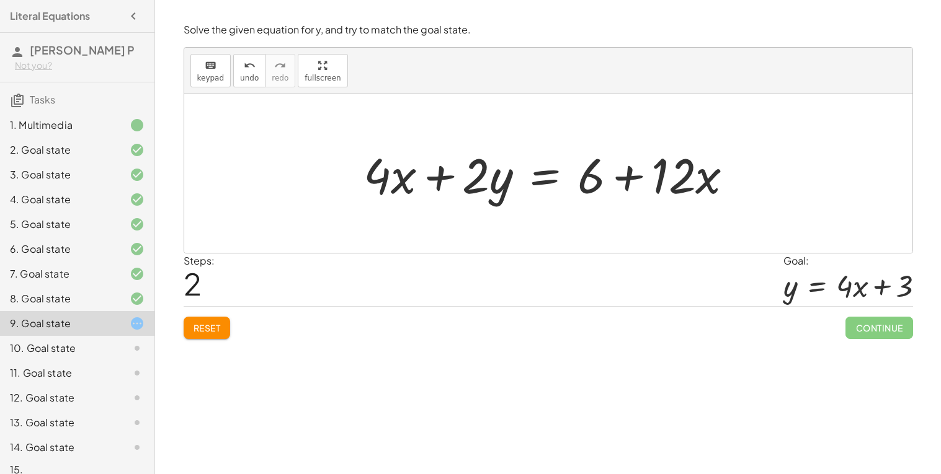
click at [548, 174] on div at bounding box center [553, 174] width 392 height 64
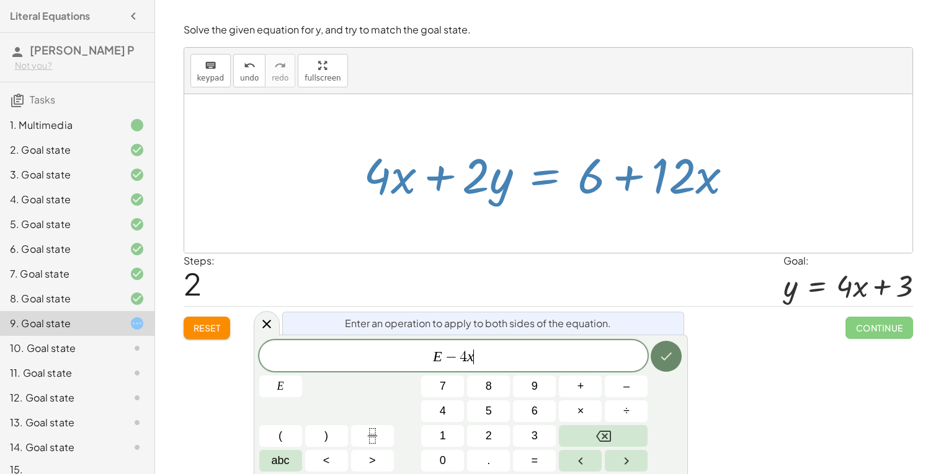
click at [655, 346] on button "Done" at bounding box center [666, 356] width 31 height 31
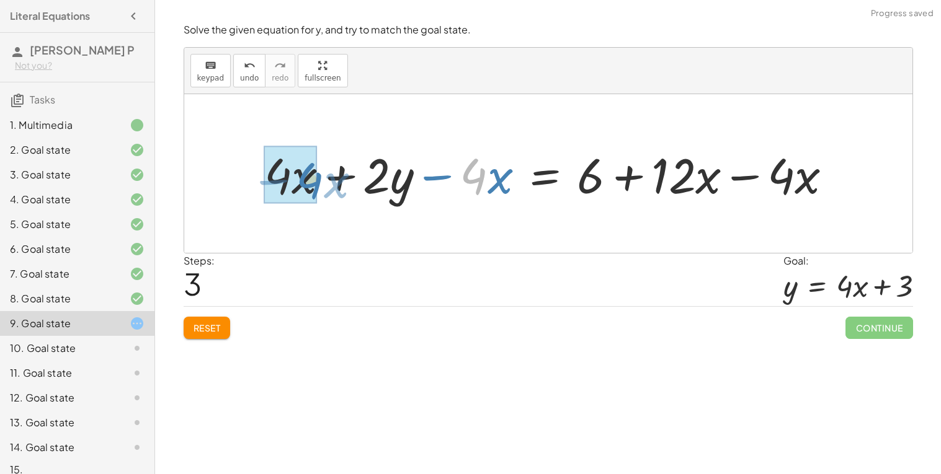
drag, startPoint x: 480, startPoint y: 177, endPoint x: 317, endPoint y: 181, distance: 163.1
click at [317, 181] on div at bounding box center [553, 174] width 590 height 64
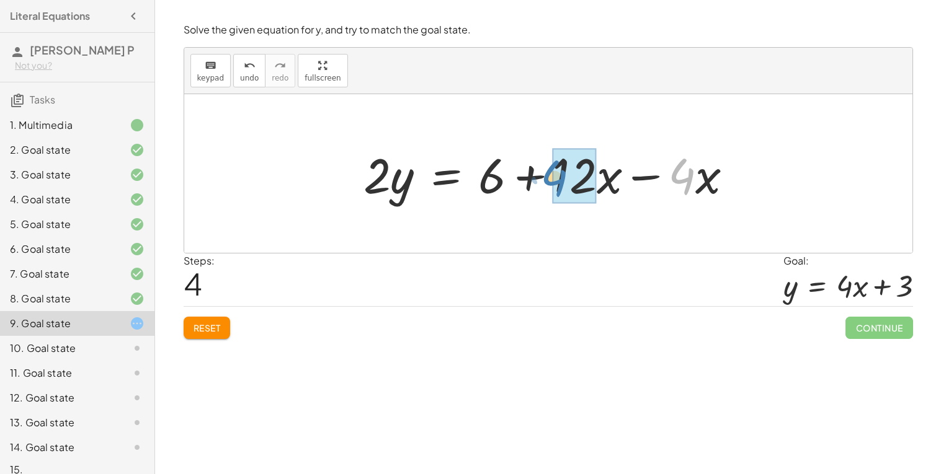
drag, startPoint x: 680, startPoint y: 179, endPoint x: 566, endPoint y: 184, distance: 114.2
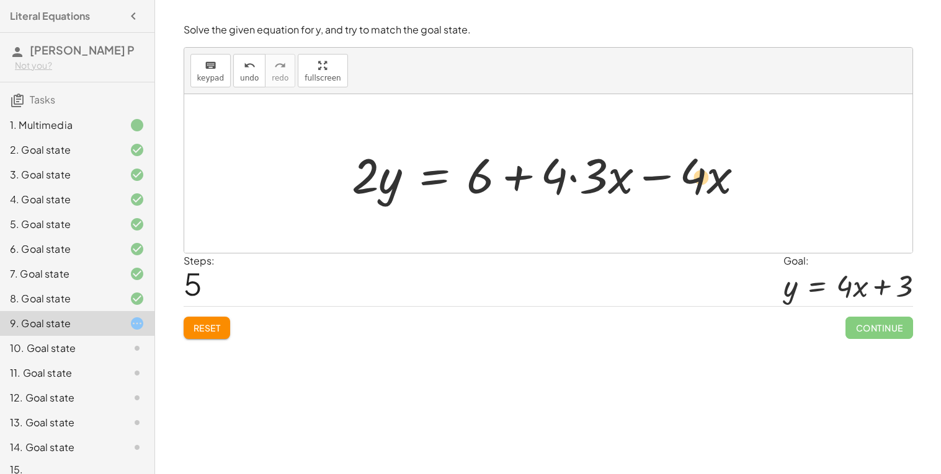
drag, startPoint x: 595, startPoint y: 180, endPoint x: 706, endPoint y: 181, distance: 110.4
click at [706, 181] on div at bounding box center [552, 174] width 415 height 64
drag, startPoint x: 602, startPoint y: 174, endPoint x: 716, endPoint y: 174, distance: 114.1
click at [716, 174] on div at bounding box center [552, 174] width 415 height 64
drag, startPoint x: 693, startPoint y: 185, endPoint x: 661, endPoint y: 185, distance: 32.3
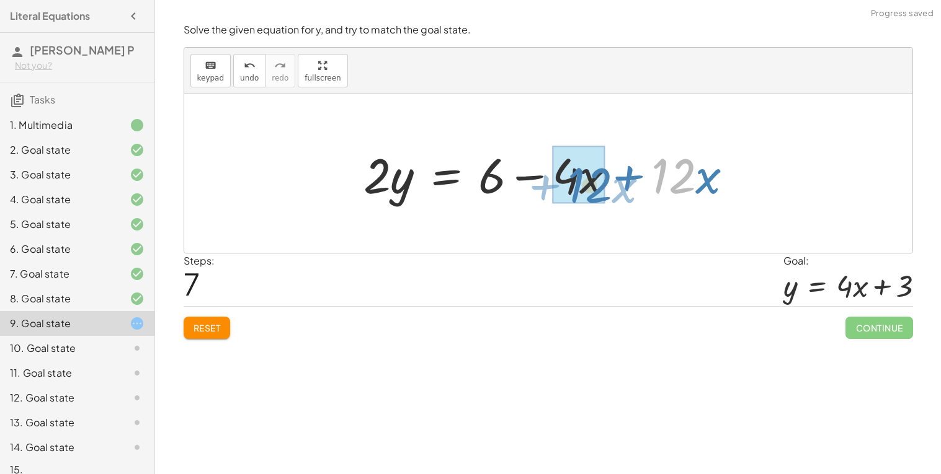
drag, startPoint x: 671, startPoint y: 179, endPoint x: 589, endPoint y: 187, distance: 82.3
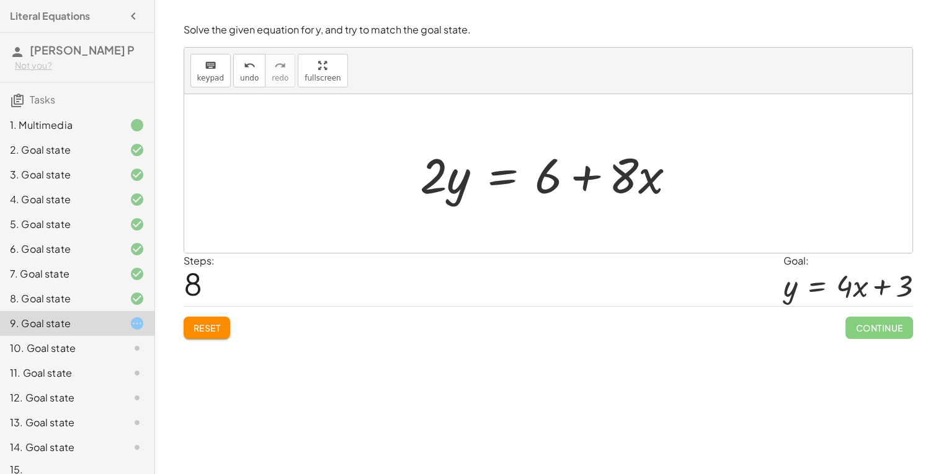
click at [503, 179] on div at bounding box center [553, 174] width 278 height 64
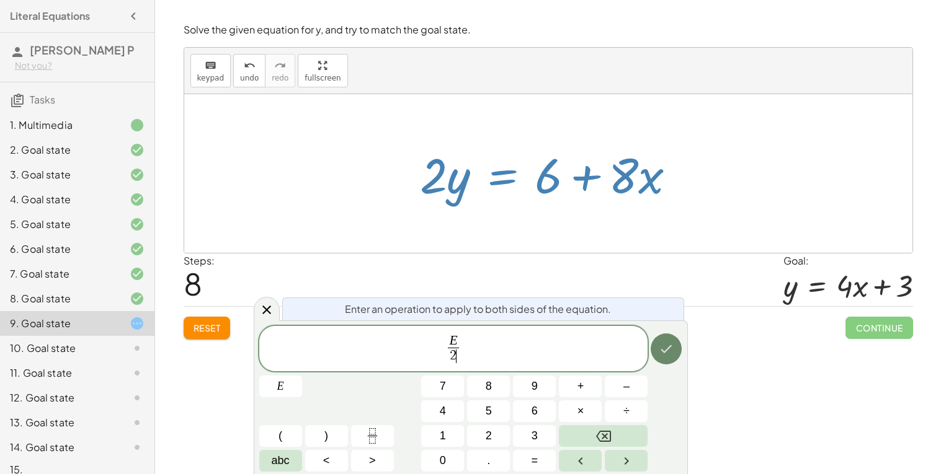
click at [662, 342] on icon "Done" at bounding box center [666, 349] width 15 height 15
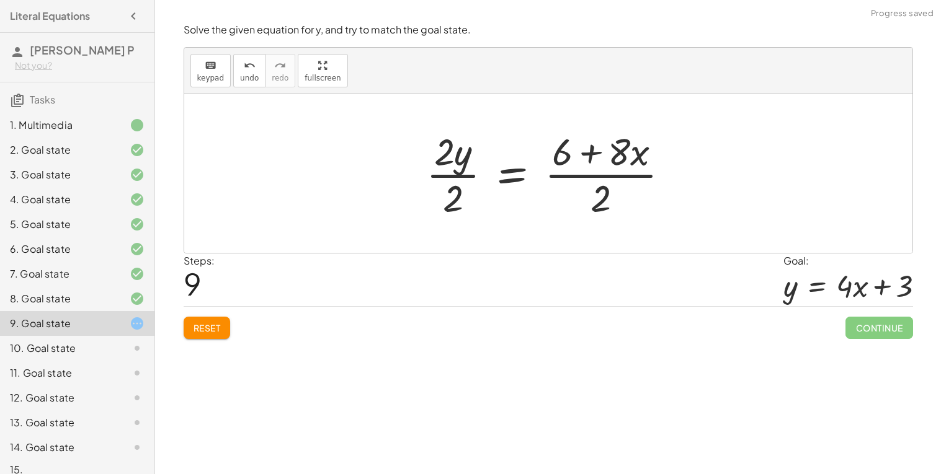
click at [462, 173] on div at bounding box center [552, 173] width 265 height 95
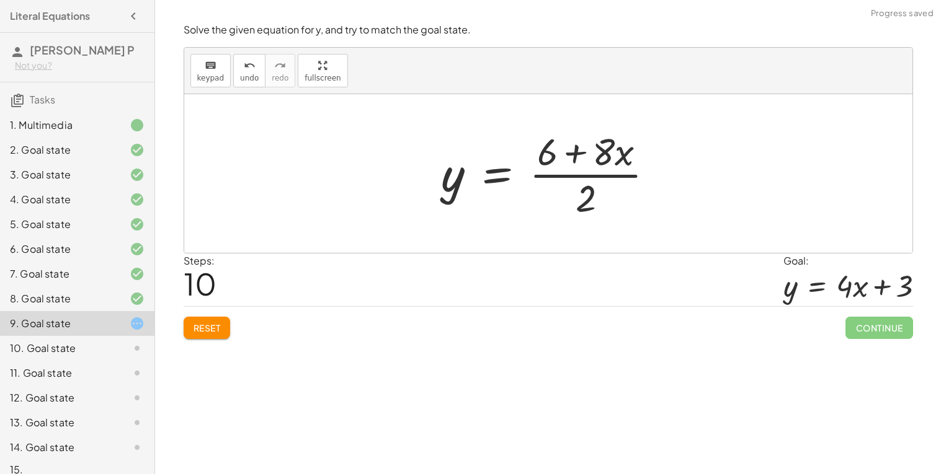
click at [574, 180] on div at bounding box center [552, 173] width 235 height 95
drag, startPoint x: 544, startPoint y: 153, endPoint x: 528, endPoint y: 179, distance: 30.4
click at [528, 179] on div at bounding box center [552, 173] width 235 height 95
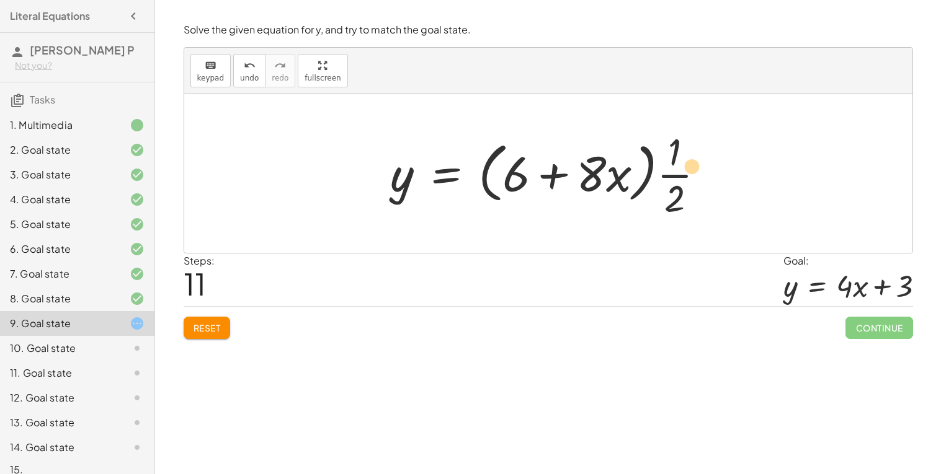
drag, startPoint x: 597, startPoint y: 175, endPoint x: 704, endPoint y: 166, distance: 107.0
click at [704, 166] on div at bounding box center [552, 173] width 337 height 95
drag, startPoint x: 602, startPoint y: 169, endPoint x: 711, endPoint y: 169, distance: 109.8
click at [711, 169] on div at bounding box center [552, 173] width 337 height 95
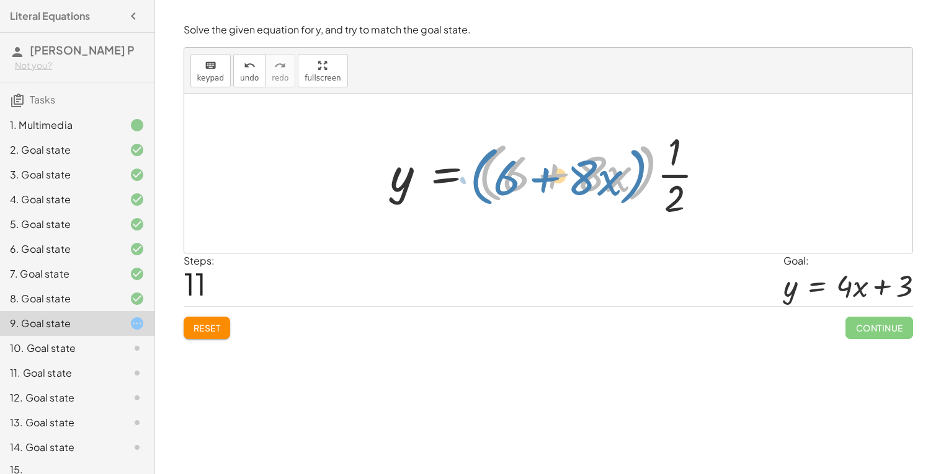
drag, startPoint x: 651, startPoint y: 174, endPoint x: 659, endPoint y: 176, distance: 7.7
click at [659, 176] on div at bounding box center [552, 173] width 337 height 95
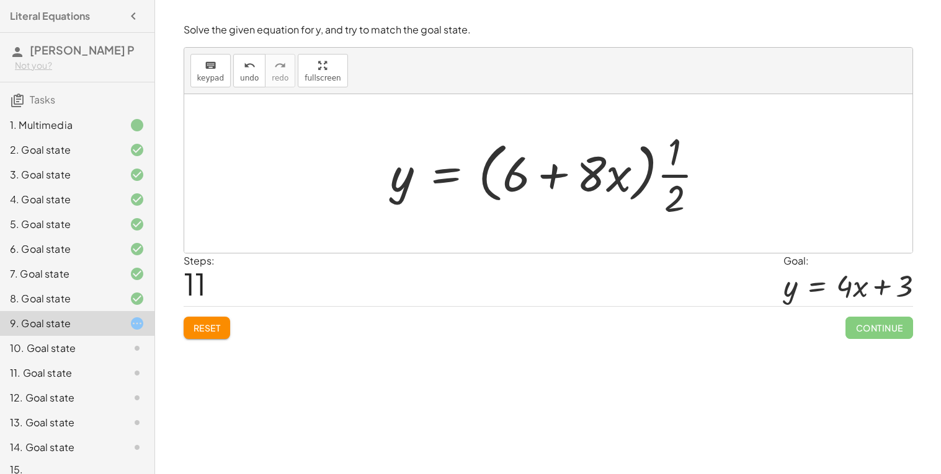
click at [674, 175] on div at bounding box center [552, 173] width 337 height 95
click at [593, 175] on div at bounding box center [552, 173] width 337 height 95
click at [575, 176] on div at bounding box center [552, 173] width 337 height 95
click at [661, 179] on div at bounding box center [552, 173] width 337 height 95
click at [654, 173] on div at bounding box center [552, 173] width 337 height 95
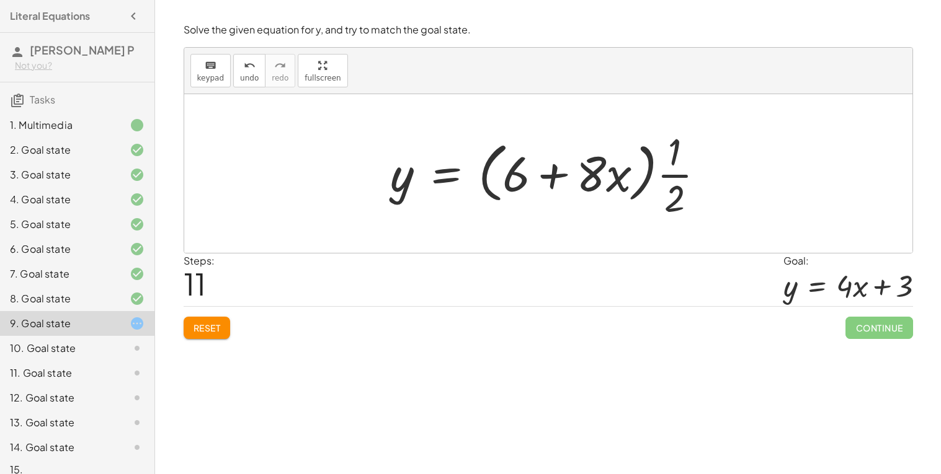
click at [652, 173] on div at bounding box center [552, 173] width 337 height 95
click at [649, 174] on div at bounding box center [552, 173] width 337 height 95
click at [221, 333] on span "Reset" at bounding box center [206, 327] width 27 height 11
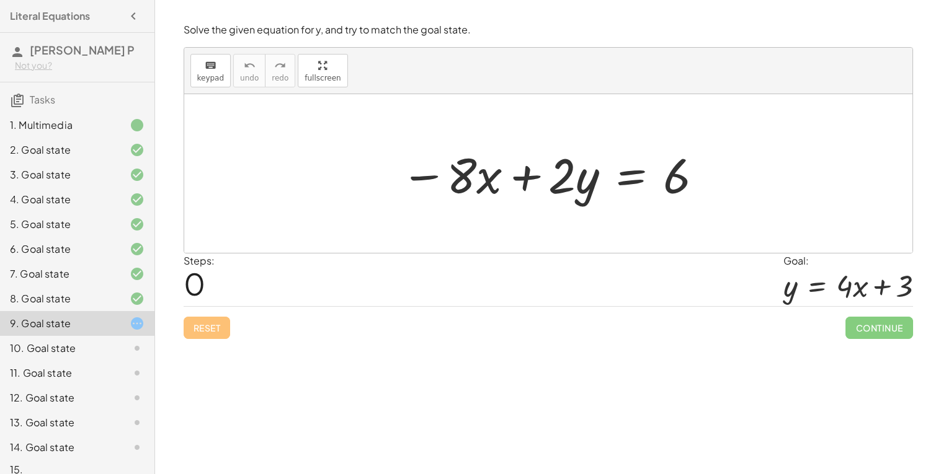
click at [626, 183] on div at bounding box center [552, 174] width 316 height 64
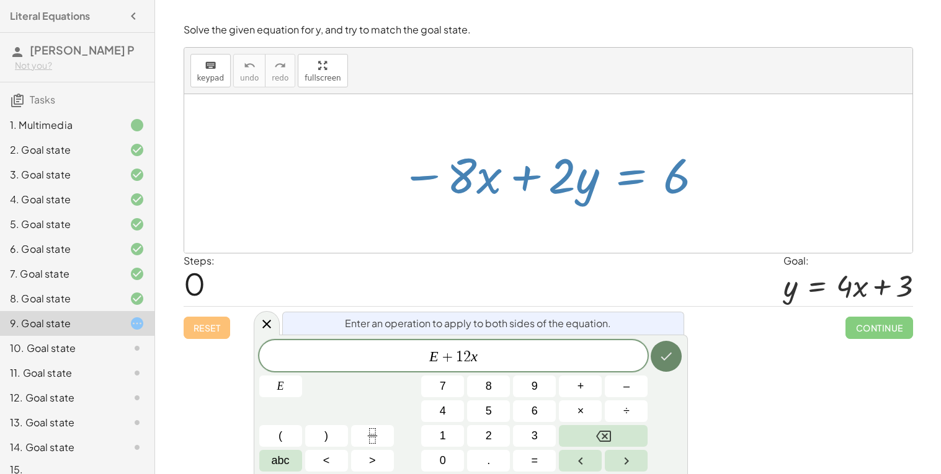
click at [666, 350] on icon "Done" at bounding box center [666, 356] width 15 height 15
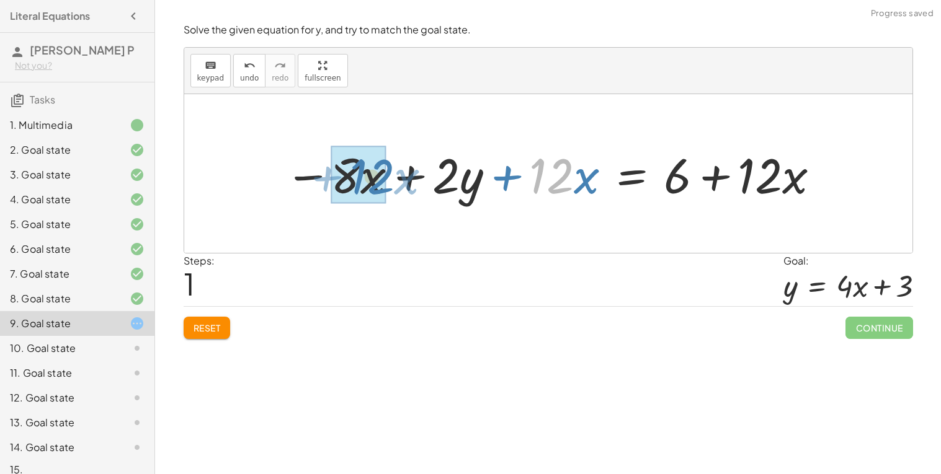
drag, startPoint x: 559, startPoint y: 180, endPoint x: 380, endPoint y: 183, distance: 179.2
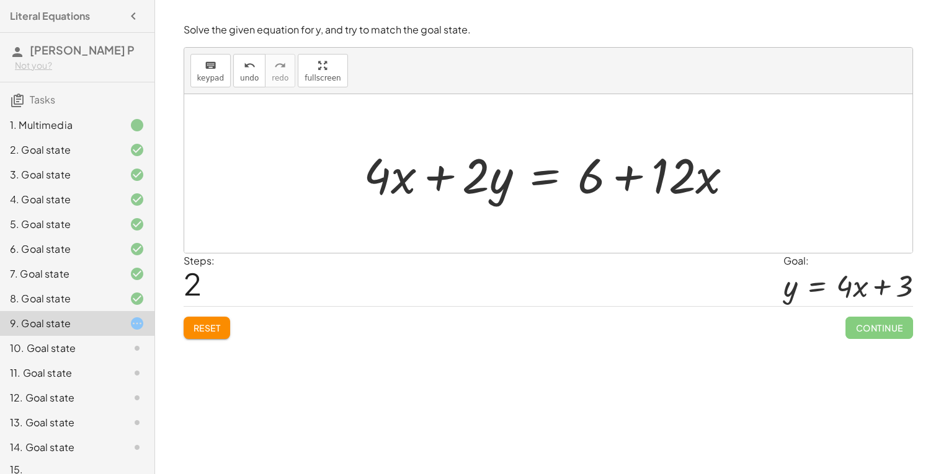
click at [539, 180] on div at bounding box center [553, 174] width 392 height 64
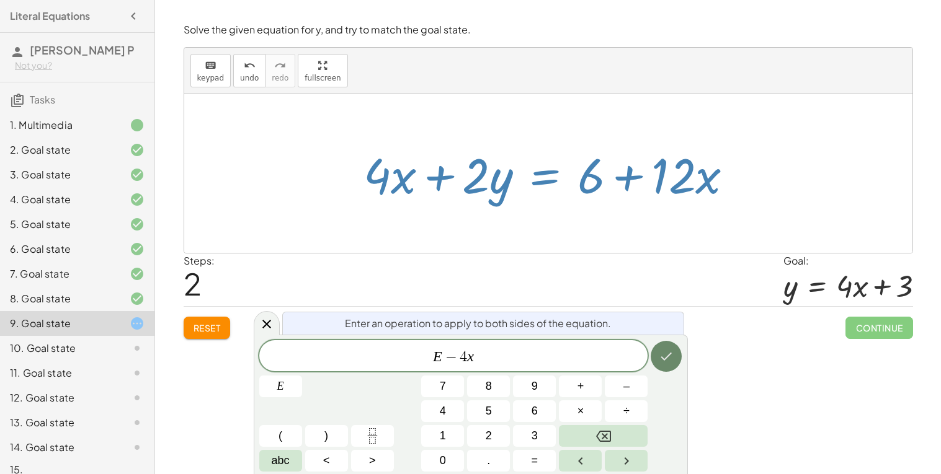
click at [667, 364] on button "Done" at bounding box center [666, 356] width 31 height 31
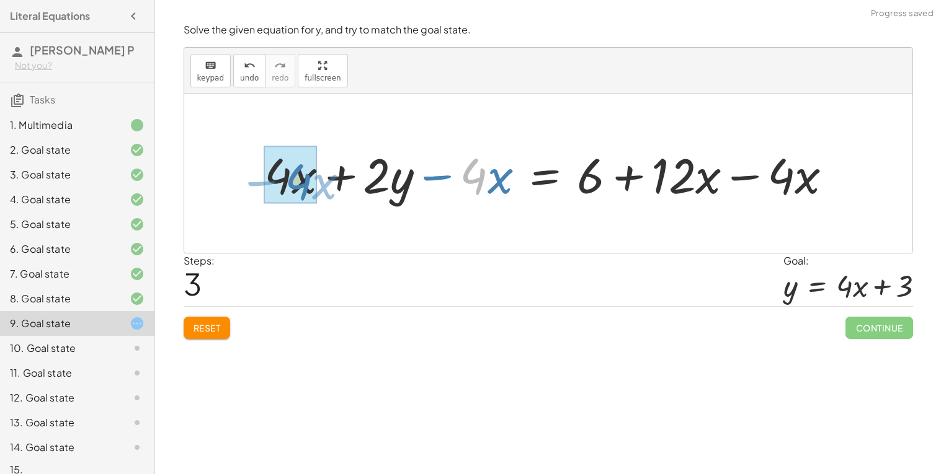
drag, startPoint x: 480, startPoint y: 181, endPoint x: 307, endPoint y: 187, distance: 173.1
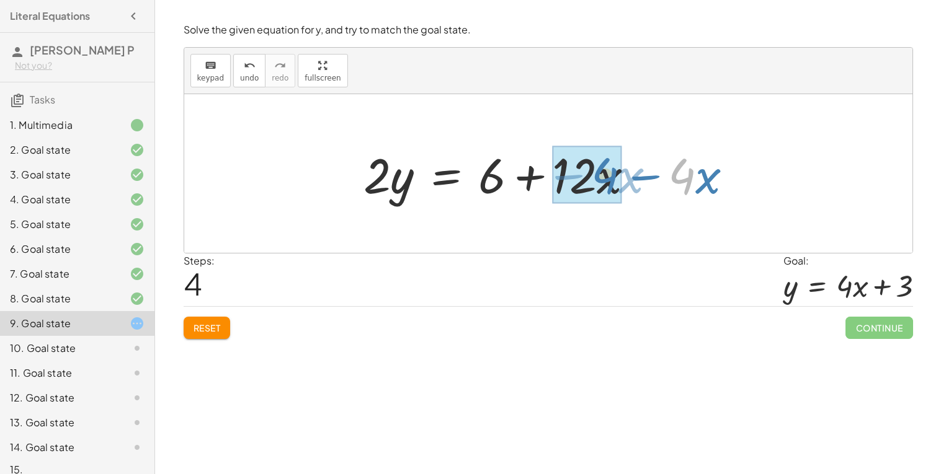
drag, startPoint x: 683, startPoint y: 172, endPoint x: 607, endPoint y: 171, distance: 75.7
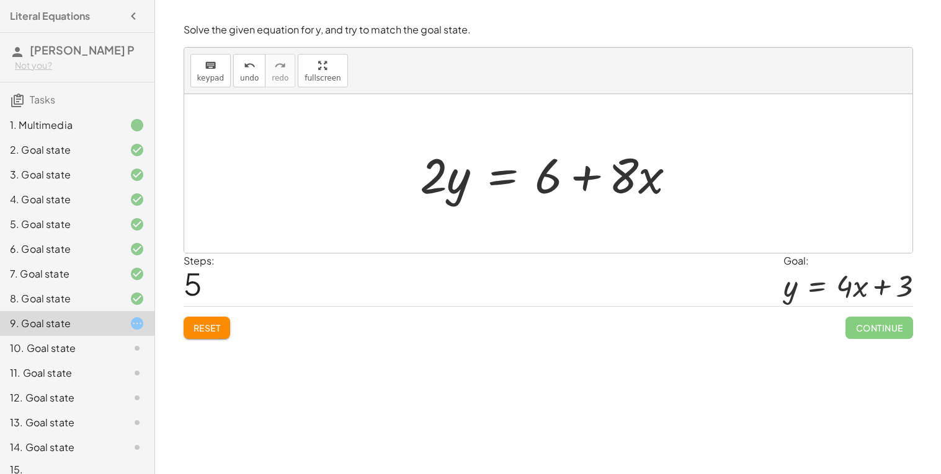
click at [505, 178] on div at bounding box center [553, 174] width 278 height 64
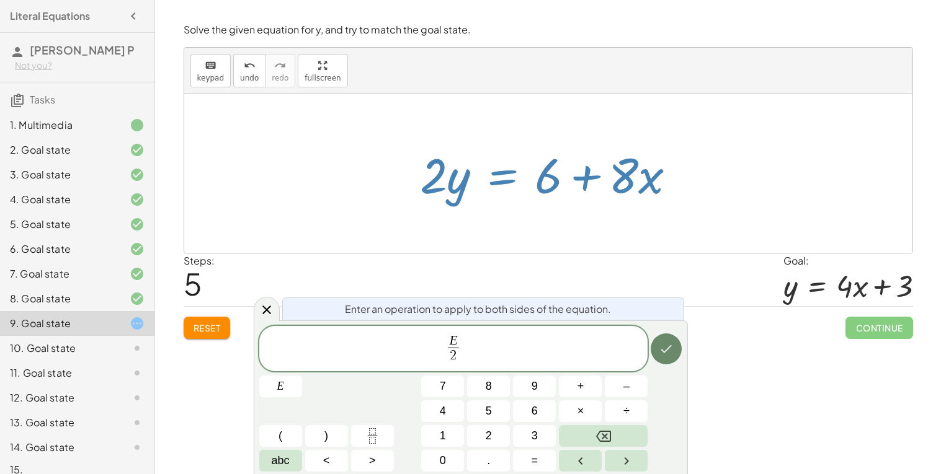
click at [660, 352] on icon "Done" at bounding box center [666, 349] width 15 height 15
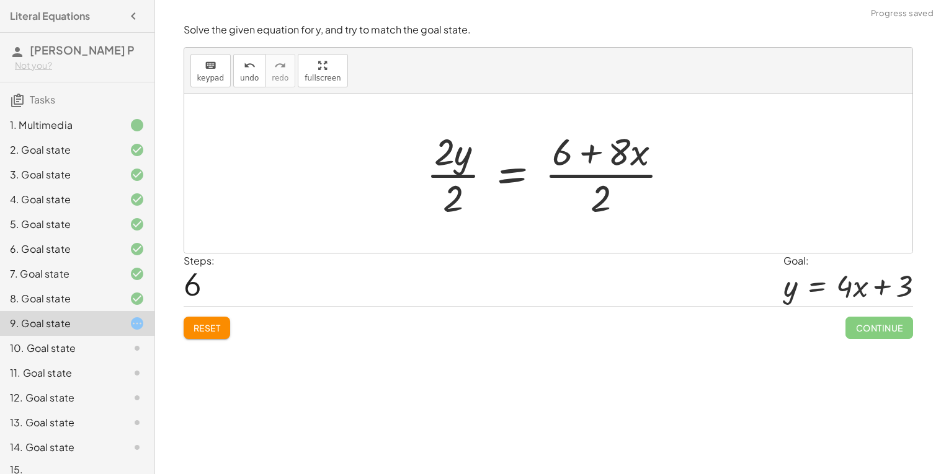
click at [459, 178] on div at bounding box center [552, 173] width 265 height 95
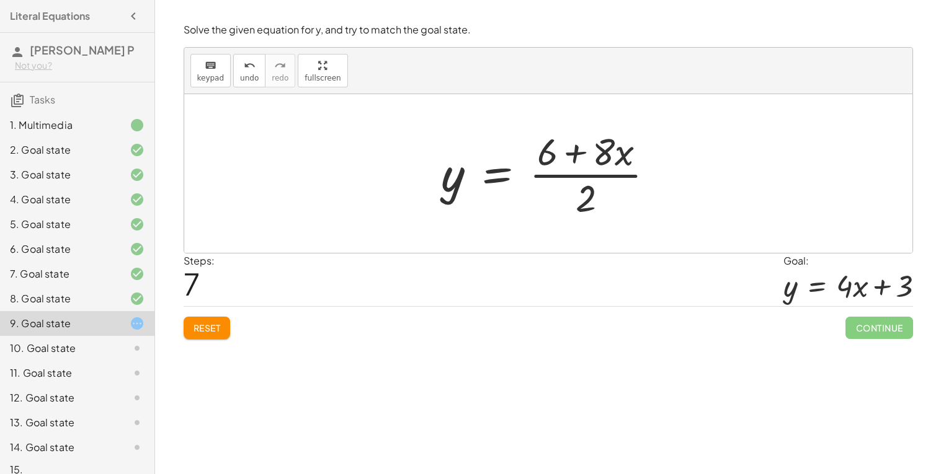
click at [626, 175] on div at bounding box center [552, 173] width 235 height 95
click at [614, 176] on div at bounding box center [552, 173] width 235 height 95
click at [613, 179] on div at bounding box center [552, 173] width 235 height 95
click at [601, 175] on div at bounding box center [552, 173] width 235 height 95
click at [604, 158] on div at bounding box center [552, 173] width 235 height 95
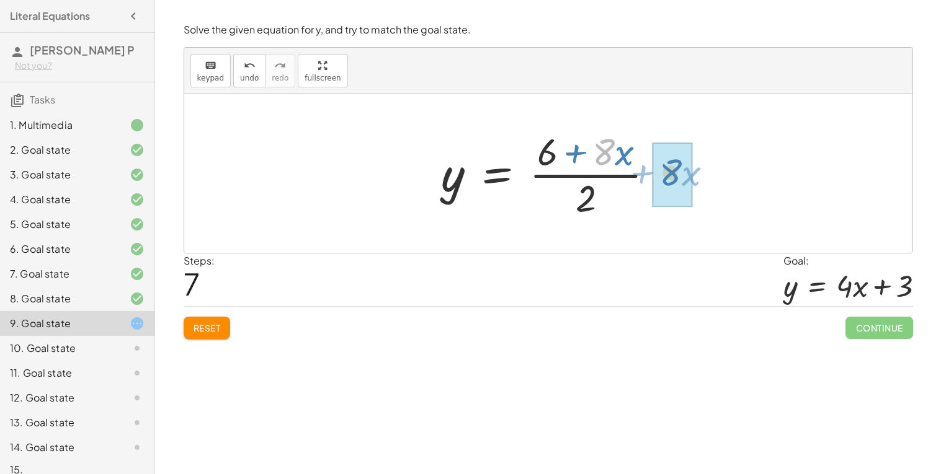
drag, startPoint x: 593, startPoint y: 156, endPoint x: 660, endPoint y: 177, distance: 69.4
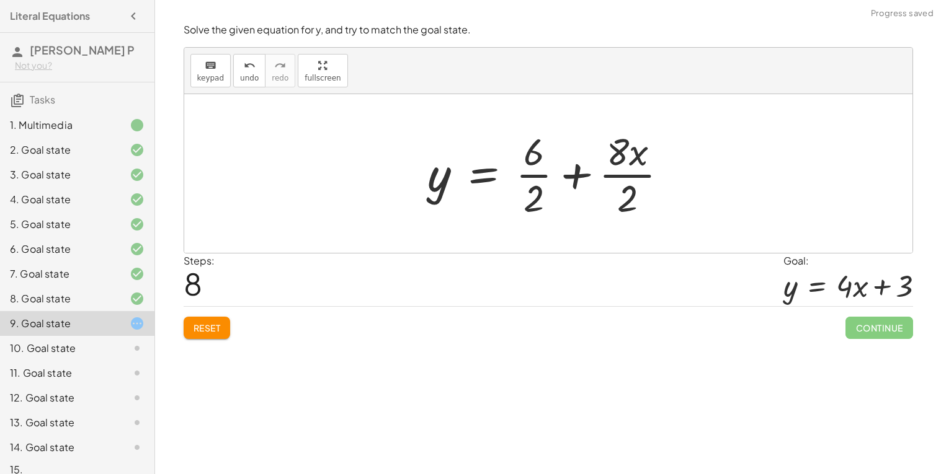
click at [639, 177] on div at bounding box center [553, 173] width 262 height 95
click at [547, 177] on div at bounding box center [553, 173] width 258 height 95
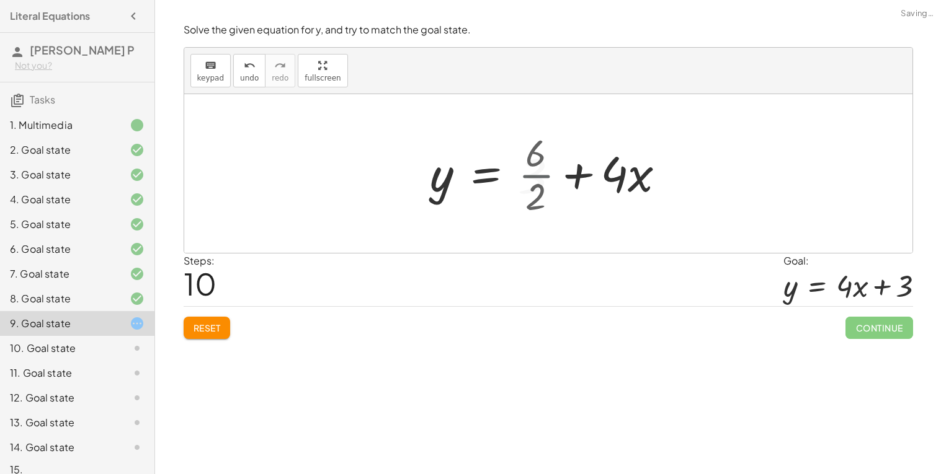
click at [541, 177] on div at bounding box center [548, 174] width 249 height 64
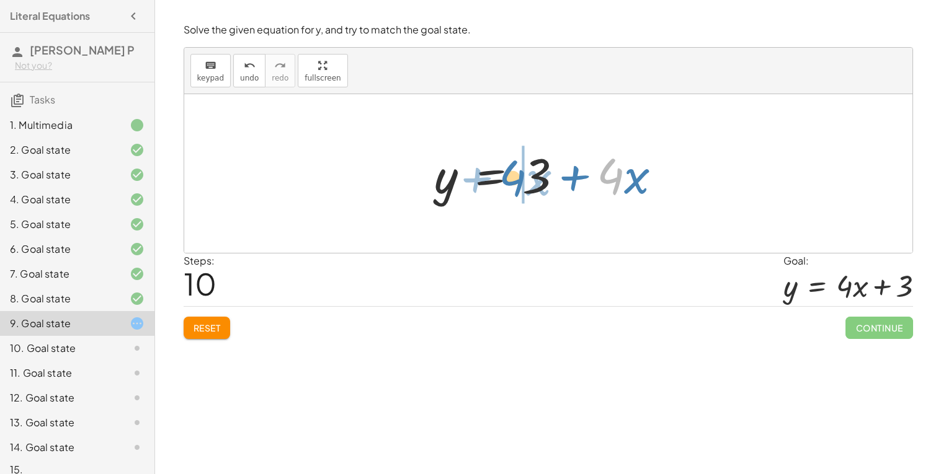
drag, startPoint x: 621, startPoint y: 181, endPoint x: 525, endPoint y: 183, distance: 96.1
click at [525, 183] on div at bounding box center [553, 174] width 249 height 64
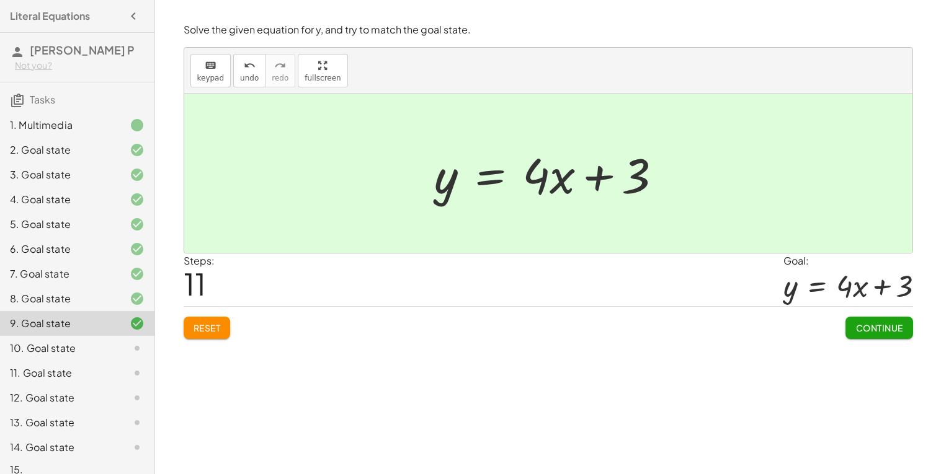
click at [873, 326] on span "Continue" at bounding box center [878, 327] width 47 height 11
